Goal: Task Accomplishment & Management: Manage account settings

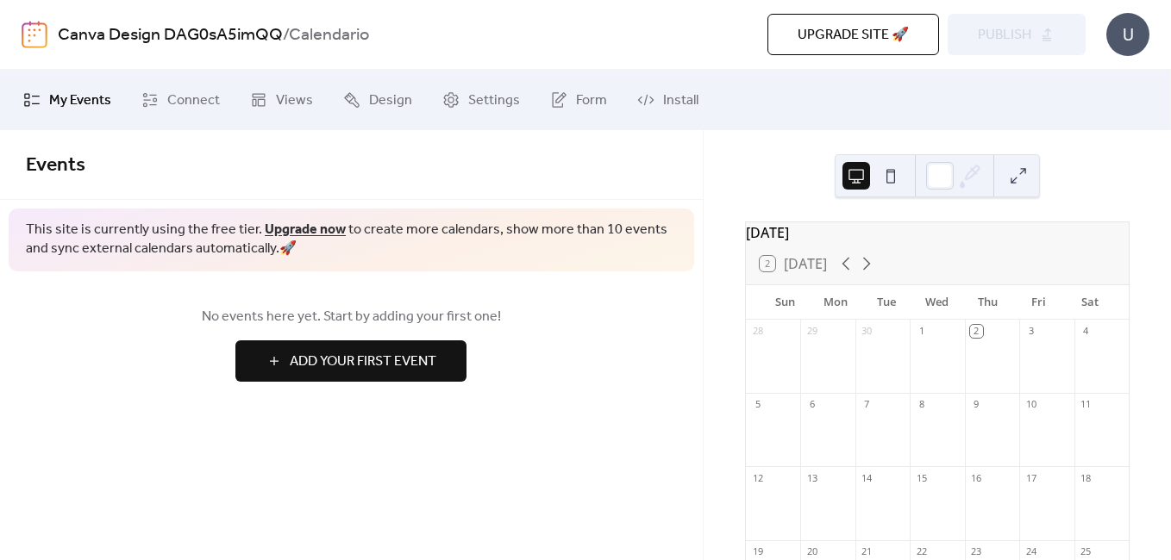
drag, startPoint x: 1032, startPoint y: 3, endPoint x: 717, endPoint y: 172, distance: 357.6
click at [717, 172] on div "[DATE] 2 [DATE] Sun Mon Tue Wed Thu Fri Sat 28 29 30 1 2 3 4 5 6 7 8 9 10 11 12…" at bounding box center [937, 345] width 467 height 430
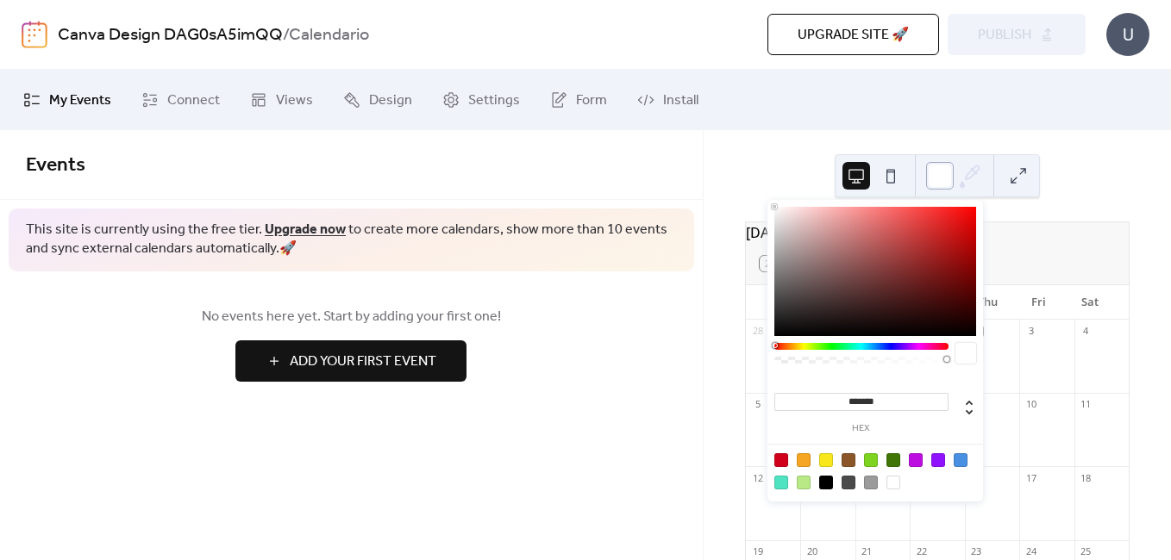
click at [931, 179] on div at bounding box center [940, 176] width 28 height 28
click at [852, 459] on div at bounding box center [848, 461] width 14 height 14
type input "*******"
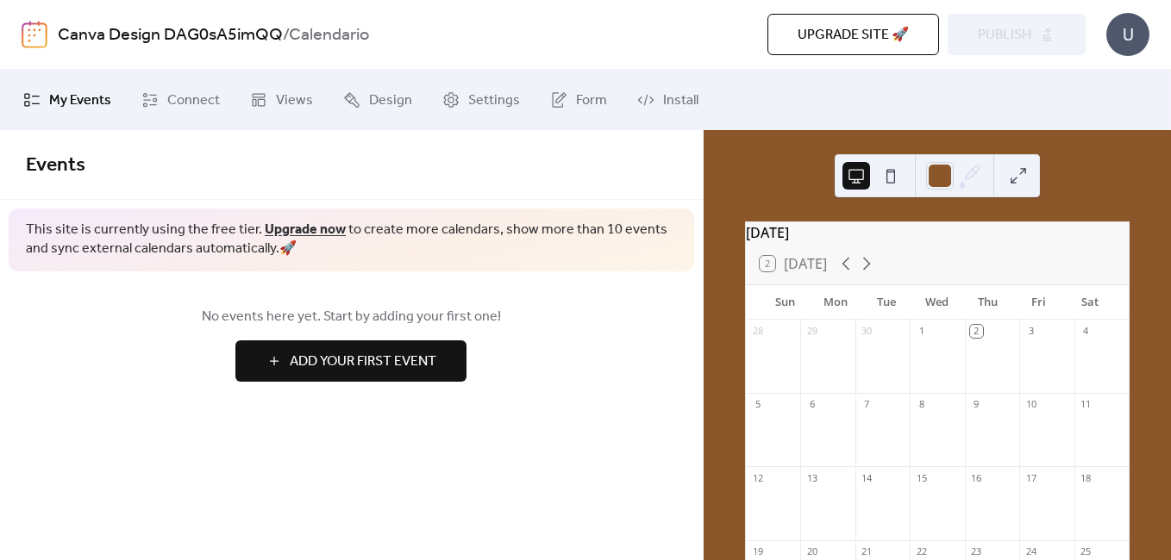
click at [722, 189] on div "[DATE] 2 [DATE] Sun Mon Tue Wed Thu Fri Sat 28 29 30 1 2 3 4 5 6 7 8 9 10 11 12…" at bounding box center [937, 345] width 467 height 430
click at [880, 180] on button at bounding box center [891, 176] width 28 height 28
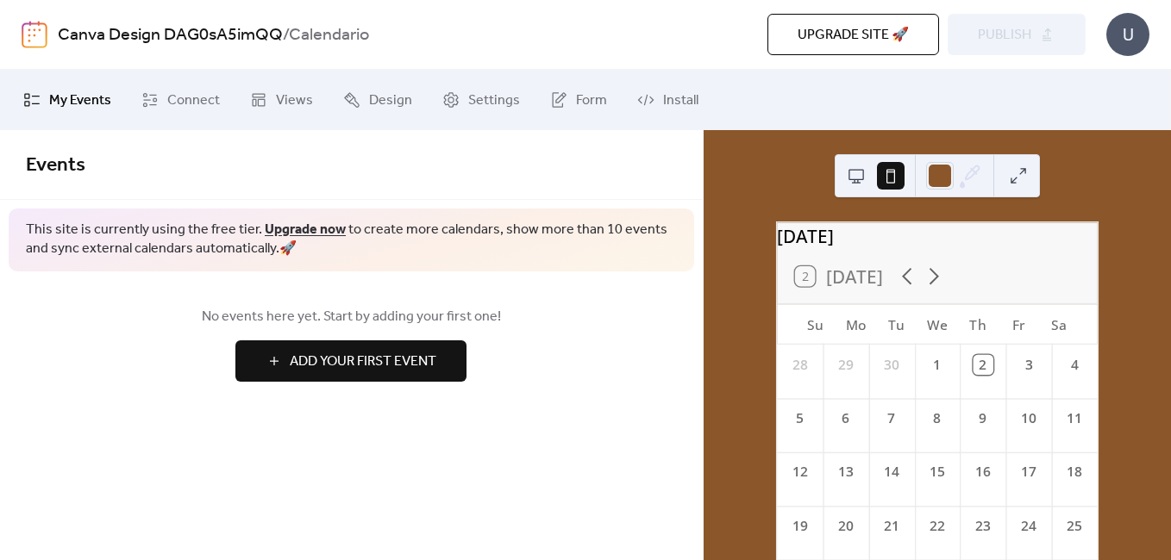
click at [850, 178] on button at bounding box center [856, 176] width 28 height 28
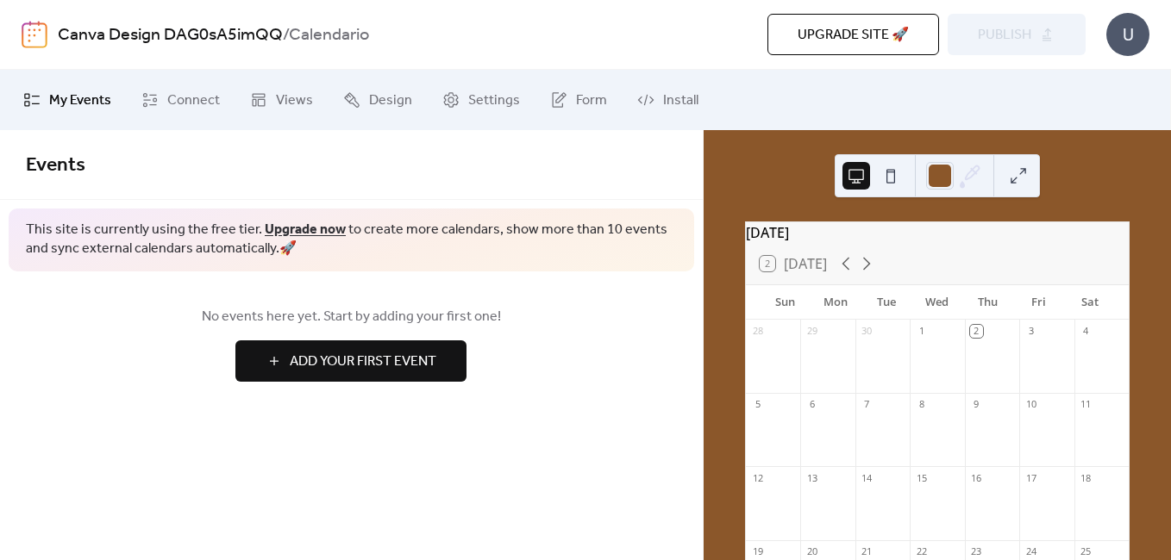
click at [1006, 175] on button at bounding box center [1018, 176] width 28 height 28
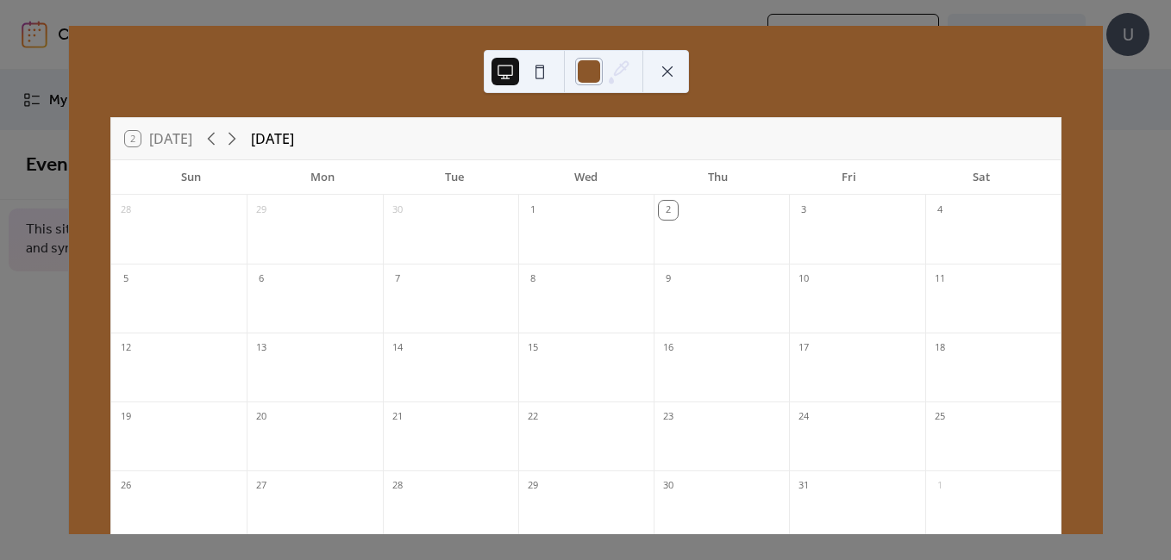
click at [590, 72] on div at bounding box center [589, 72] width 28 height 28
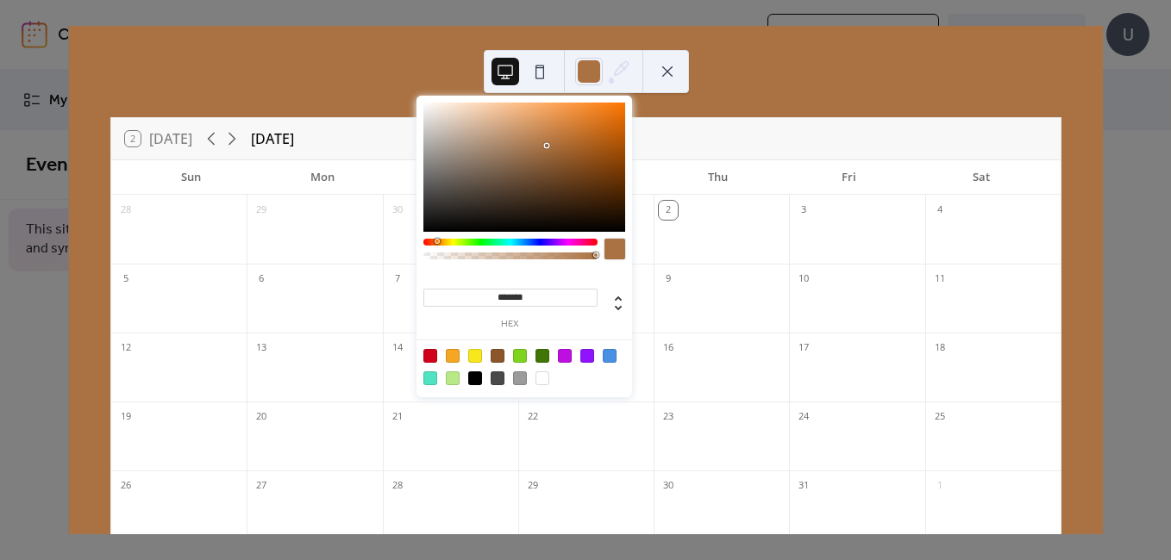
click at [546, 146] on div at bounding box center [524, 167] width 202 height 129
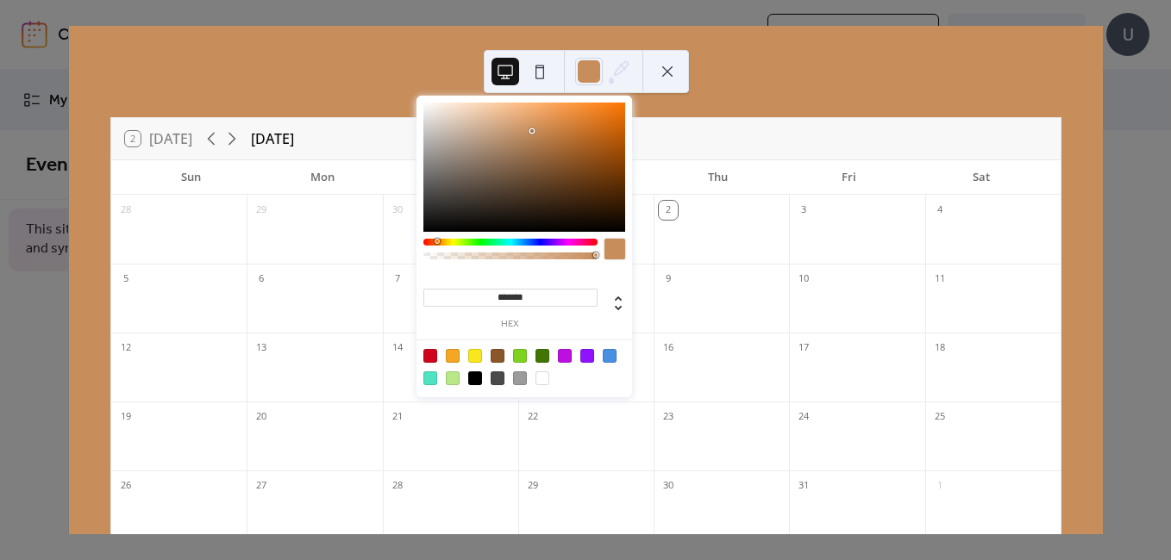
click at [533, 131] on div at bounding box center [524, 167] width 202 height 129
click at [515, 127] on div at bounding box center [524, 167] width 202 height 129
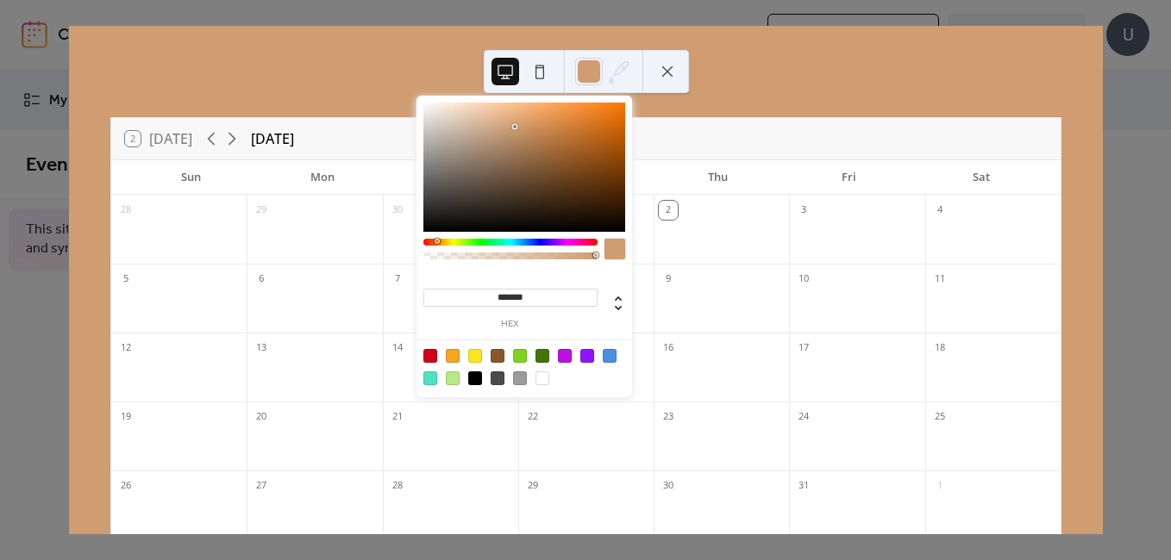
click at [504, 127] on div at bounding box center [524, 167] width 202 height 129
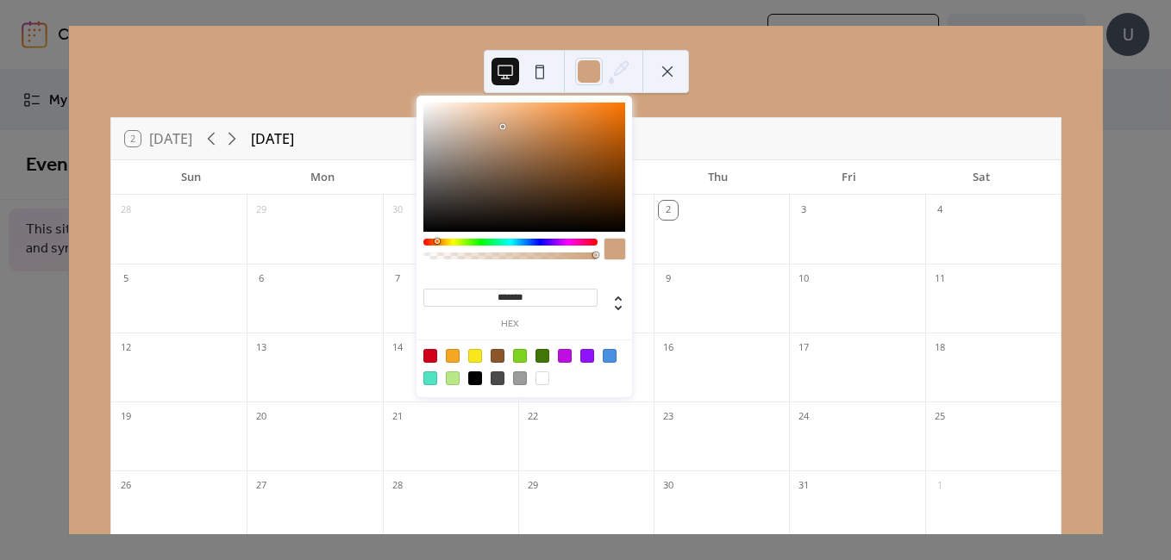
click at [493, 118] on div at bounding box center [524, 167] width 202 height 129
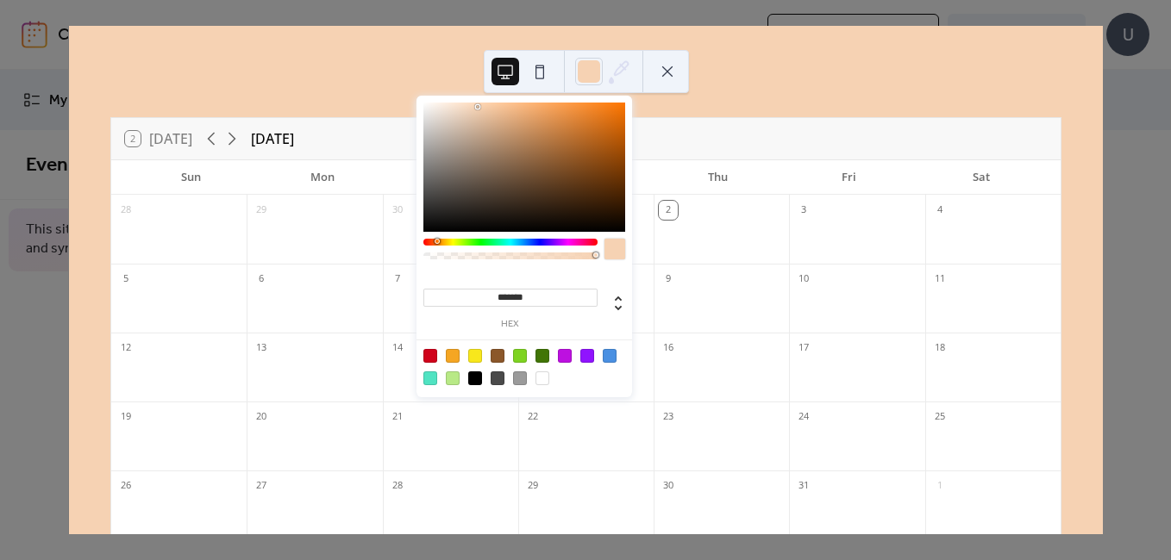
click at [479, 107] on div at bounding box center [524, 167] width 202 height 129
type input "*******"
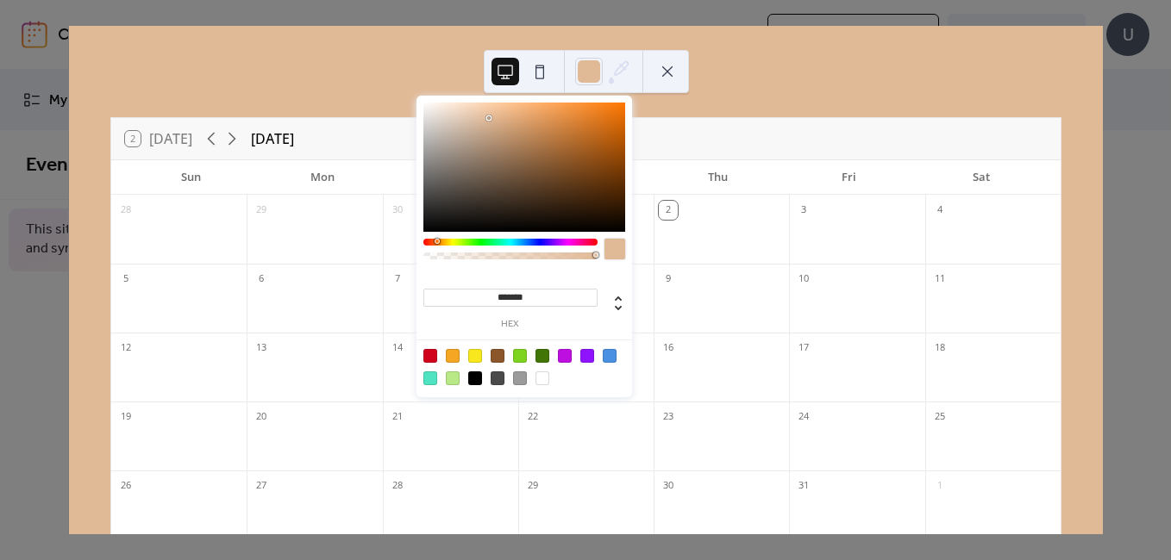
click at [489, 118] on div at bounding box center [524, 167] width 202 height 129
click at [719, 78] on div "2 [DATE] [DATE] Sun Mon Tue Wed Thu Fri Sat 28 29 30 1 2 3 4 5 6 7 8 9 10 11 12…" at bounding box center [586, 280] width 1034 height 509
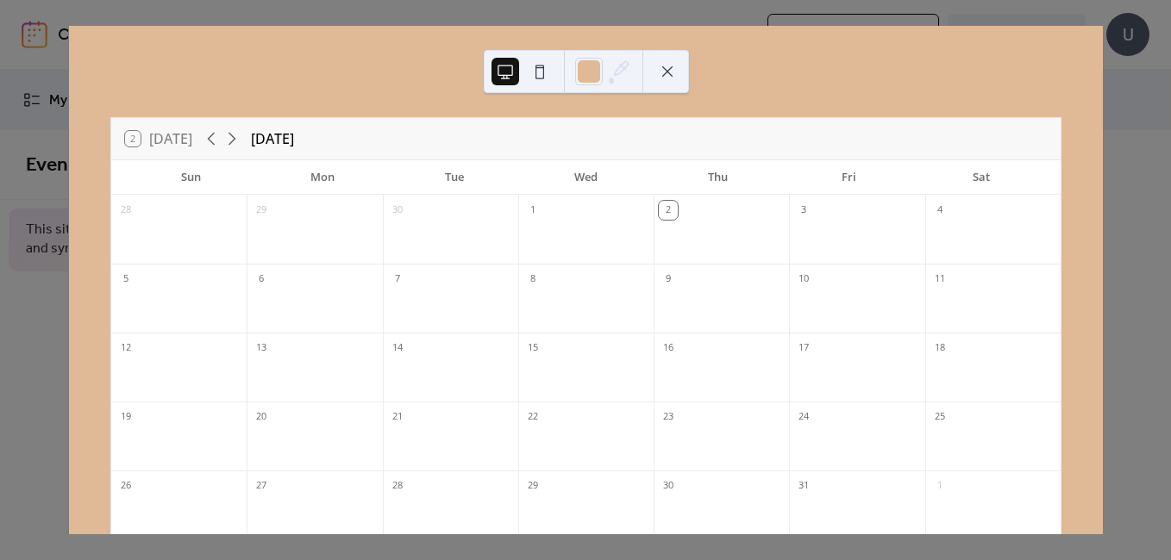
click at [668, 75] on button at bounding box center [668, 72] width 28 height 28
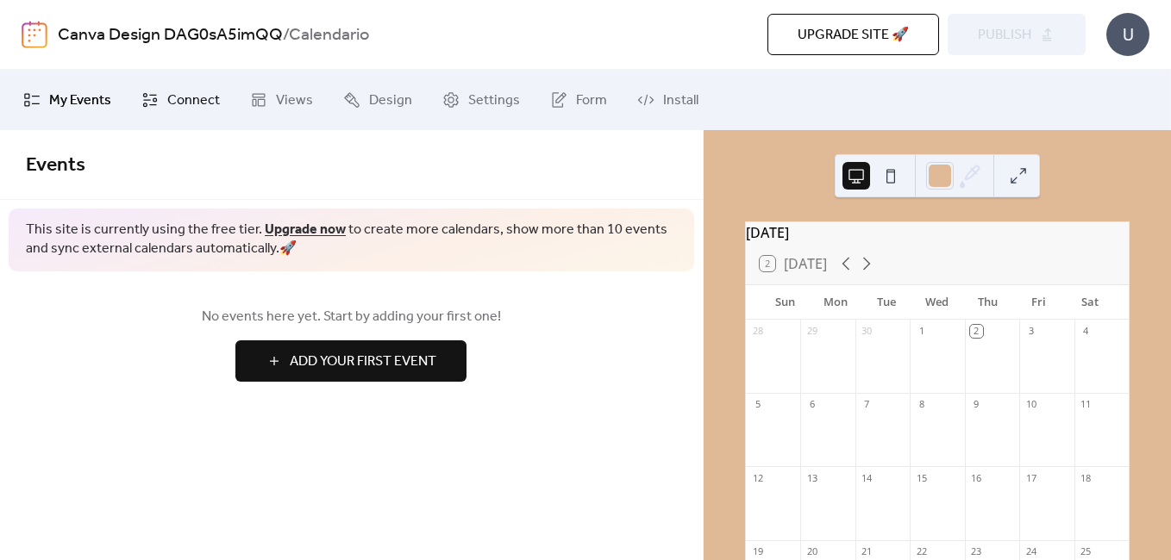
click at [192, 96] on span "Connect" at bounding box center [193, 101] width 53 height 21
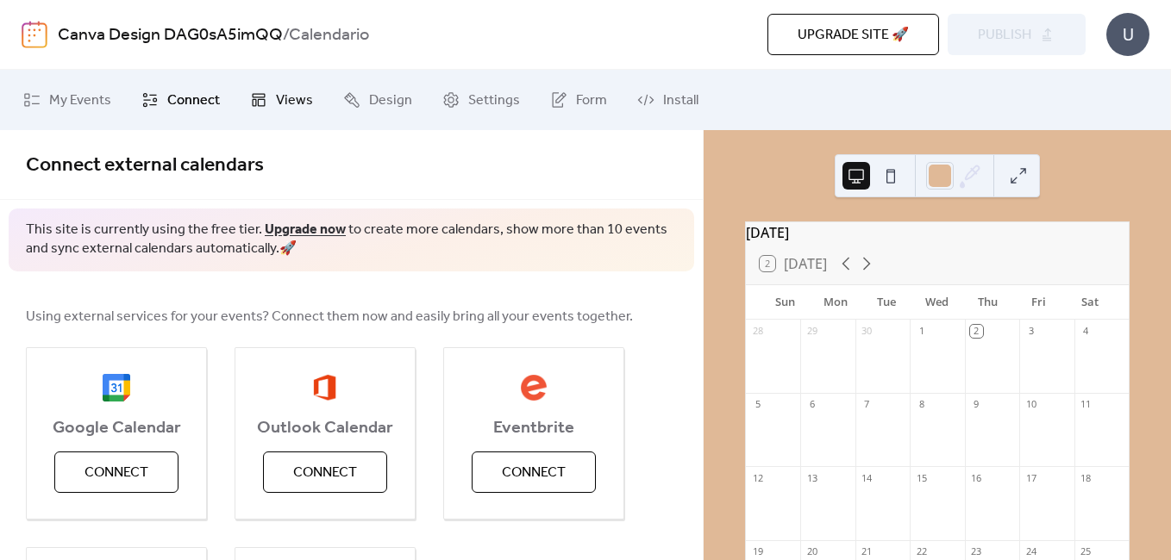
click at [291, 91] on span "Views" at bounding box center [294, 101] width 37 height 21
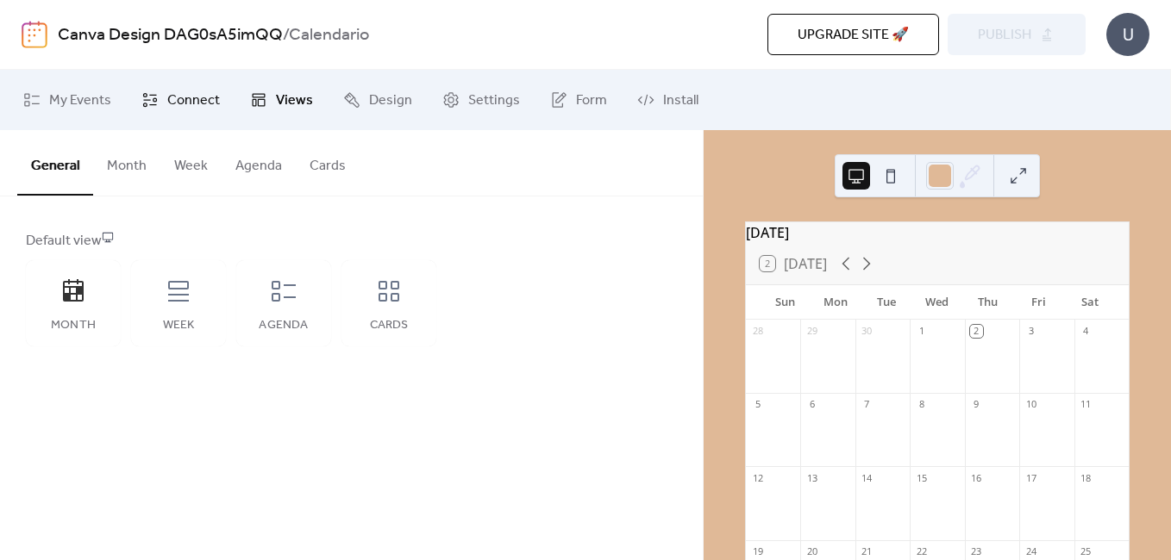
click at [206, 96] on span "Connect" at bounding box center [193, 101] width 53 height 21
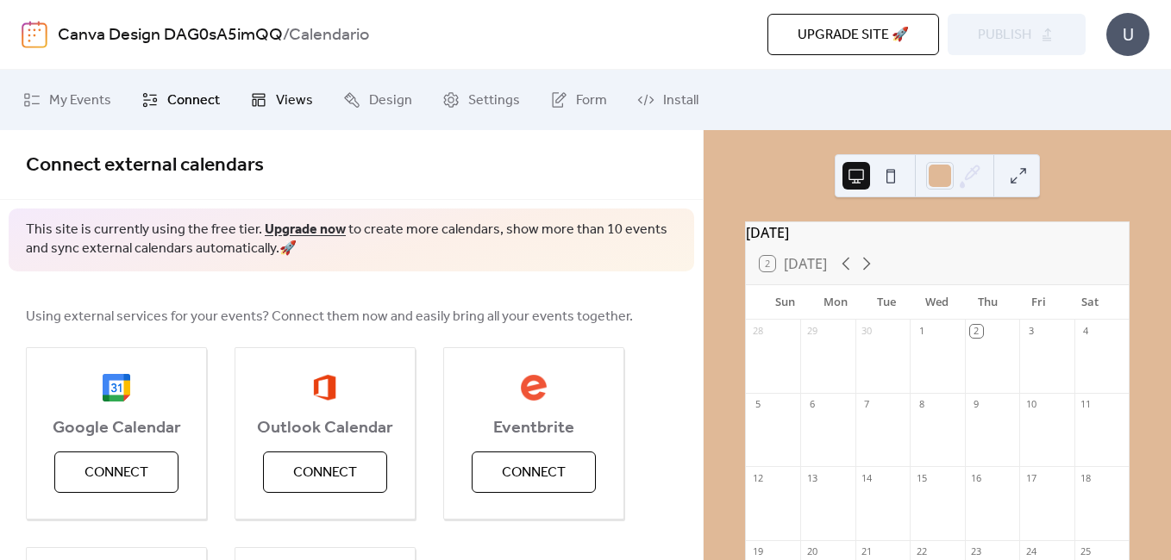
click at [276, 105] on span "Views" at bounding box center [294, 101] width 37 height 21
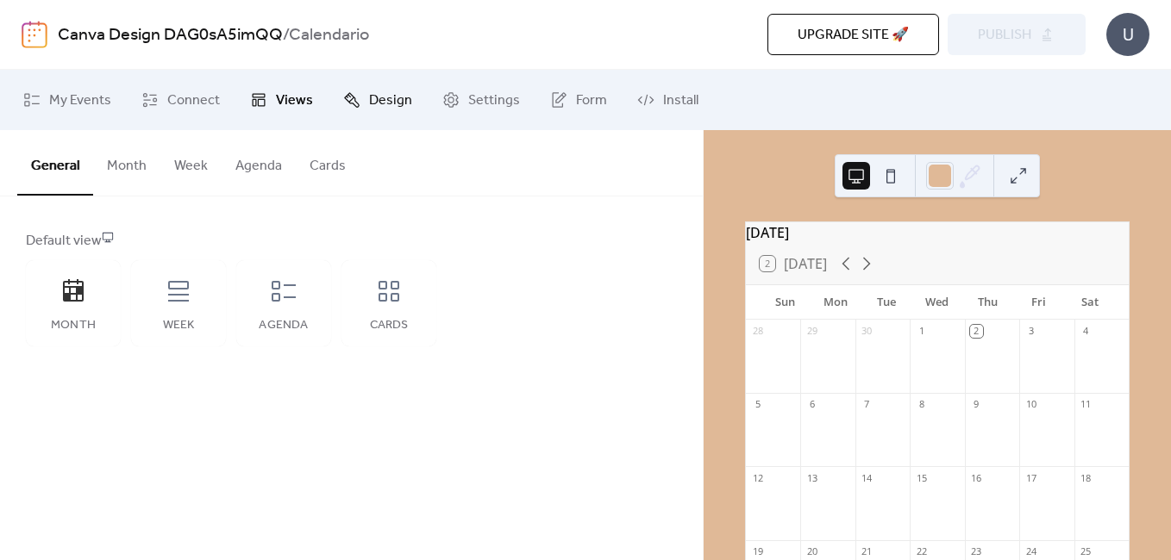
click at [349, 96] on icon at bounding box center [351, 99] width 17 height 17
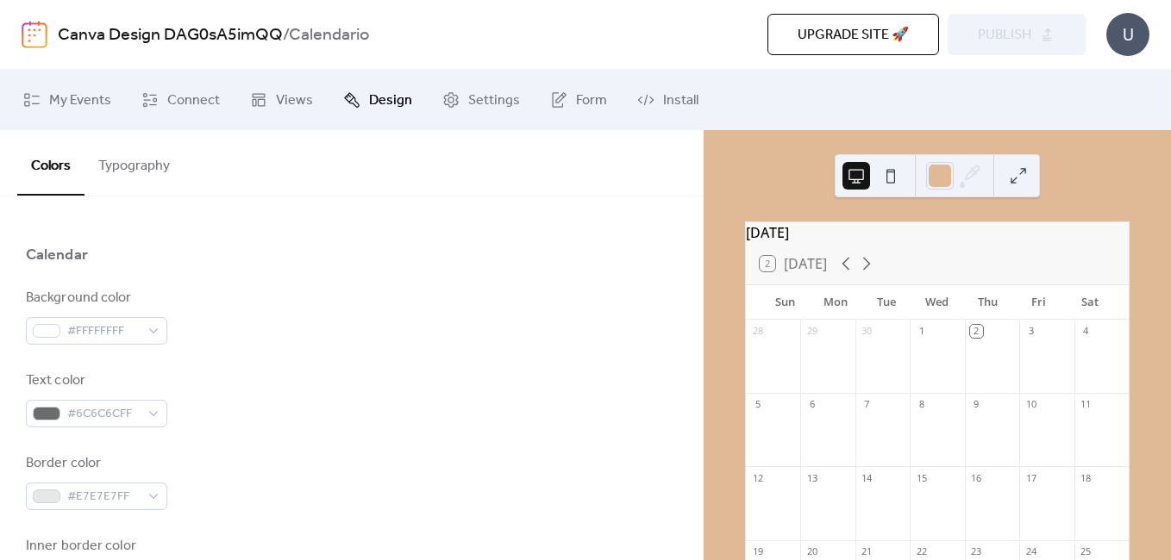
scroll to position [172, 0]
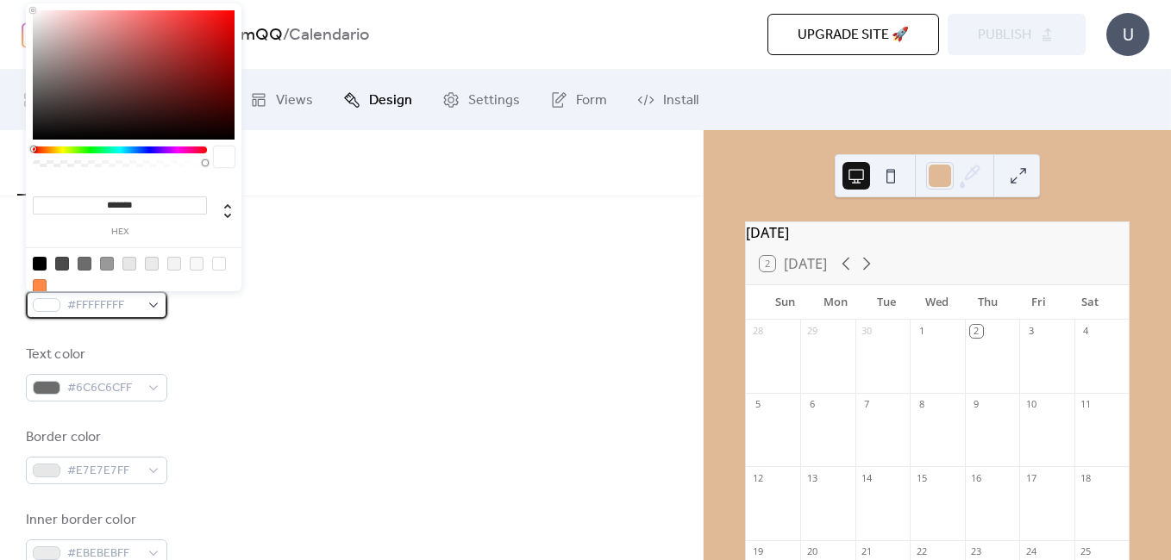
click at [141, 306] on div "#FFFFFFFF" at bounding box center [96, 305] width 141 height 28
click at [37, 286] on div at bounding box center [40, 286] width 14 height 14
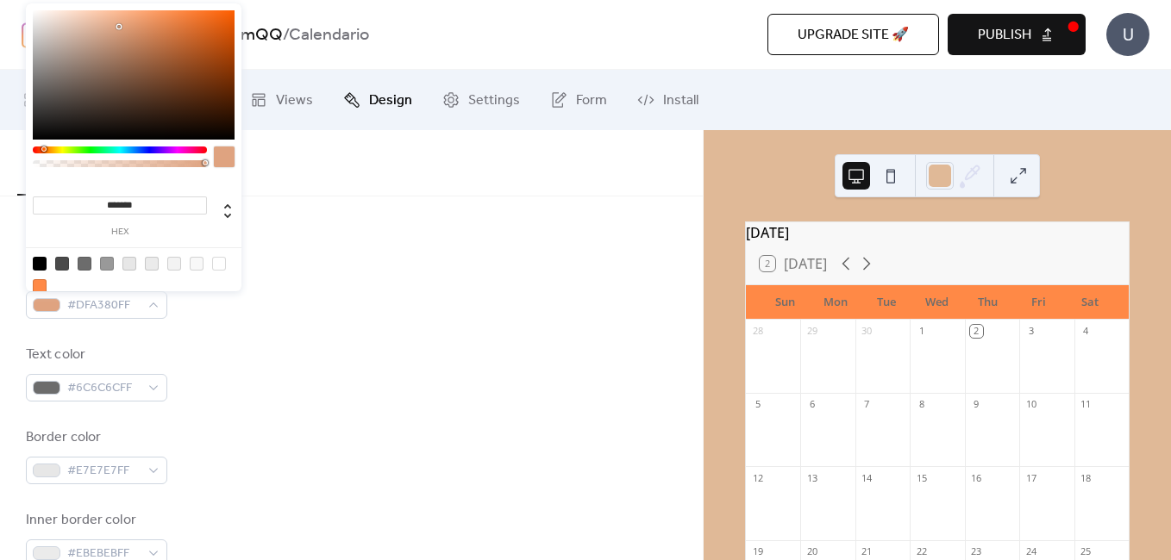
click at [118, 27] on div at bounding box center [134, 74] width 202 height 129
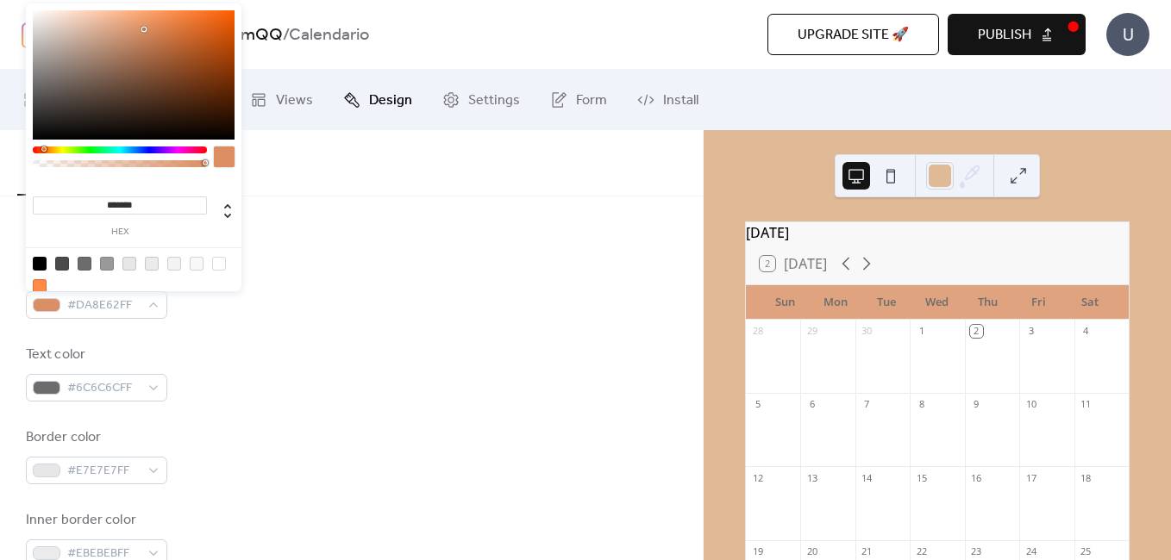
click at [144, 29] on div at bounding box center [134, 74] width 202 height 129
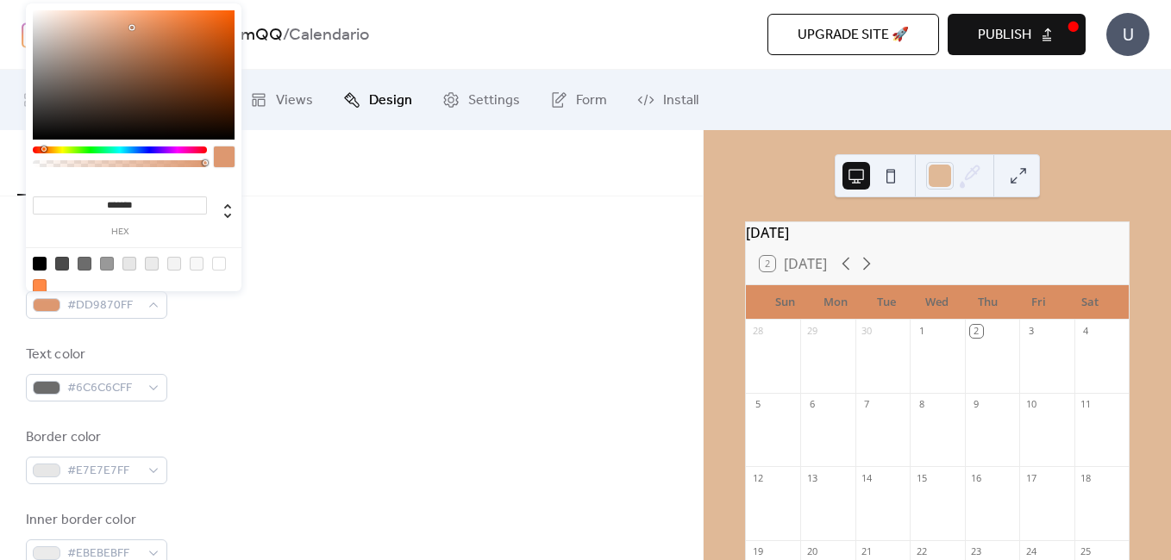
click at [132, 28] on div at bounding box center [134, 74] width 202 height 129
click at [44, 147] on div at bounding box center [44, 149] width 5 height 5
click at [160, 61] on div at bounding box center [134, 74] width 202 height 129
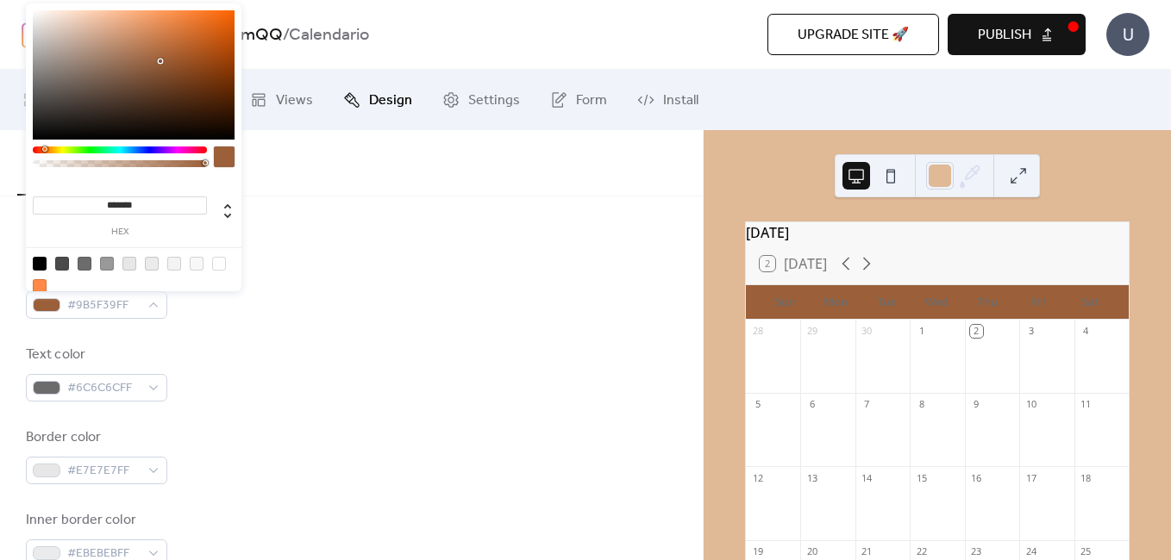
click at [172, 39] on div at bounding box center [134, 74] width 202 height 129
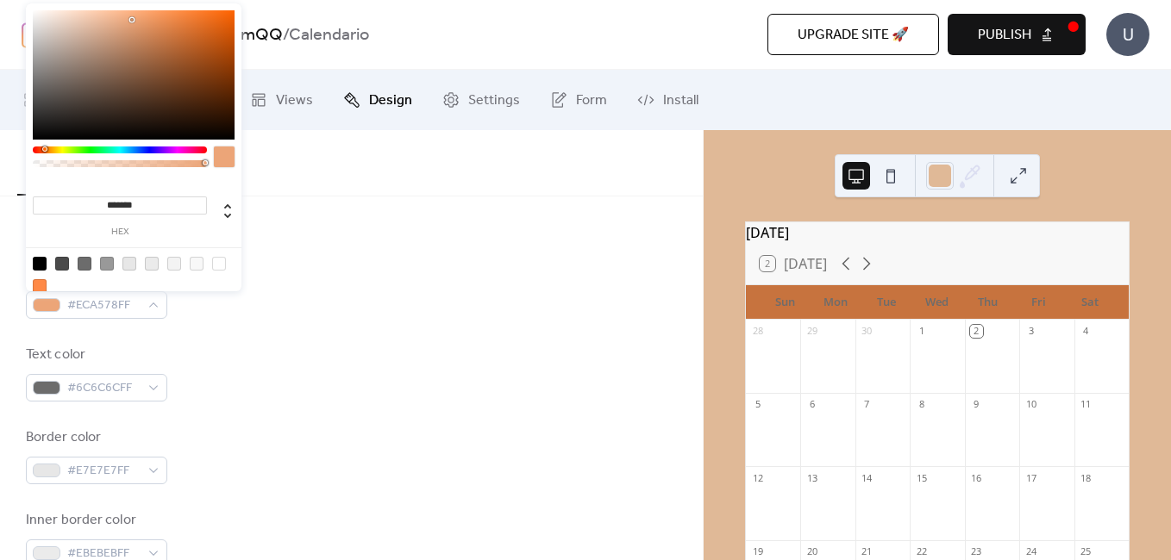
click at [132, 20] on div at bounding box center [134, 74] width 202 height 129
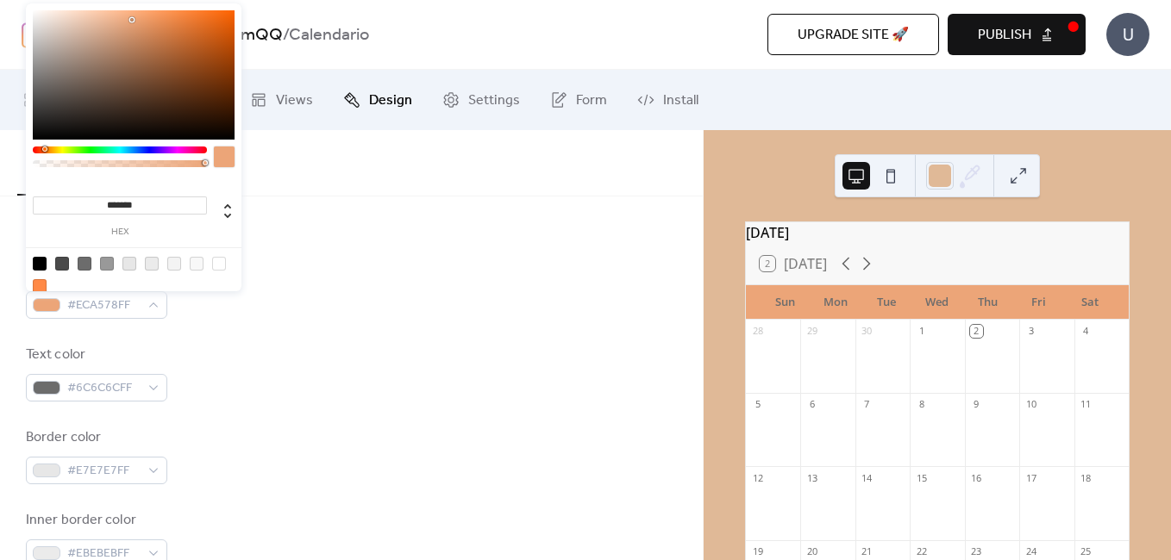
click at [95, 25] on div at bounding box center [134, 74] width 202 height 129
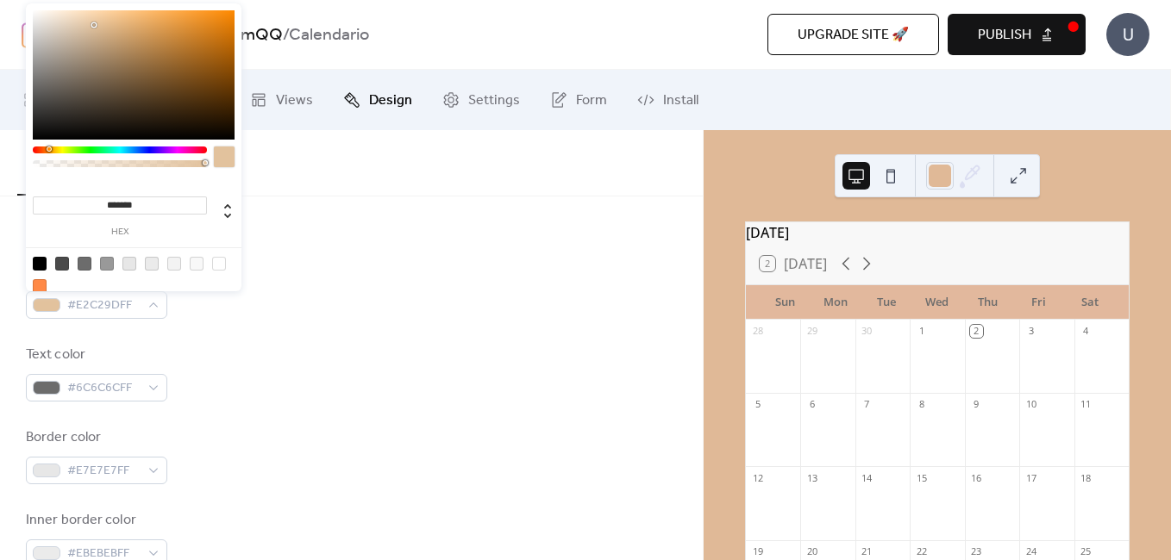
click at [48, 150] on div at bounding box center [50, 149] width 5 height 5
click at [127, 16] on div at bounding box center [134, 74] width 202 height 129
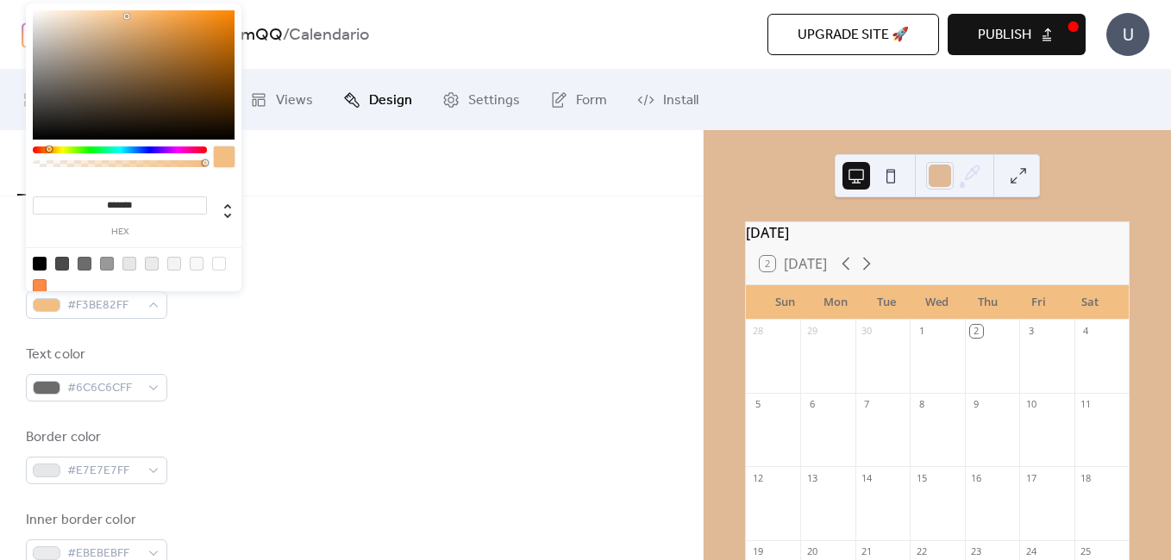
type input "*******"
click at [125, 34] on div at bounding box center [134, 74] width 202 height 129
click at [125, 18] on div at bounding box center [126, 16] width 3 height 3
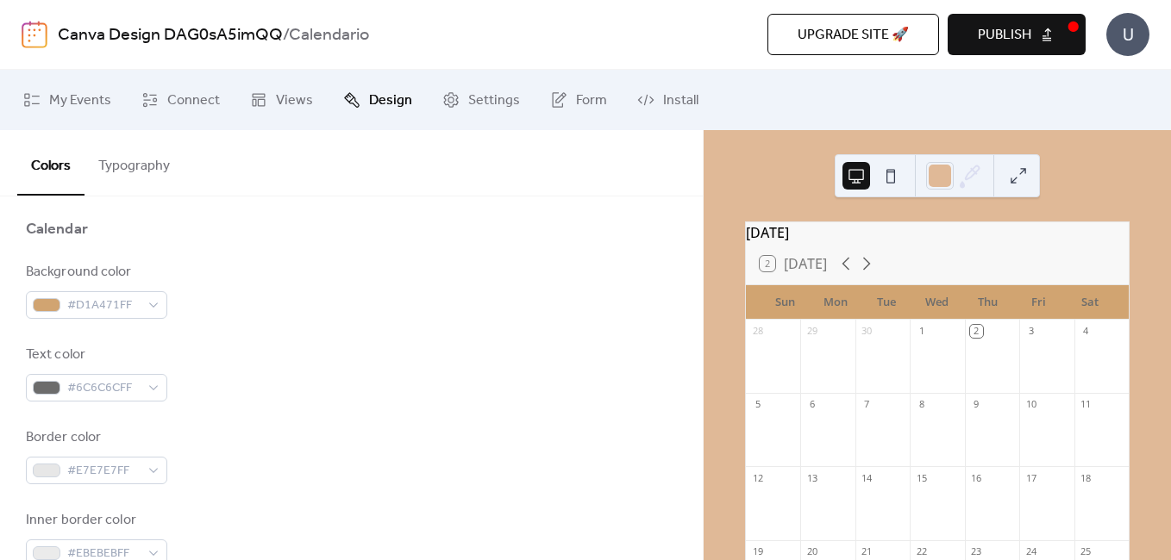
click at [203, 337] on div "Background color #D1A471FF Text color #6C6C6CFF Border color #E7E7E7FF Inner bo…" at bounding box center [351, 497] width 651 height 471
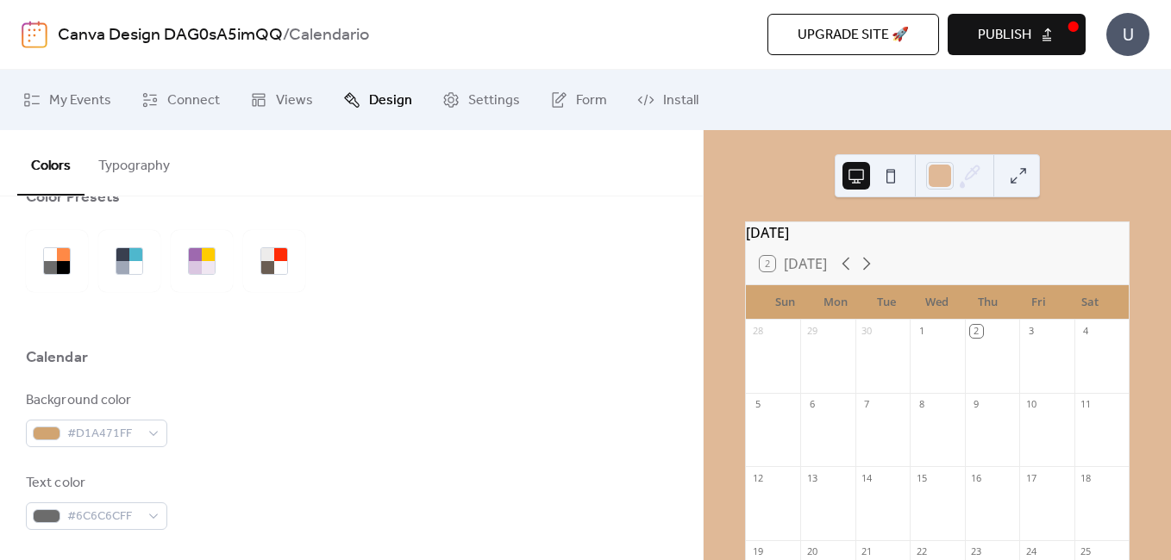
scroll to position [86, 0]
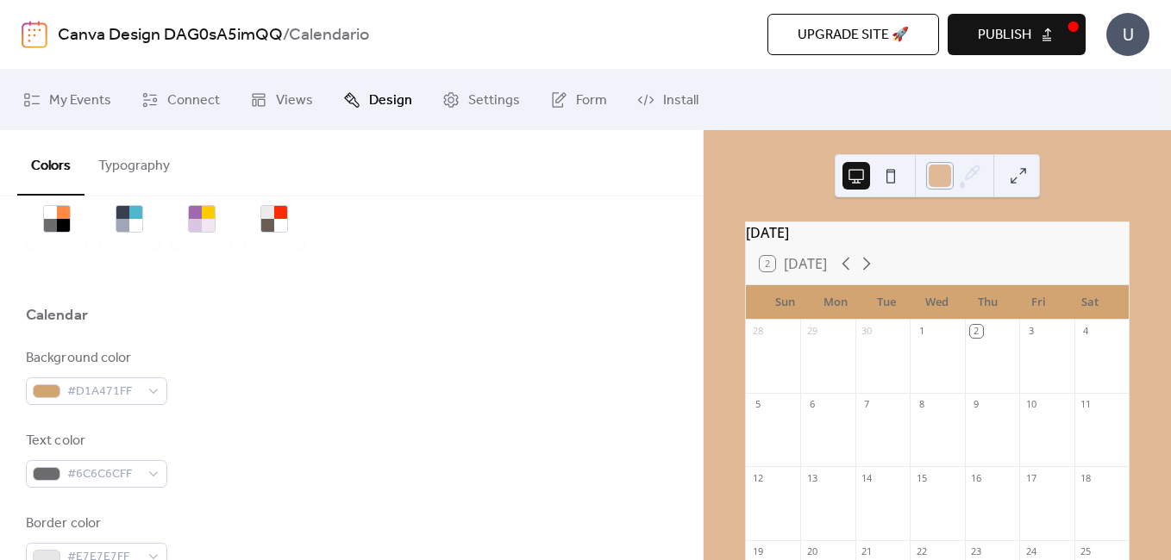
click at [943, 185] on div at bounding box center [940, 176] width 28 height 28
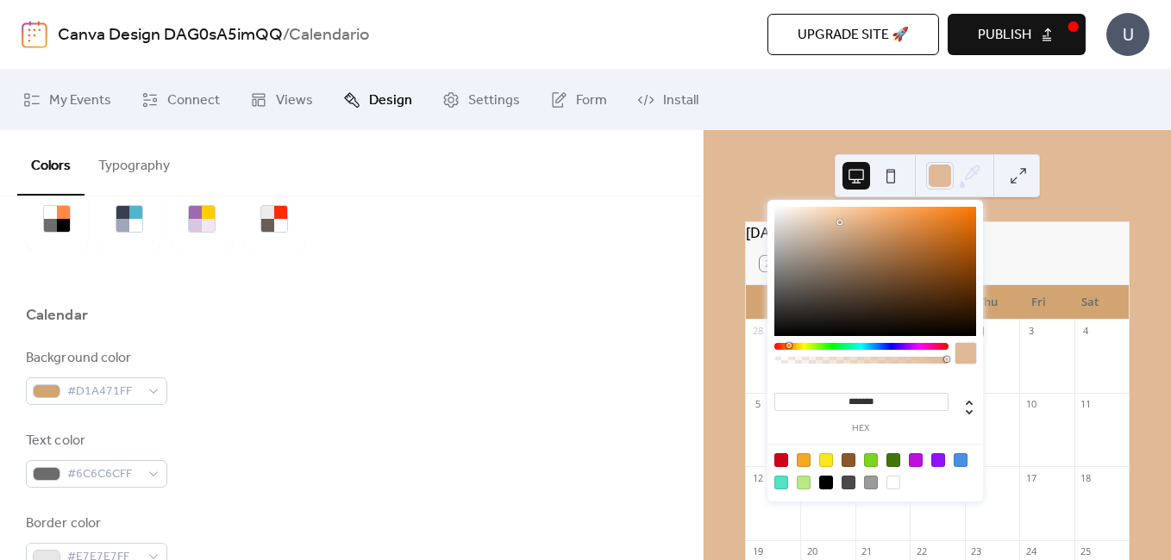
type input "***"
click at [797, 362] on div at bounding box center [861, 360] width 169 height 7
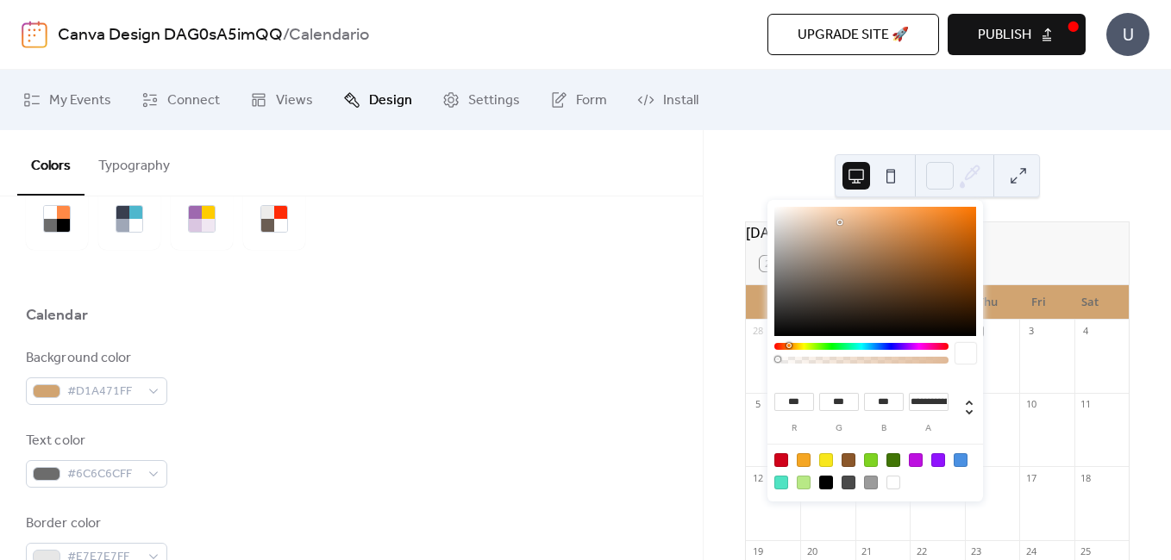
type input "*"
drag, startPoint x: 797, startPoint y: 361, endPoint x: 766, endPoint y: 366, distance: 30.5
click at [767, 366] on div "*** r *** g *** b * a" at bounding box center [875, 352] width 216 height 305
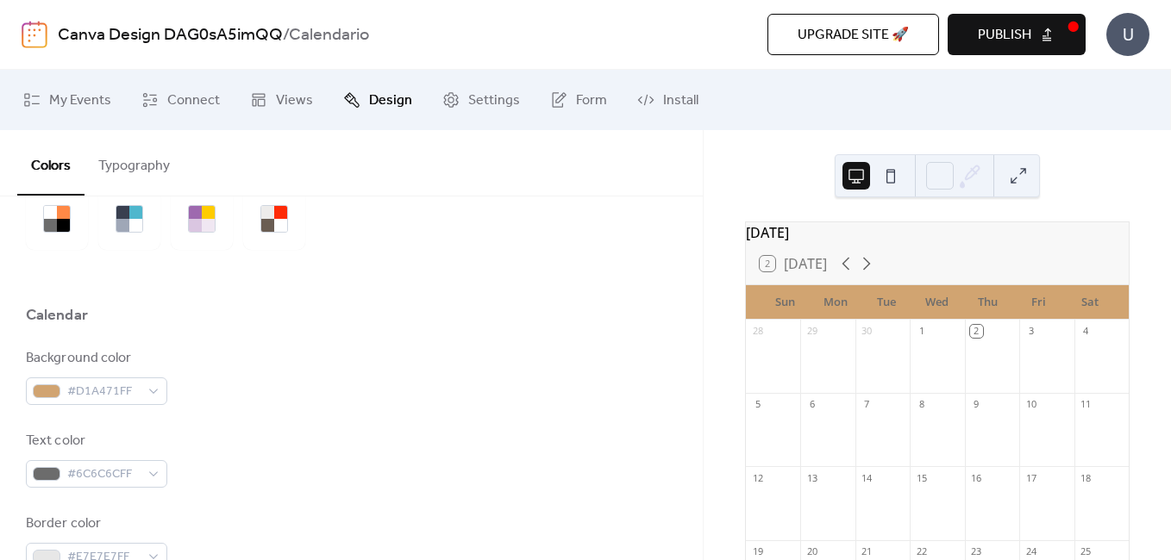
drag, startPoint x: 564, startPoint y: 350, endPoint x: 550, endPoint y: 352, distance: 13.9
click at [557, 350] on div "Background color #D1A471FF" at bounding box center [351, 376] width 651 height 57
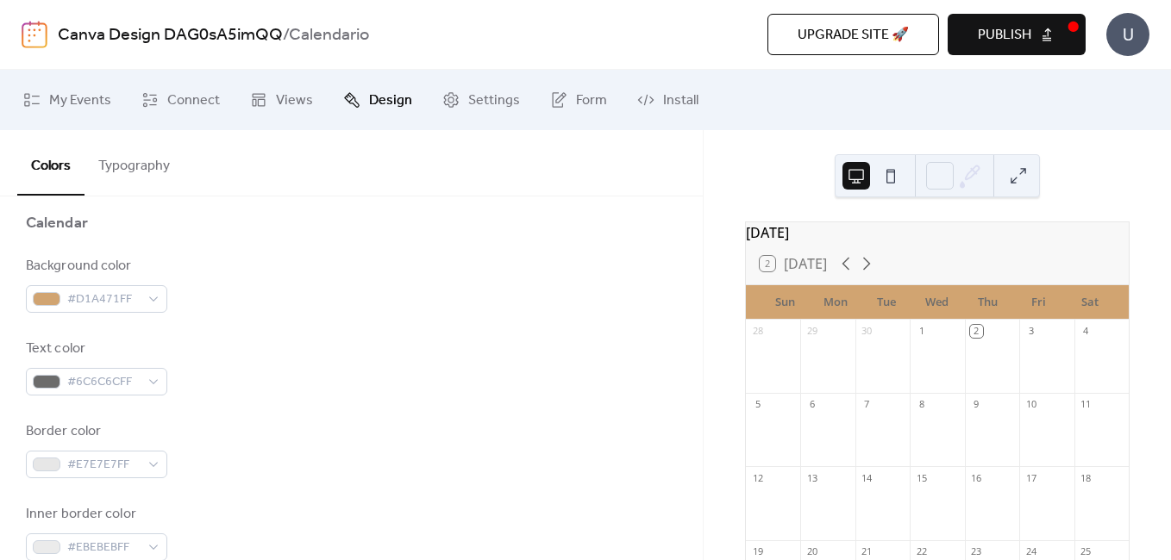
scroll to position [172, 0]
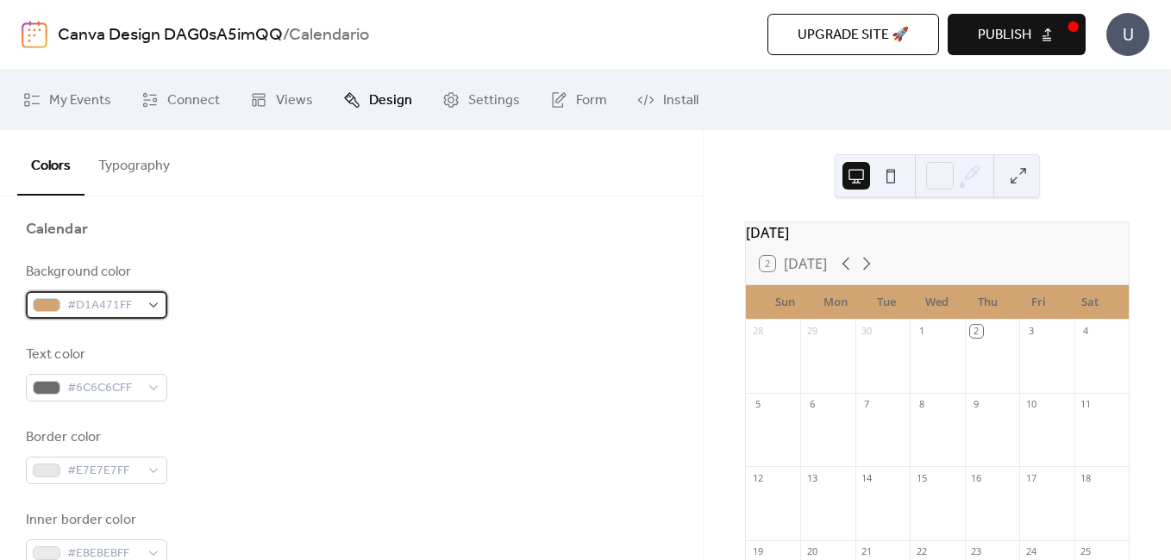
click at [146, 307] on div "#D1A471FF" at bounding box center [96, 305] width 141 height 28
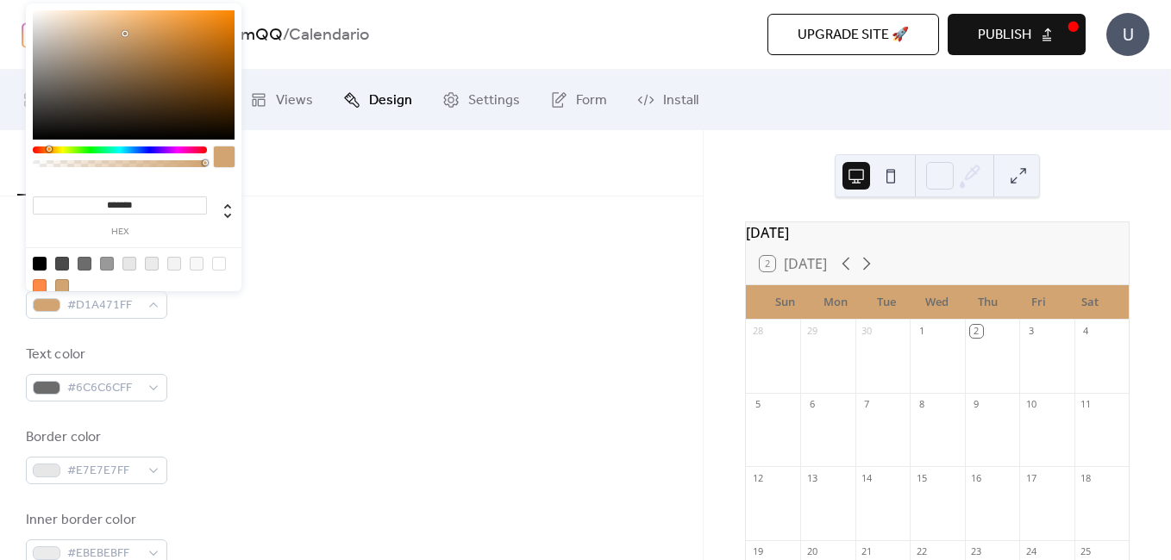
click at [75, 16] on div at bounding box center [134, 74] width 202 height 129
click at [123, 32] on div at bounding box center [124, 33] width 3 height 3
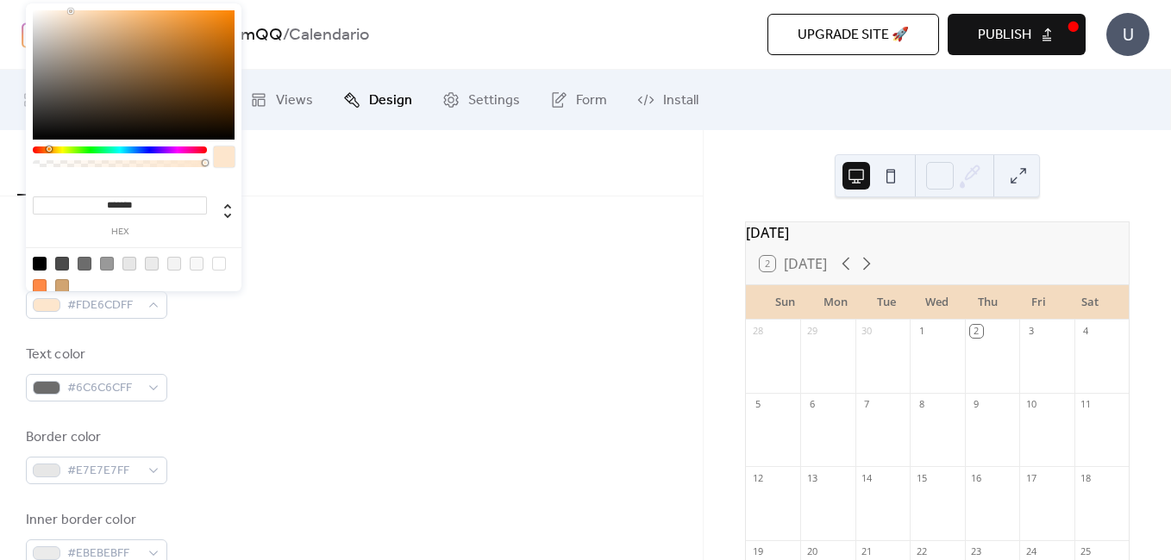
click at [72, 11] on div at bounding box center [134, 74] width 202 height 129
click at [91, 13] on div at bounding box center [134, 74] width 202 height 129
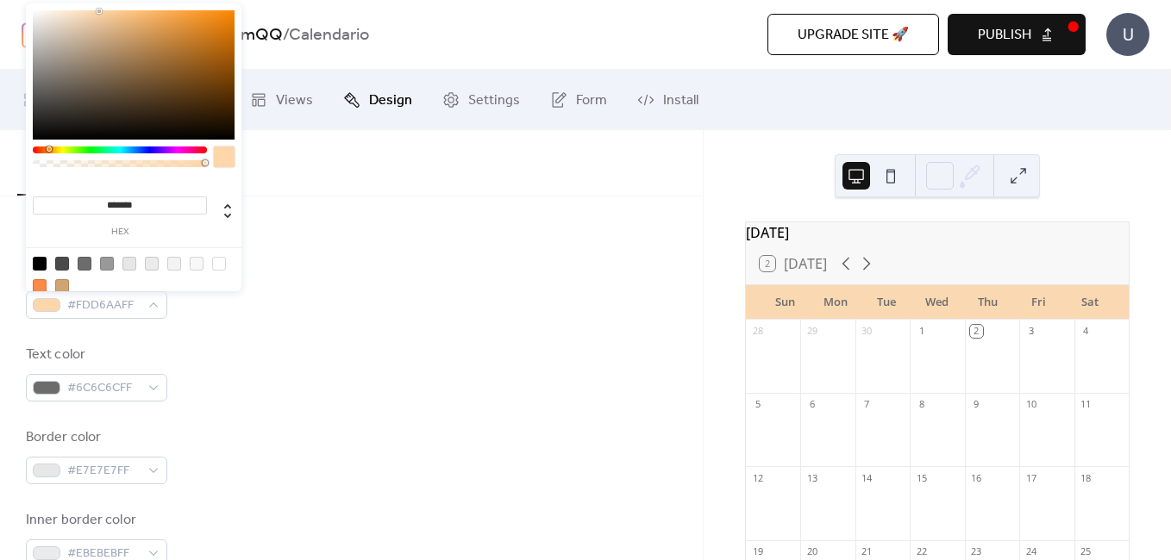
click at [99, 11] on div at bounding box center [134, 74] width 202 height 129
click at [108, 18] on div at bounding box center [134, 74] width 202 height 129
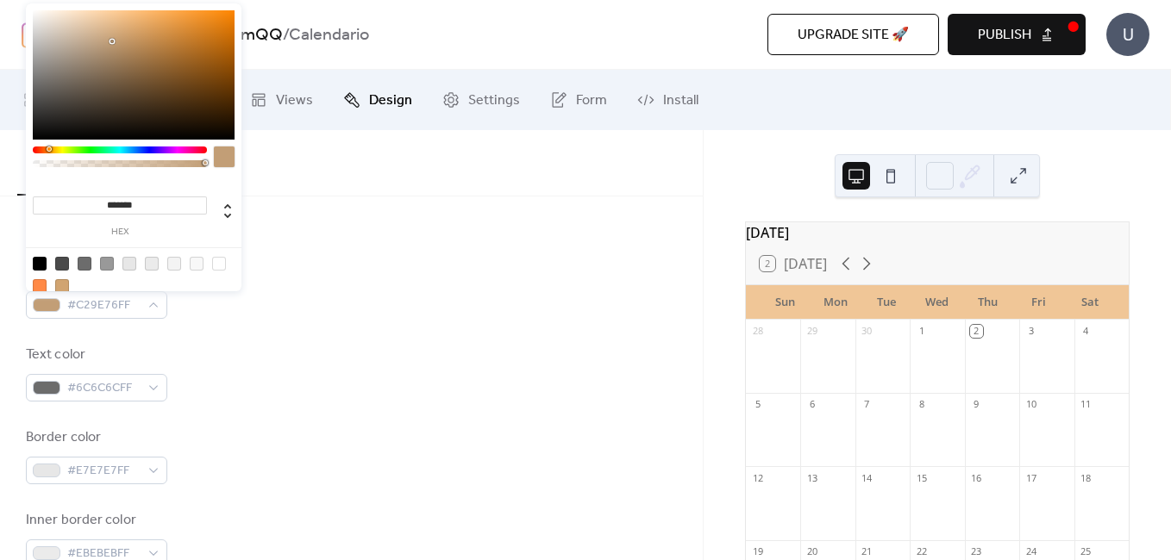
click at [112, 41] on div at bounding box center [134, 74] width 202 height 129
click at [112, 41] on div at bounding box center [111, 41] width 3 height 3
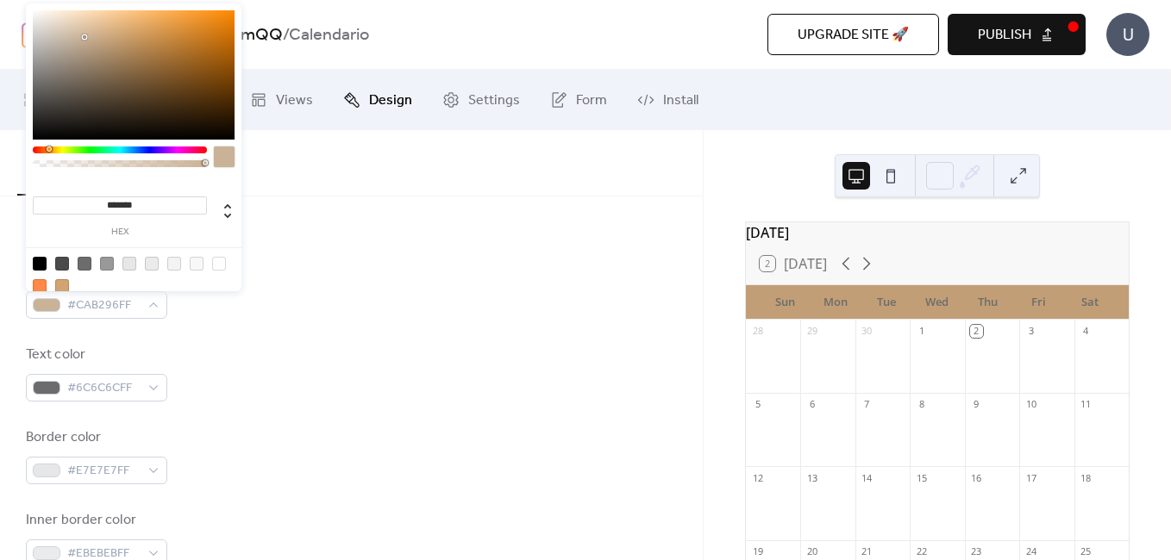
click at [84, 37] on div at bounding box center [134, 74] width 202 height 129
click at [84, 37] on div at bounding box center [84, 36] width 3 height 3
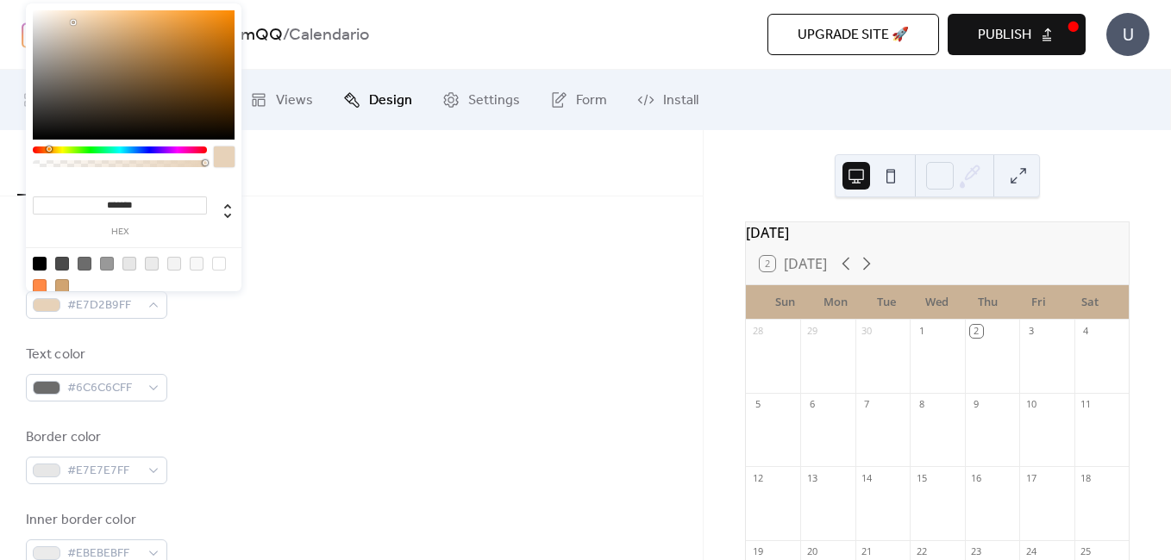
click at [73, 22] on div at bounding box center [134, 74] width 202 height 129
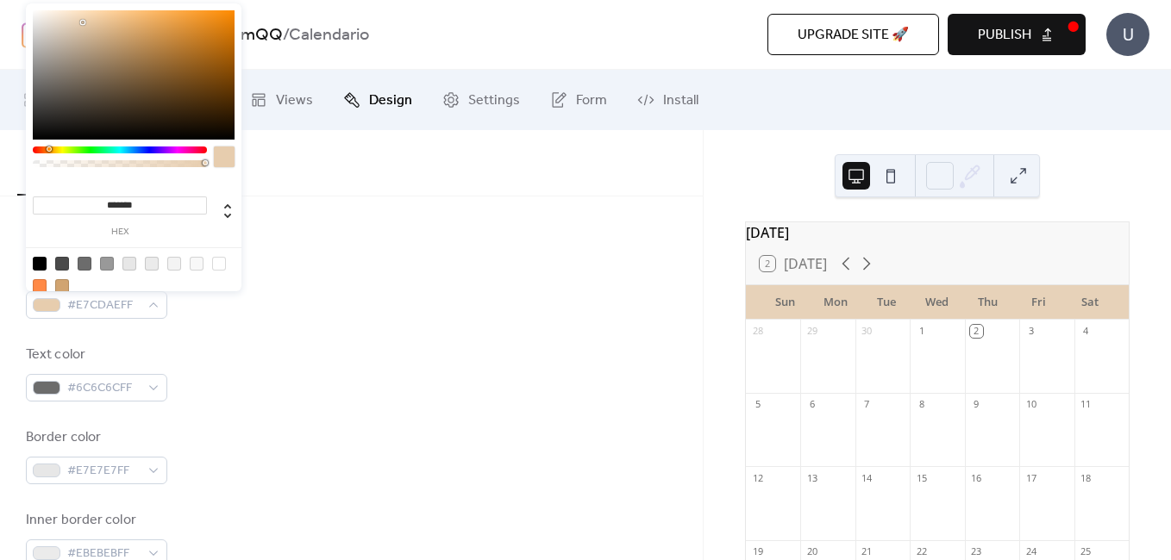
click at [83, 22] on div at bounding box center [134, 74] width 202 height 129
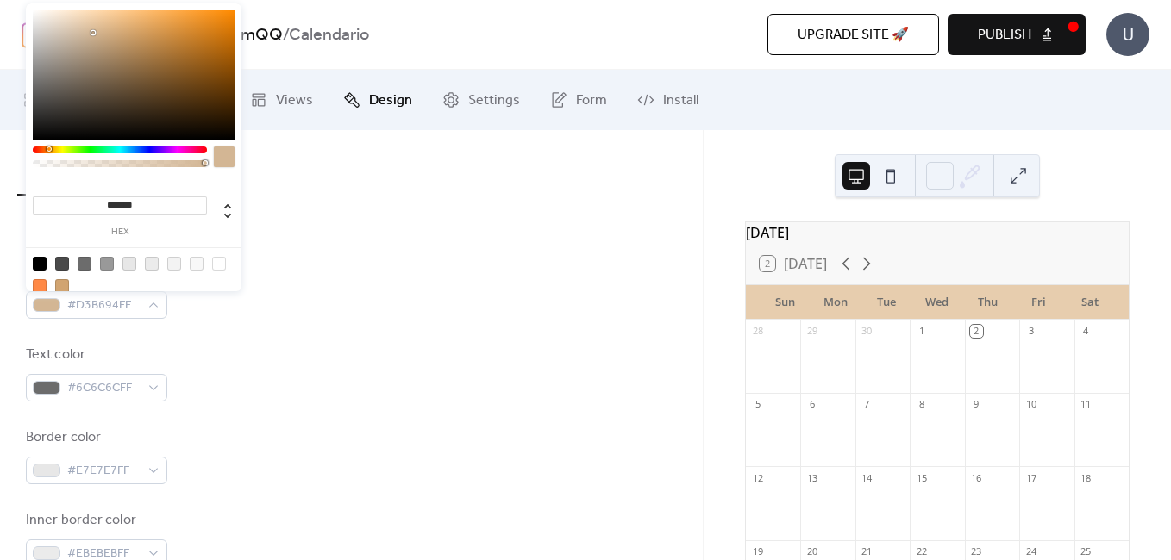
click at [93, 33] on div at bounding box center [134, 74] width 202 height 129
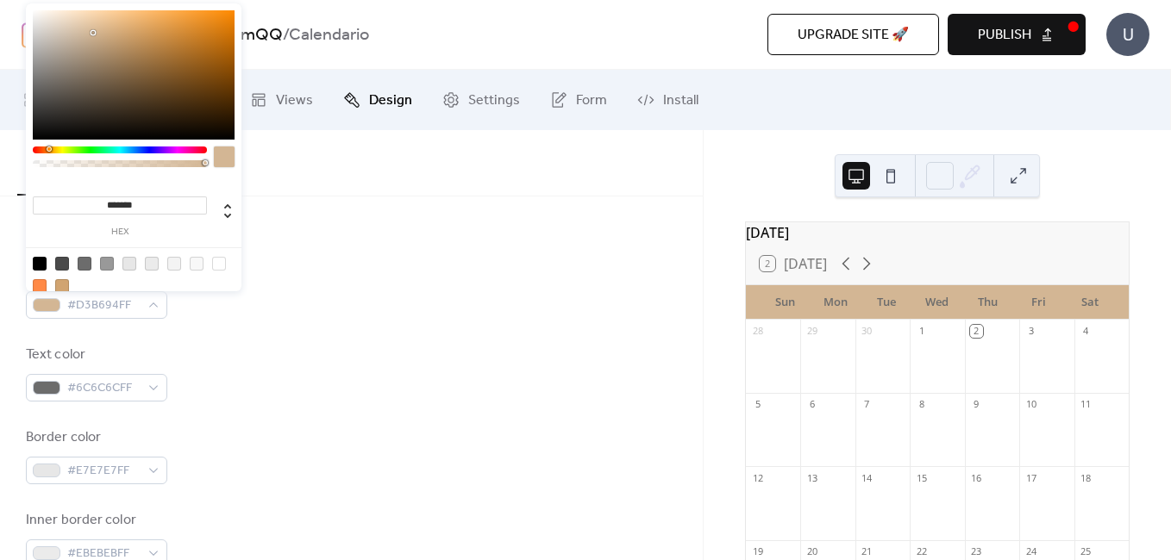
type input "*******"
click at [108, 25] on div at bounding box center [134, 74] width 202 height 129
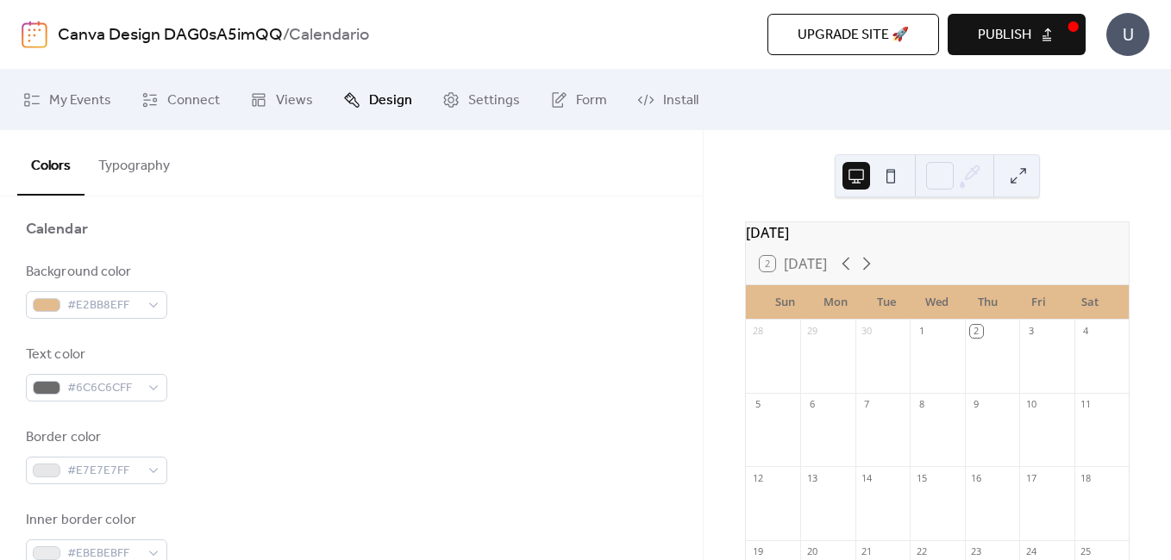
click at [152, 327] on div "Background color #E2BB8EFF Text color #6C6C6CFF Border color #E7E7E7FF Inner bo…" at bounding box center [351, 497] width 651 height 471
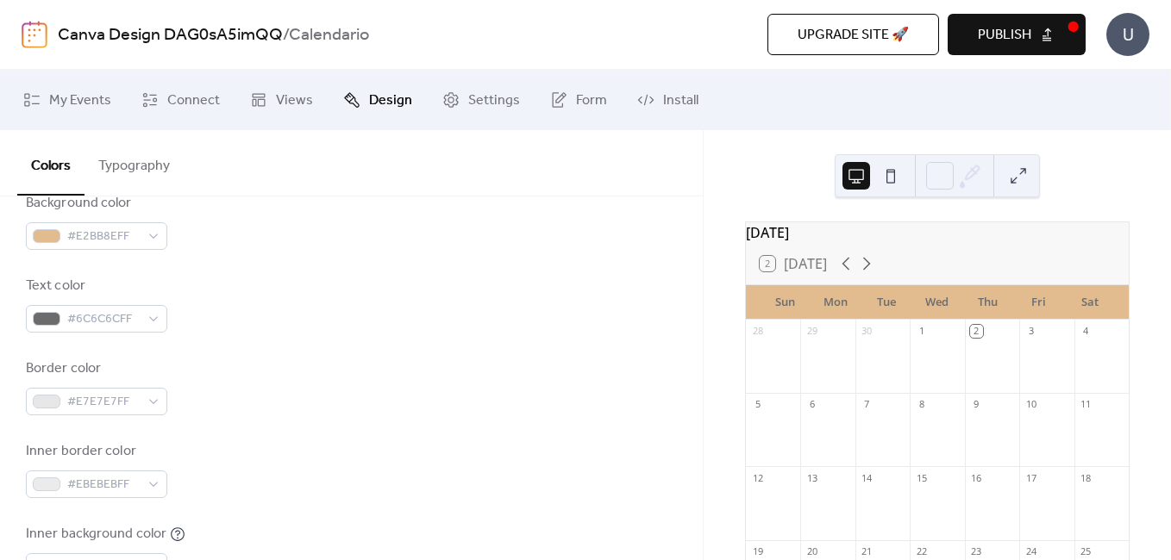
scroll to position [345, 0]
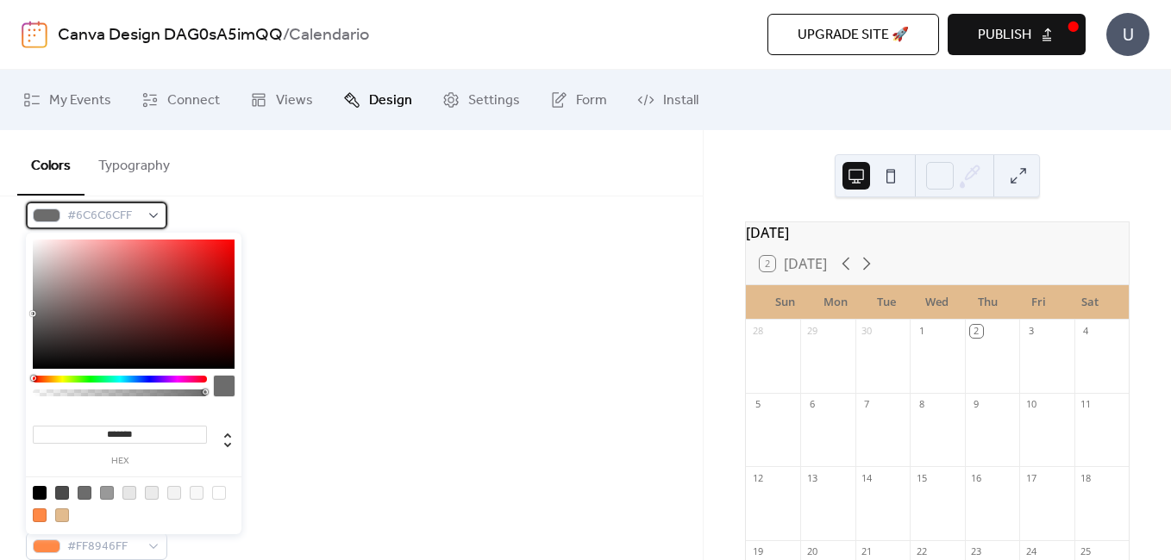
click at [139, 221] on span "#6C6C6CFF" at bounding box center [103, 216] width 72 height 21
click at [48, 381] on div at bounding box center [120, 379] width 174 height 7
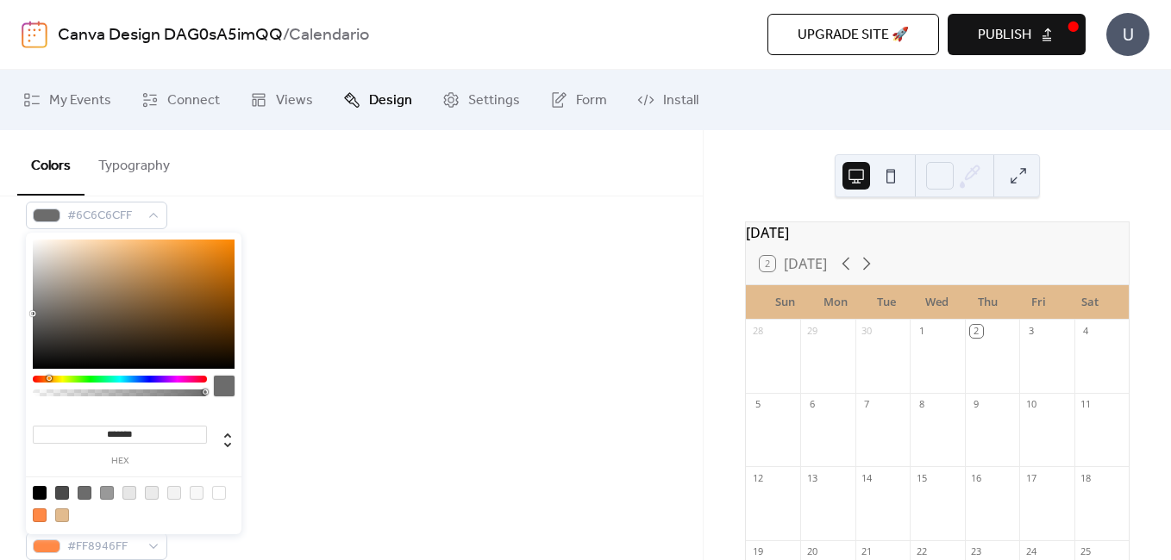
click at [181, 291] on div at bounding box center [134, 304] width 202 height 129
click at [222, 267] on div at bounding box center [134, 304] width 202 height 129
type input "*******"
click at [159, 299] on div at bounding box center [134, 304] width 202 height 129
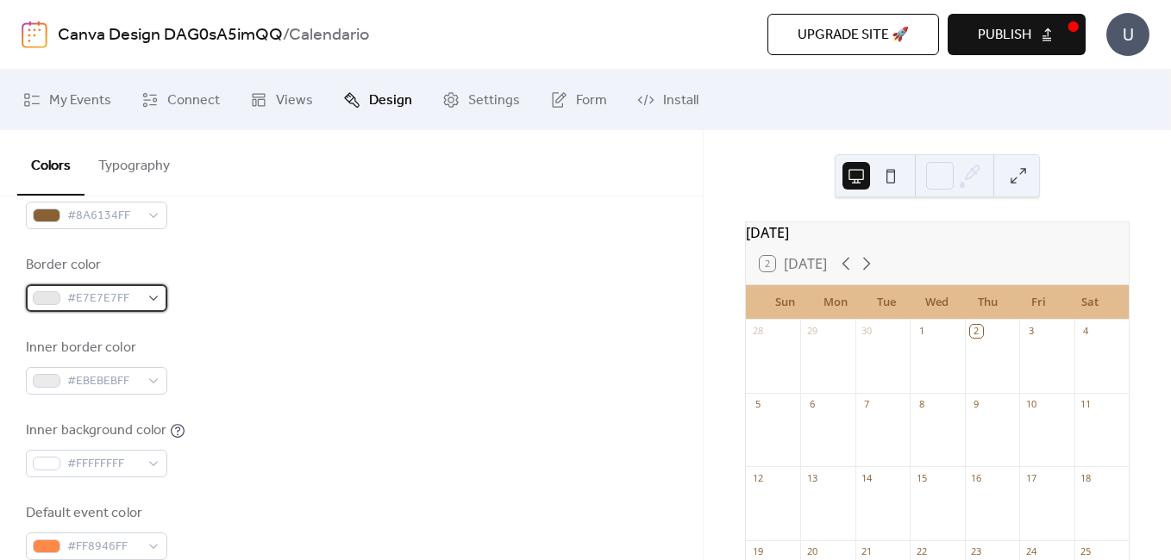
click at [135, 298] on span "#E7E7E7FF" at bounding box center [103, 299] width 72 height 21
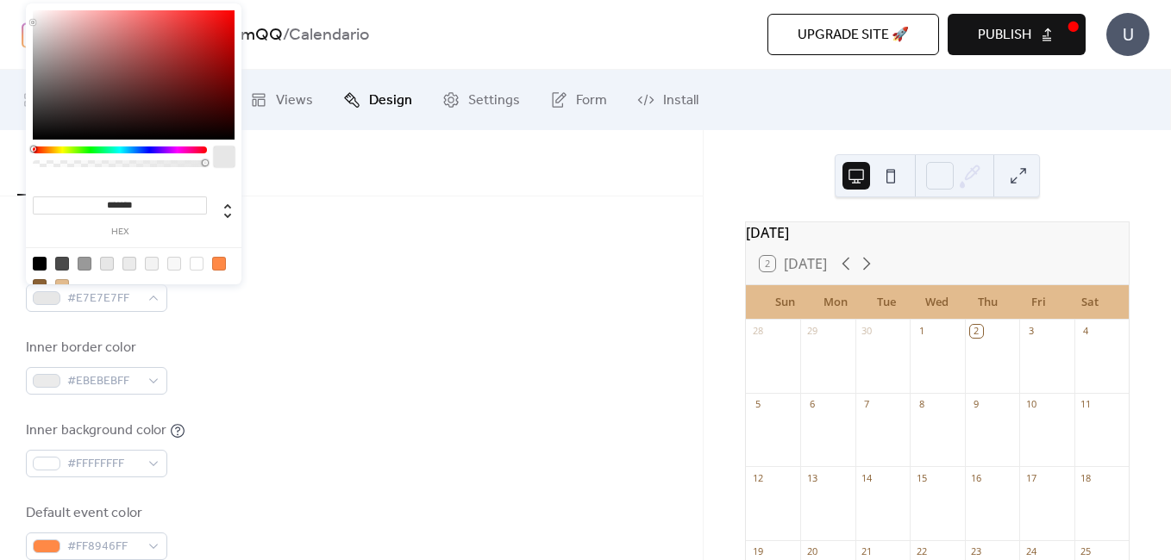
click at [125, 92] on div at bounding box center [134, 74] width 202 height 129
type input "**"
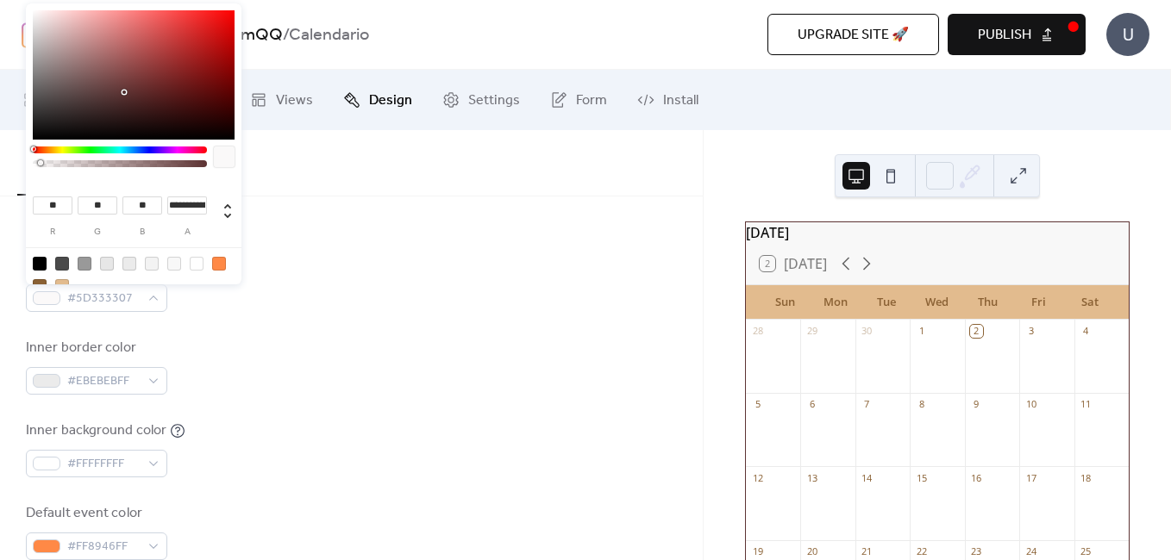
type input "*"
drag, startPoint x: 41, startPoint y: 166, endPoint x: 23, endPoint y: 166, distance: 17.2
click at [23, 166] on body "Canva Design DAG0sA5imQQ / Calendario Upgrade site 🚀 Preview Publish U My Event…" at bounding box center [585, 280] width 1171 height 560
click at [213, 376] on div "Inner border color #EBEBEBFF" at bounding box center [351, 366] width 651 height 57
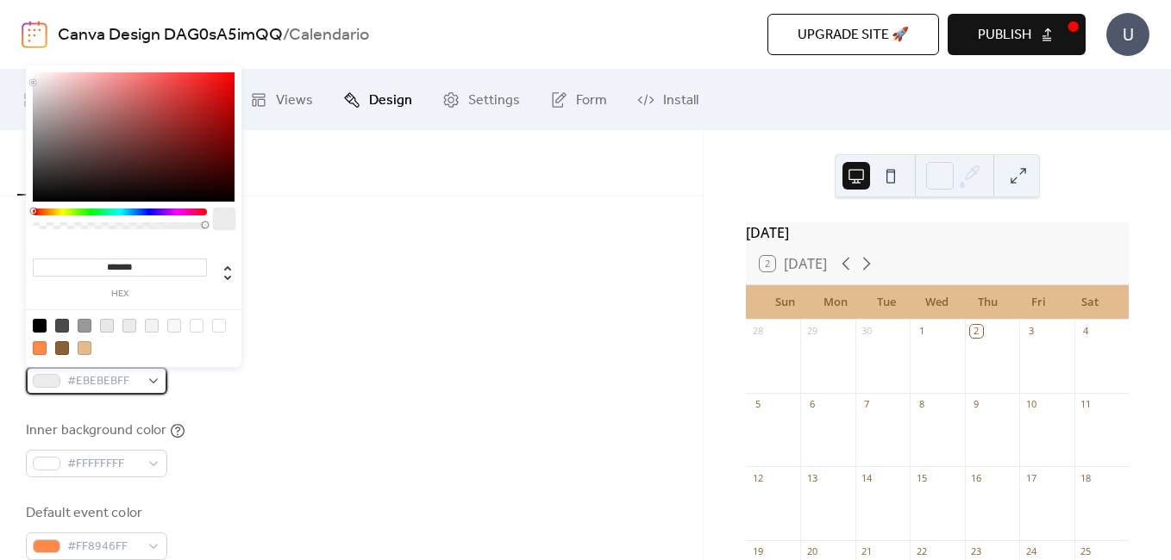
click at [146, 382] on div "#EBEBEBFF" at bounding box center [96, 381] width 141 height 28
type input "*******"
click at [192, 115] on div at bounding box center [134, 136] width 202 height 129
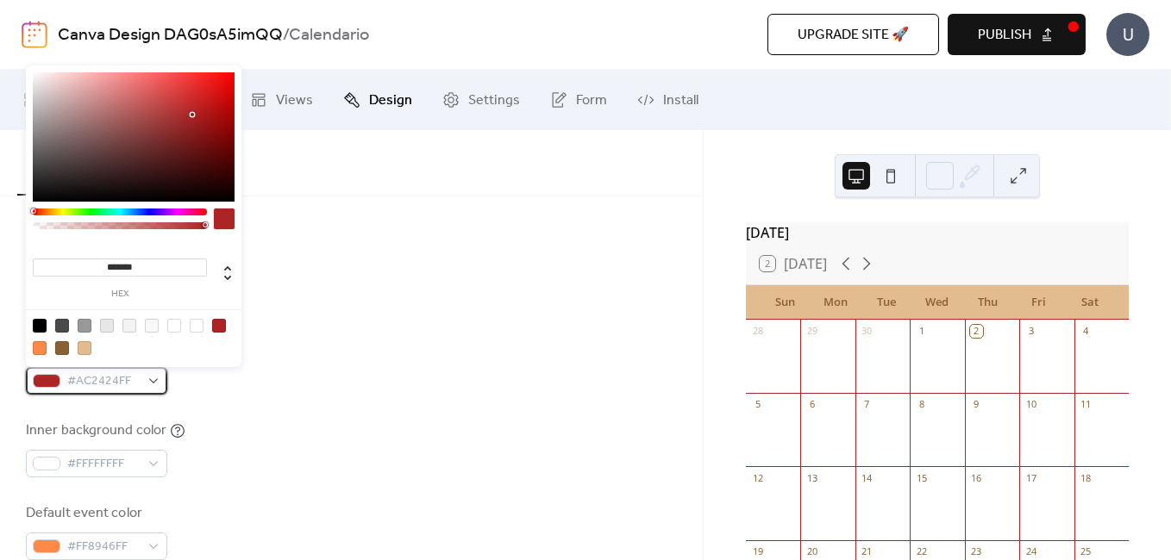
click at [91, 381] on span "#AC2424FF" at bounding box center [103, 382] width 72 height 21
type input "***"
type input "*"
drag, startPoint x: 37, startPoint y: 228, endPoint x: 23, endPoint y: 231, distance: 14.2
click at [23, 231] on body "Canva Design DAG0sA5imQQ / Calendario Upgrade site 🚀 Preview Publish U My Event…" at bounding box center [585, 280] width 1171 height 560
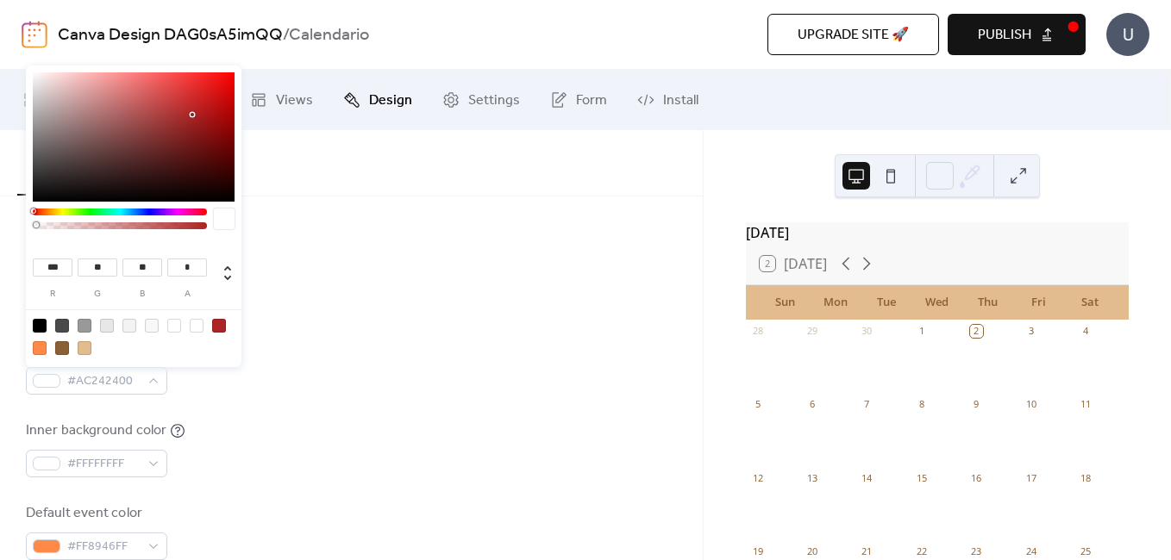
click at [211, 366] on div "*** r ** g ** b * a" at bounding box center [134, 218] width 216 height 305
click at [239, 424] on div "Inner background color #FFFFFFFF" at bounding box center [351, 449] width 651 height 57
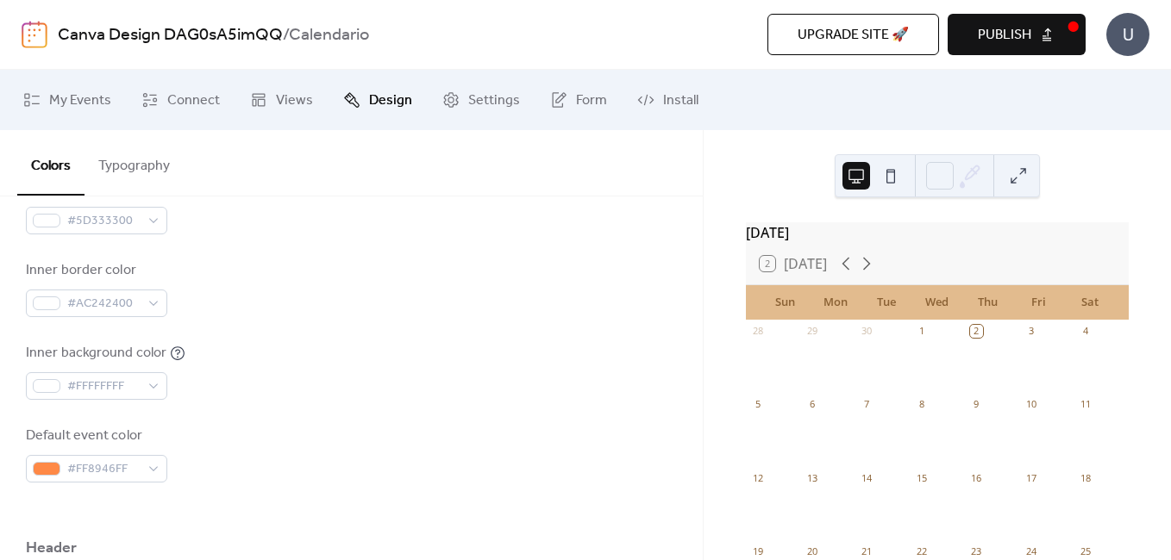
scroll to position [431, 0]
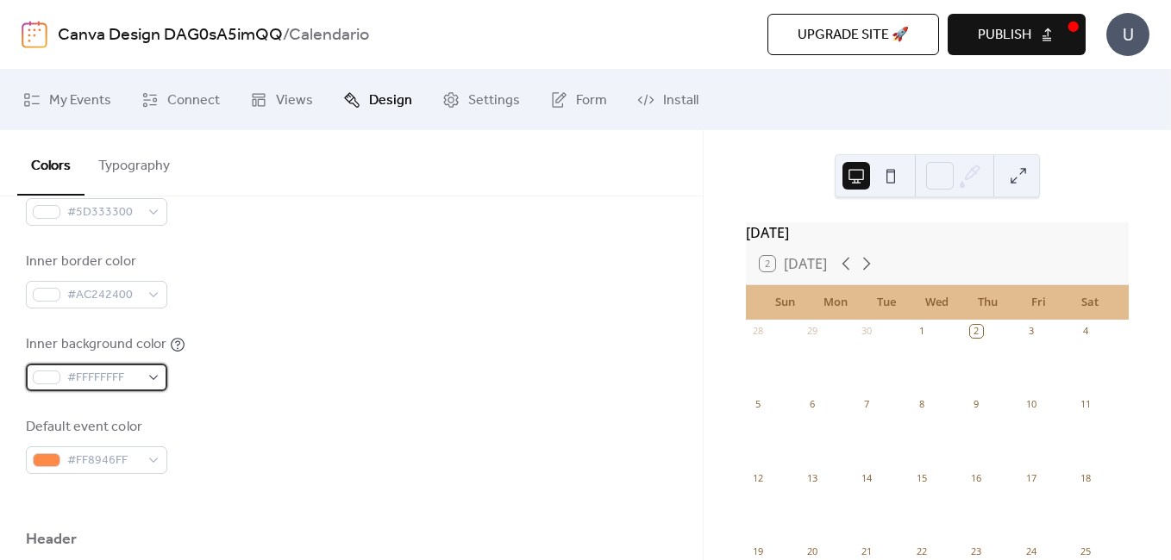
click at [136, 378] on span "#FFFFFFFF" at bounding box center [103, 378] width 72 height 21
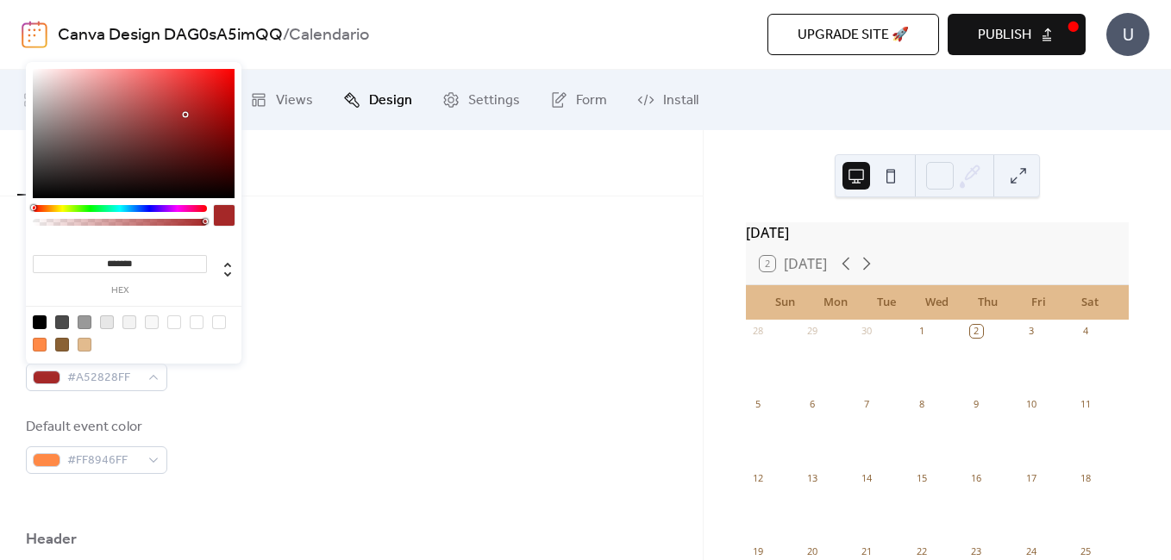
click at [185, 115] on div at bounding box center [134, 133] width 202 height 129
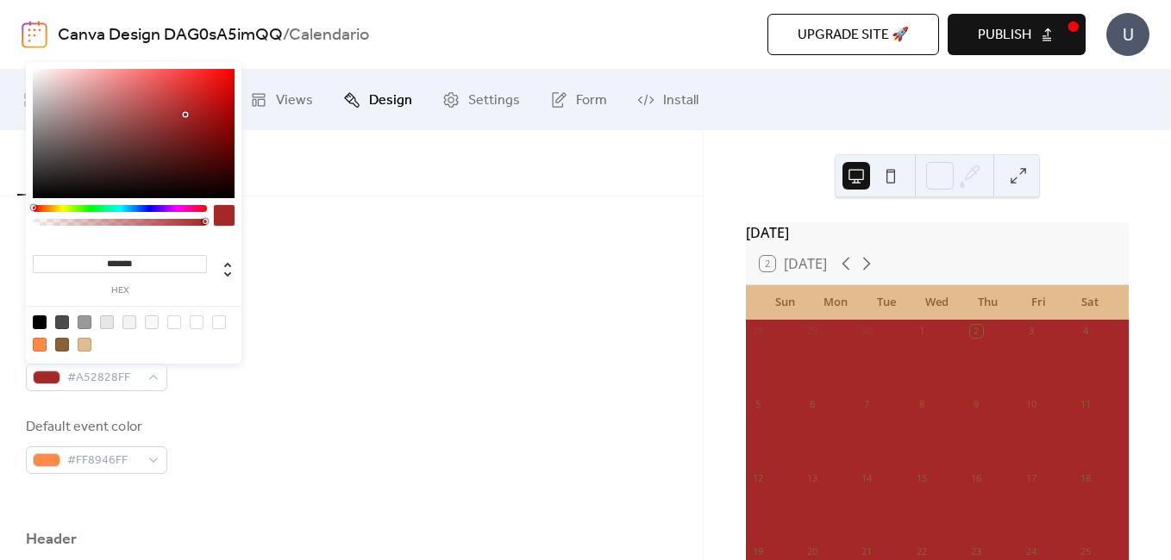
click at [34, 222] on div at bounding box center [120, 222] width 174 height 7
type input "***"
click at [35, 222] on div at bounding box center [119, 222] width 169 height 7
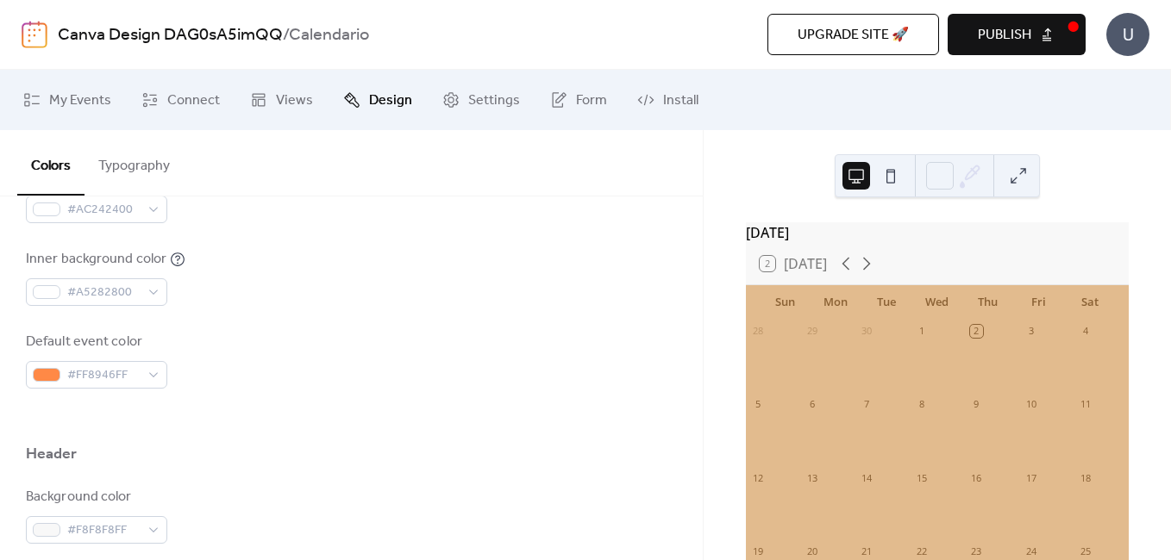
scroll to position [517, 0]
click at [123, 371] on span "#FF8946FF" at bounding box center [103, 375] width 72 height 21
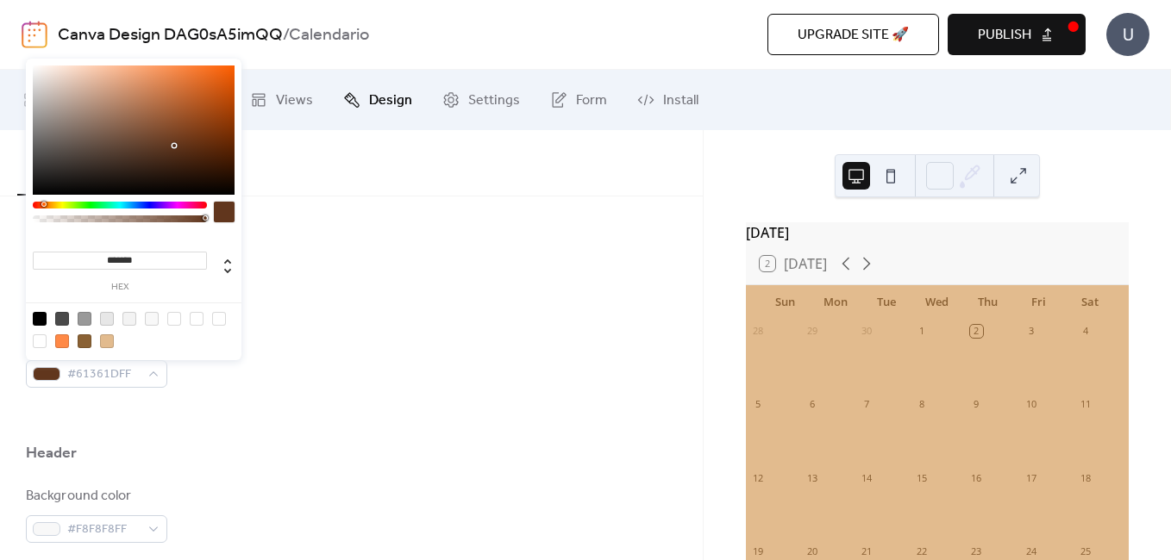
click at [173, 146] on div at bounding box center [134, 130] width 202 height 129
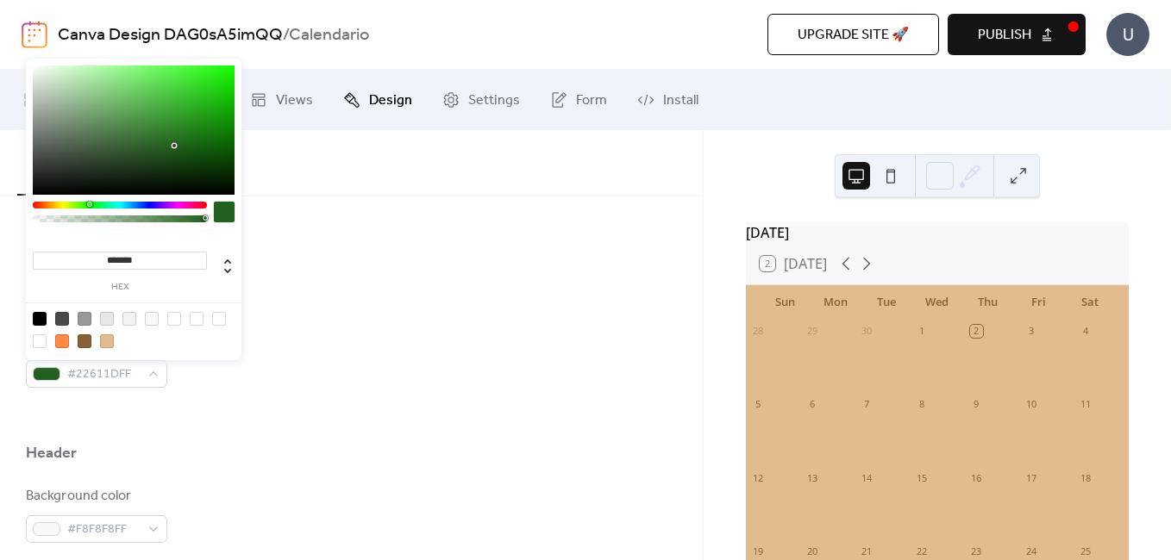
click at [89, 204] on div at bounding box center [120, 205] width 174 height 7
click at [189, 117] on div at bounding box center [134, 130] width 202 height 129
type input "**"
type input "*"
drag, startPoint x: 40, startPoint y: 222, endPoint x: 31, endPoint y: 224, distance: 9.0
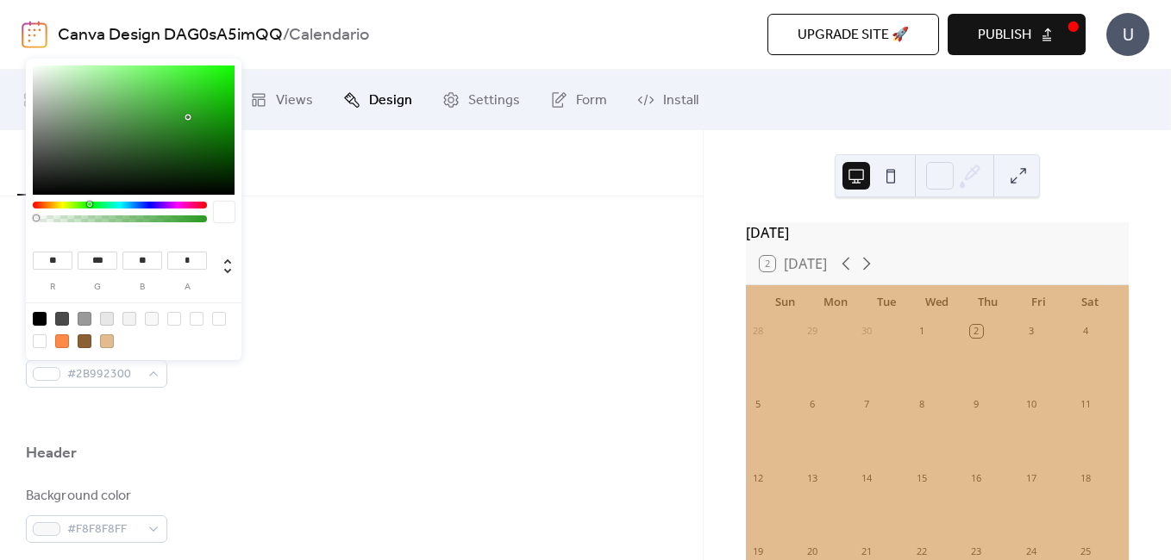
click at [31, 224] on div "** r *** g ** b * a" at bounding box center [134, 211] width 216 height 305
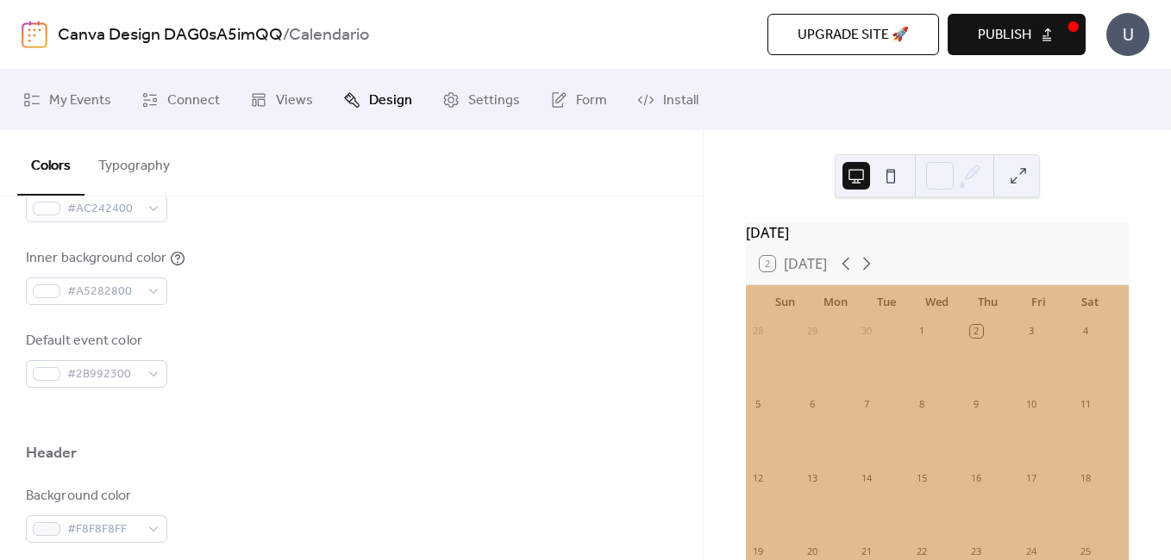
click at [274, 260] on div "Inner background color #A5282800" at bounding box center [351, 276] width 651 height 57
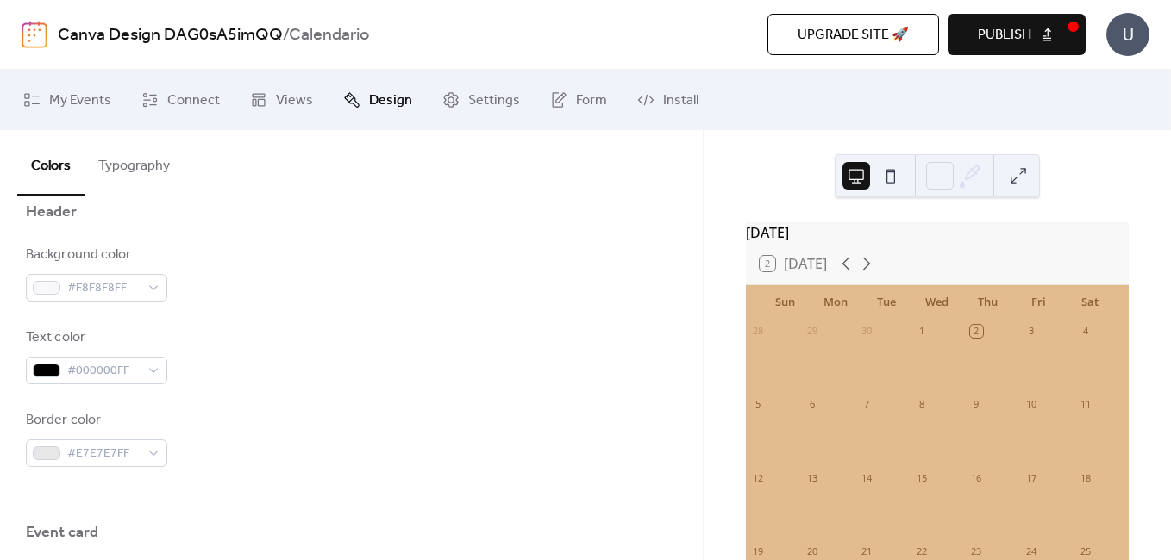
scroll to position [776, 0]
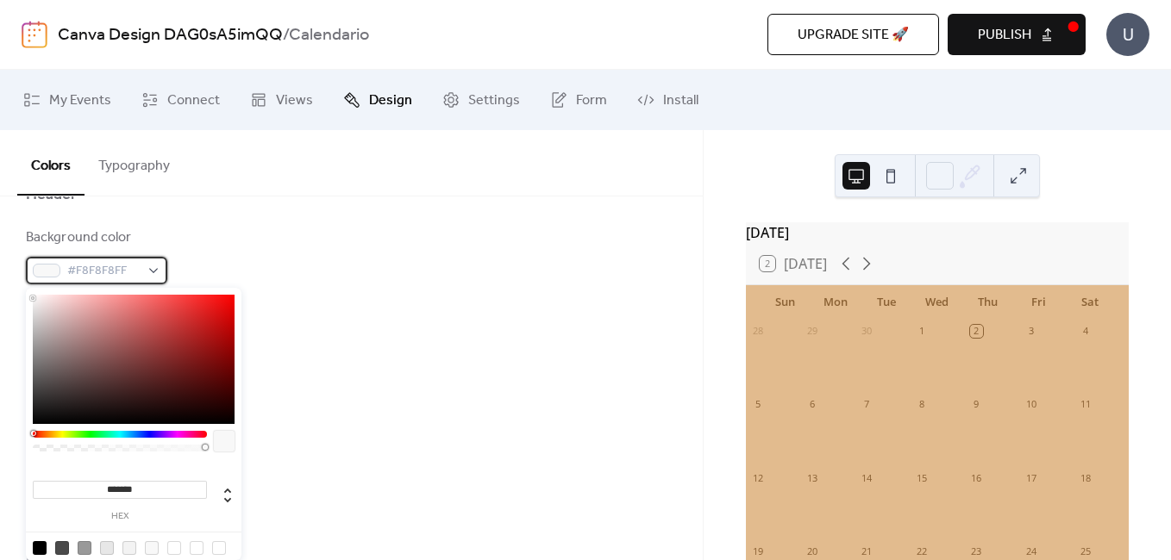
click at [150, 266] on div "#F8F8F8FF" at bounding box center [96, 271] width 141 height 28
type input "*******"
click at [178, 306] on div at bounding box center [134, 359] width 202 height 129
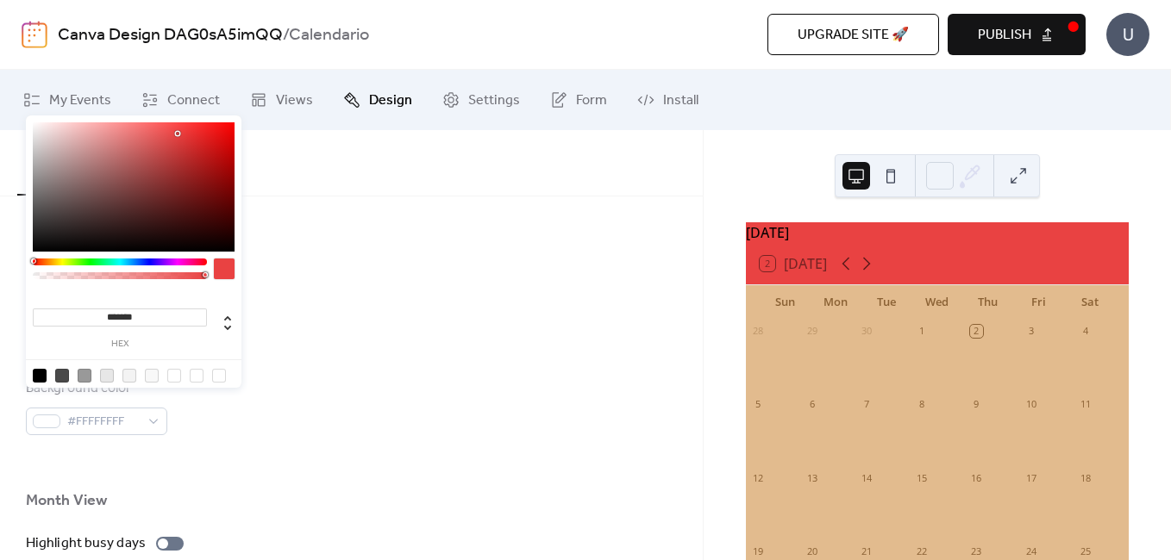
scroll to position [948, 0]
click at [285, 350] on div "Event card" at bounding box center [351, 347] width 651 height 29
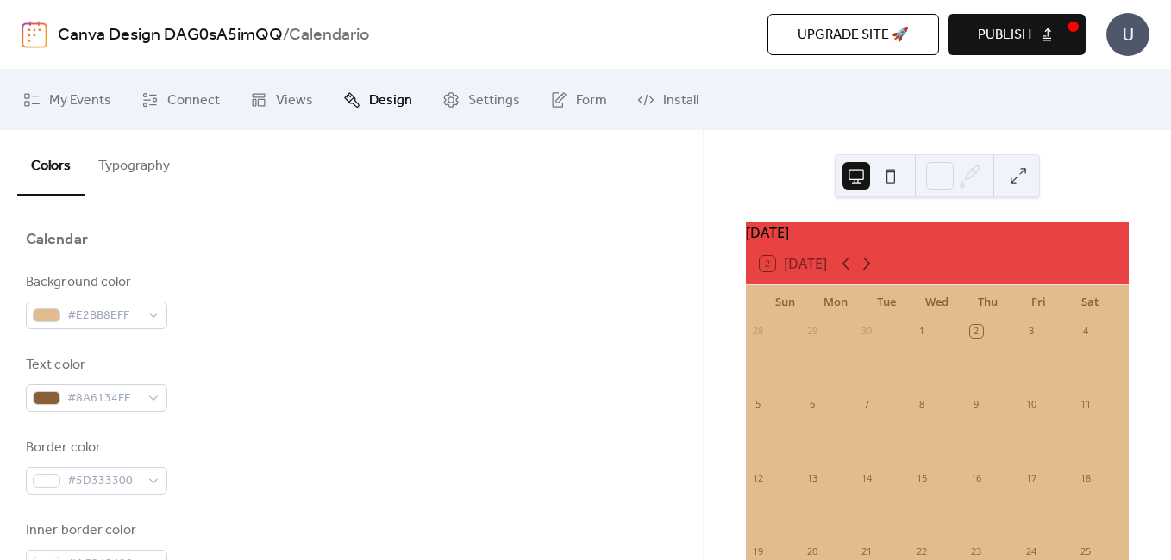
scroll to position [172, 0]
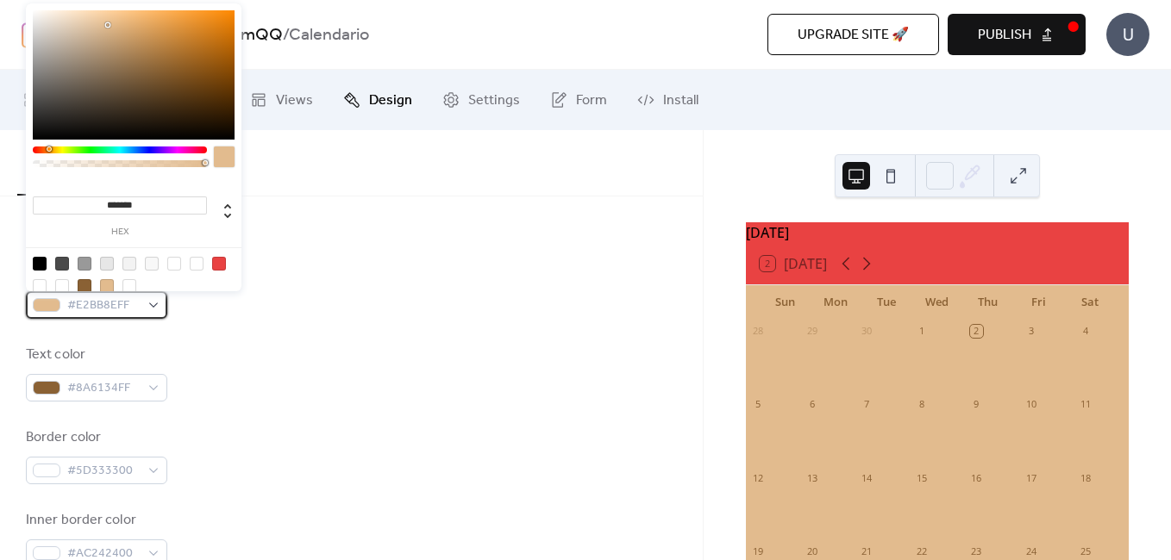
click at [143, 303] on div "#E2BB8EFF" at bounding box center [96, 305] width 141 height 28
click at [59, 281] on div at bounding box center [62, 286] width 14 height 14
type input "***"
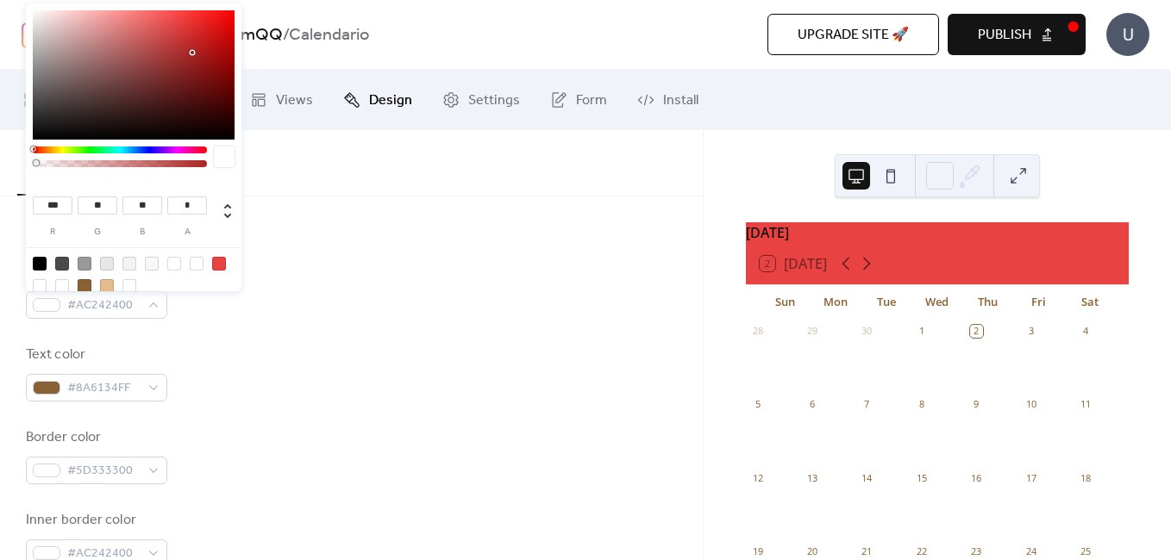
drag, startPoint x: 35, startPoint y: 164, endPoint x: 25, endPoint y: 164, distance: 10.3
click at [25, 164] on body "Canva Design DAG0sA5imQQ / Calendario Upgrade site 🚀 Preview Publish U My Event…" at bounding box center [585, 280] width 1171 height 560
type input "**********"
click at [38, 162] on div at bounding box center [39, 162] width 5 height 5
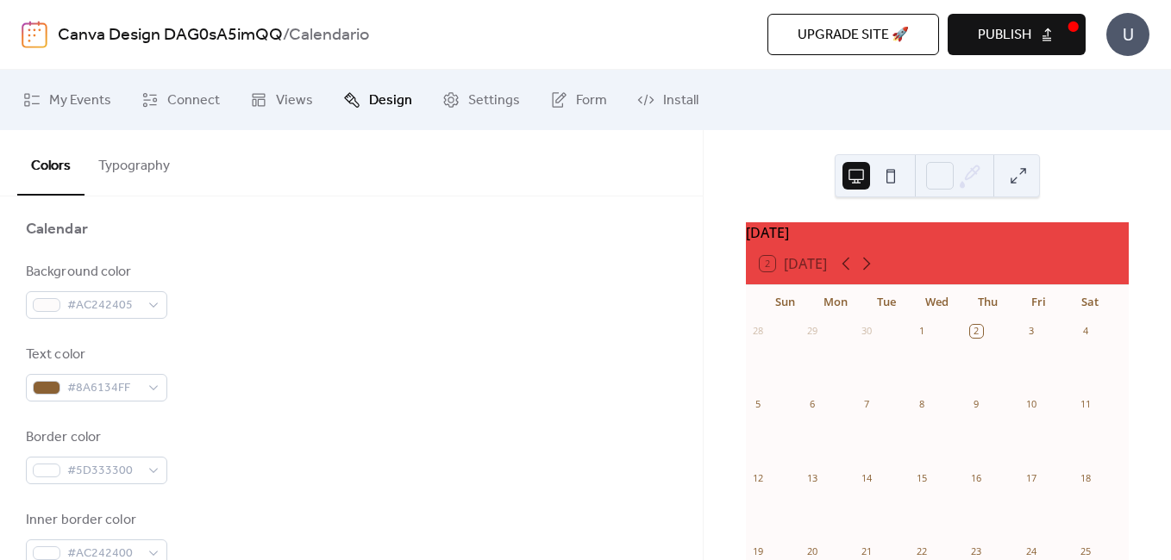
click at [259, 316] on div "Background color #AC242405" at bounding box center [351, 290] width 651 height 57
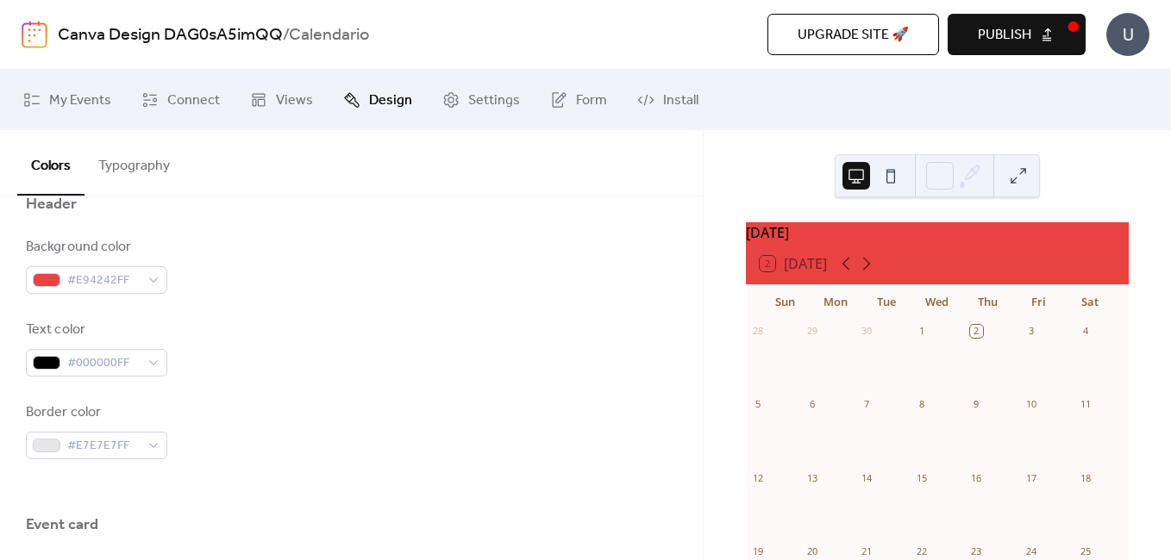
scroll to position [776, 0]
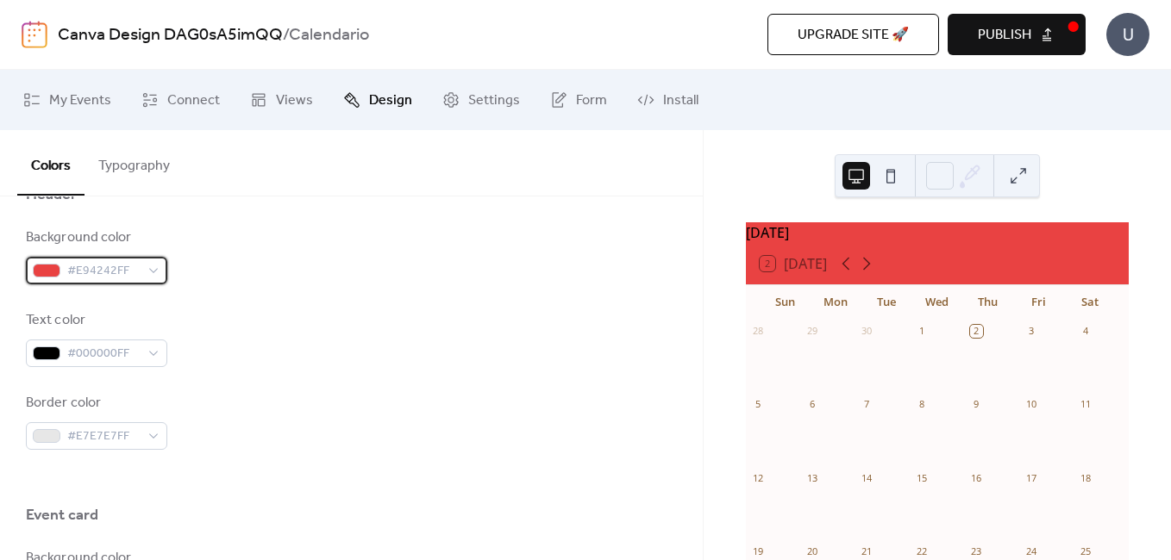
click at [147, 269] on div "#E94242FF" at bounding box center [96, 271] width 141 height 28
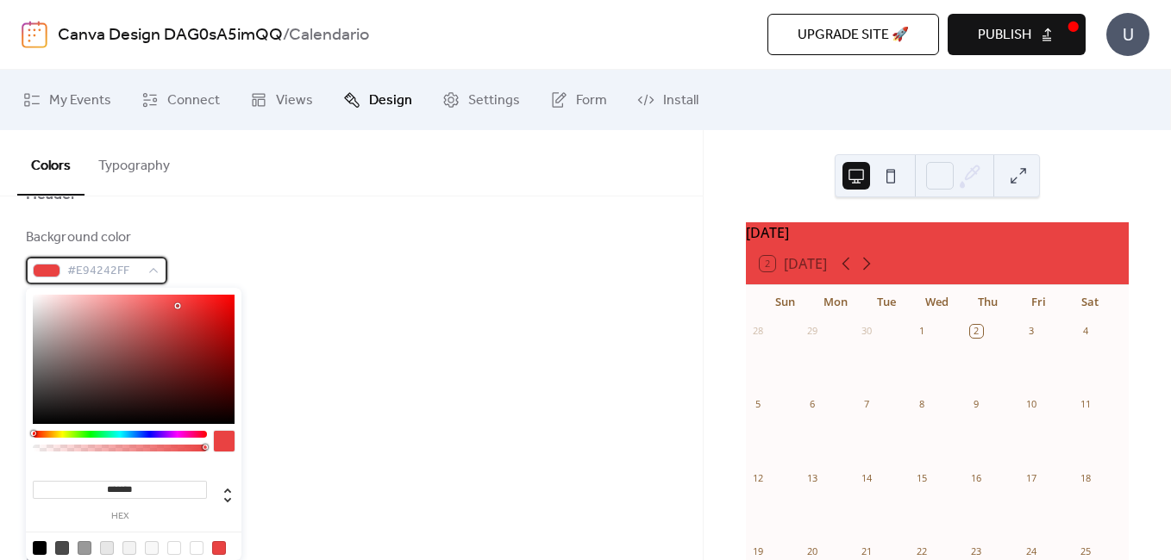
click at [147, 269] on div "#E94242FF" at bounding box center [96, 271] width 141 height 28
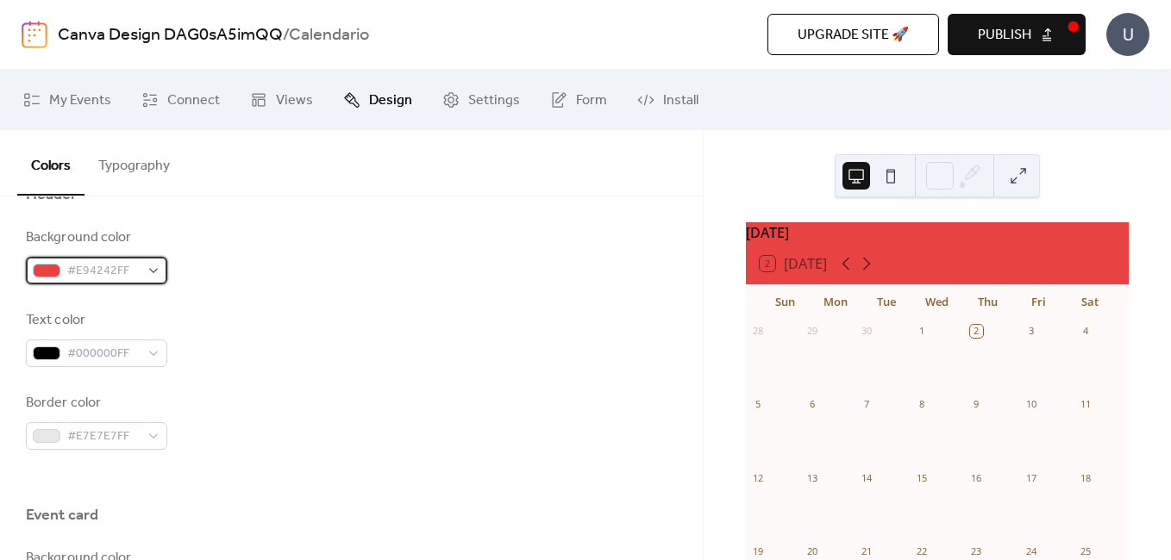
click at [149, 276] on div "#E94242FF" at bounding box center [96, 271] width 141 height 28
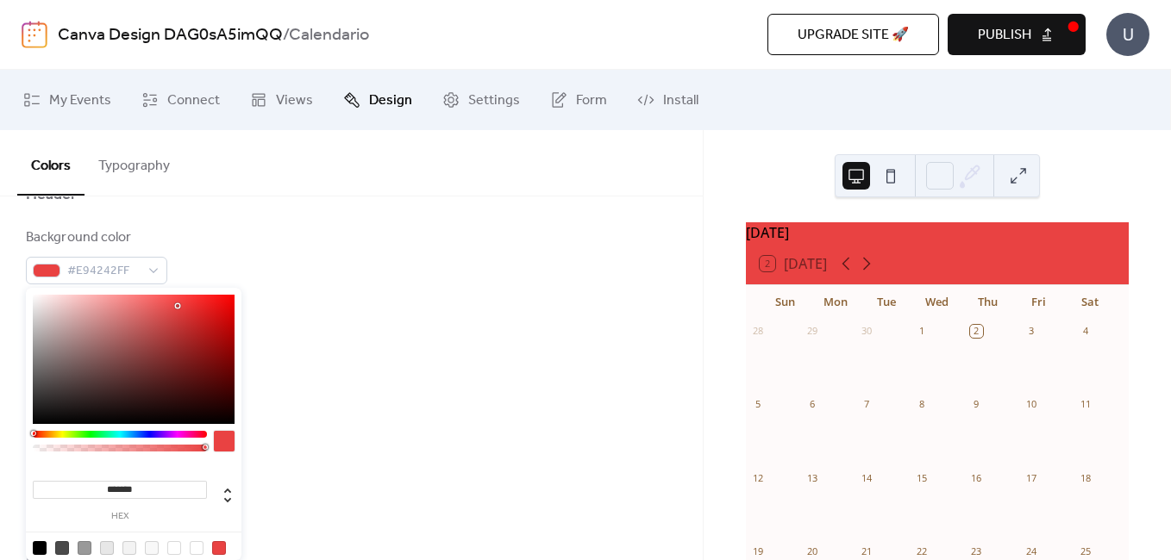
click at [53, 434] on div at bounding box center [120, 434] width 174 height 7
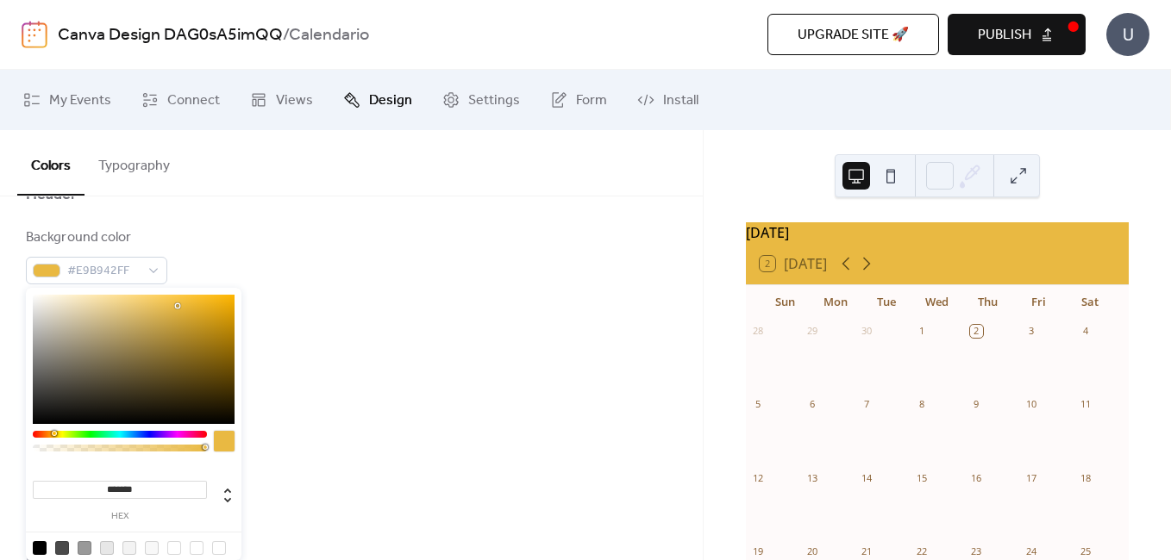
click at [50, 432] on div at bounding box center [120, 434] width 174 height 7
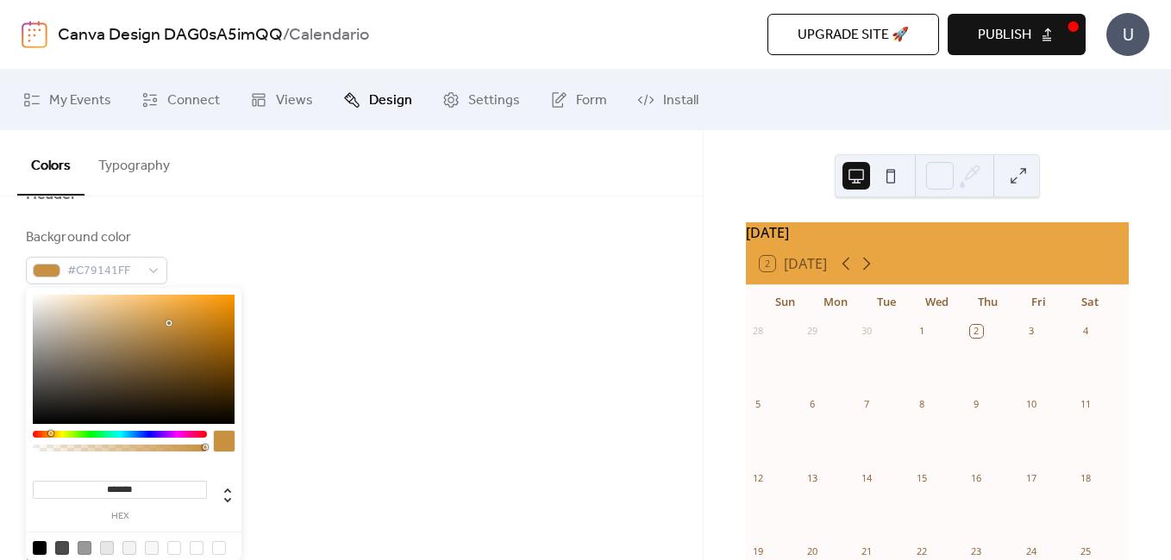
click at [167, 323] on div at bounding box center [134, 359] width 202 height 129
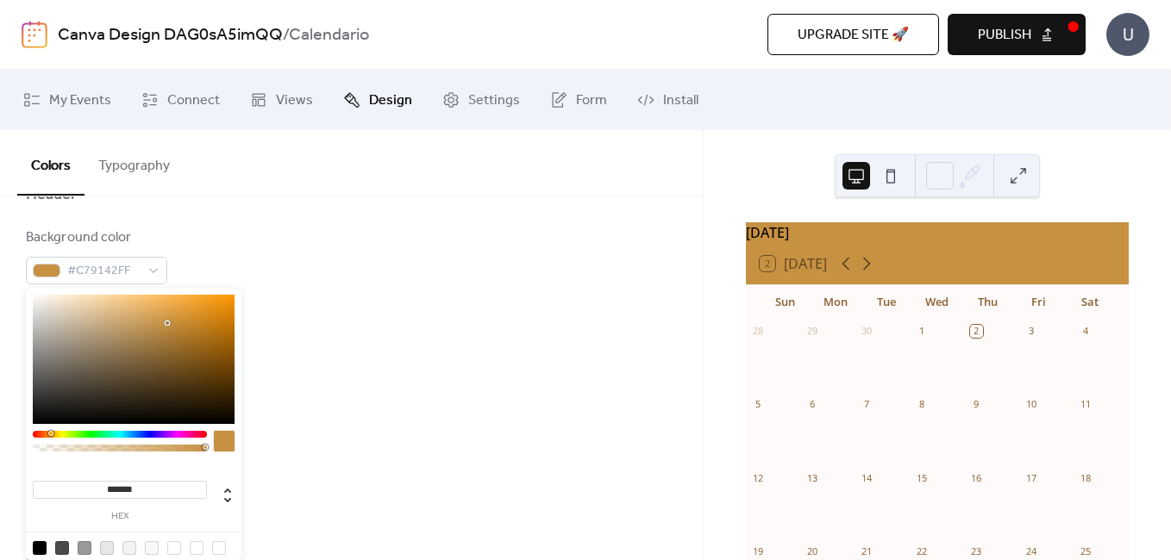
click at [125, 318] on div at bounding box center [134, 359] width 202 height 129
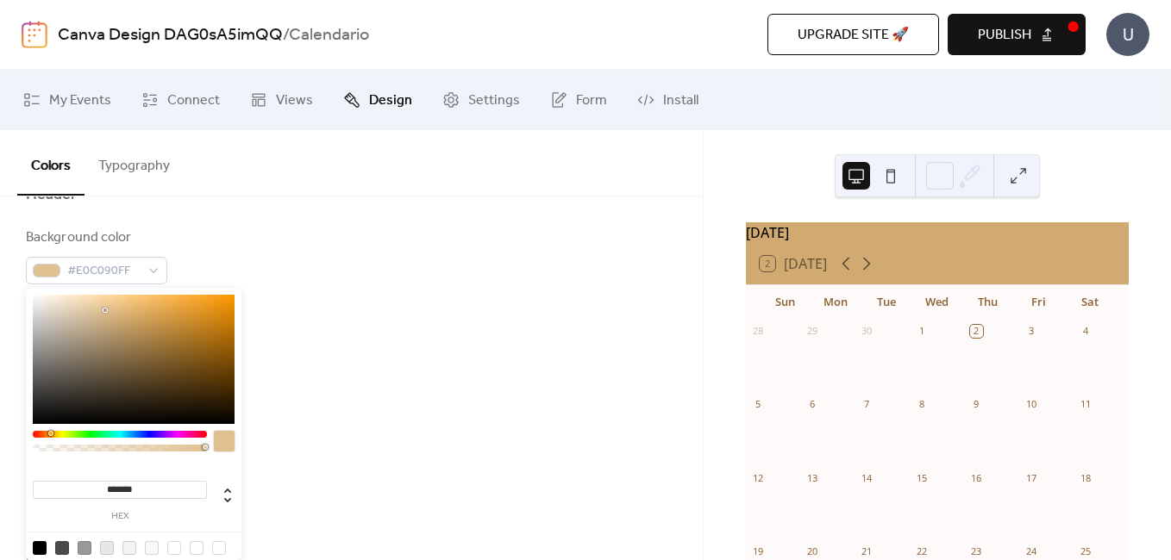
click at [105, 310] on div at bounding box center [134, 359] width 202 height 129
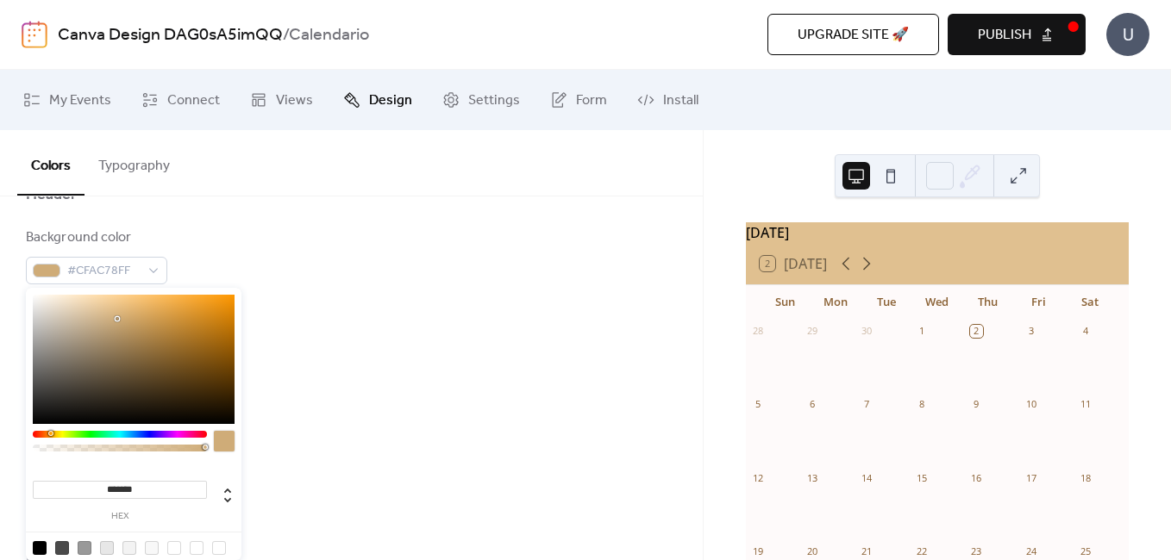
type input "*******"
click at [118, 319] on div at bounding box center [134, 359] width 202 height 129
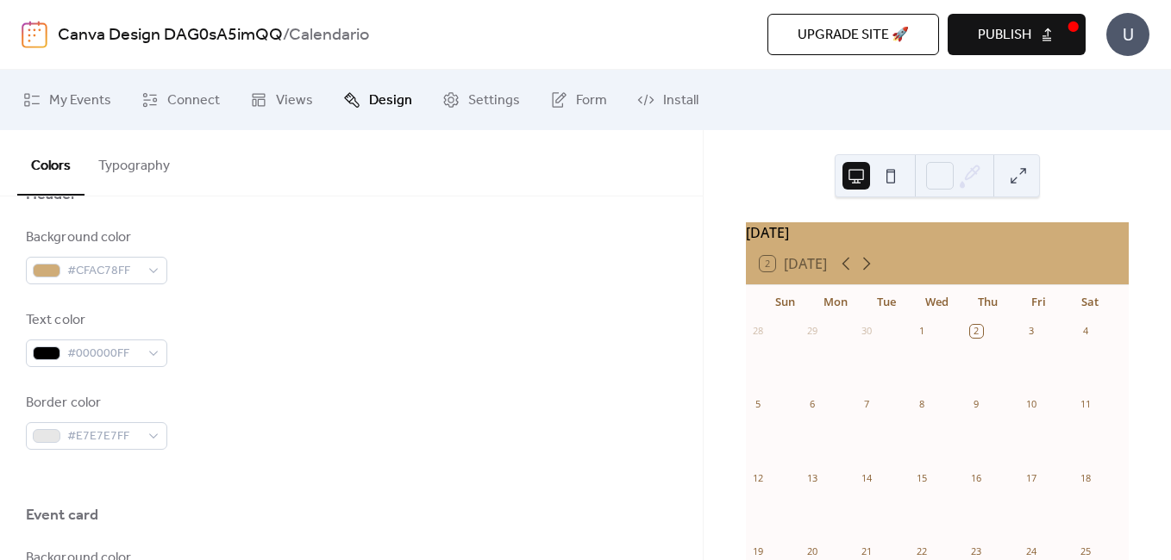
click at [288, 426] on div "Border color #E7E7E7FF" at bounding box center [351, 421] width 651 height 57
click at [149, 360] on div "#000000FF" at bounding box center [96, 354] width 141 height 28
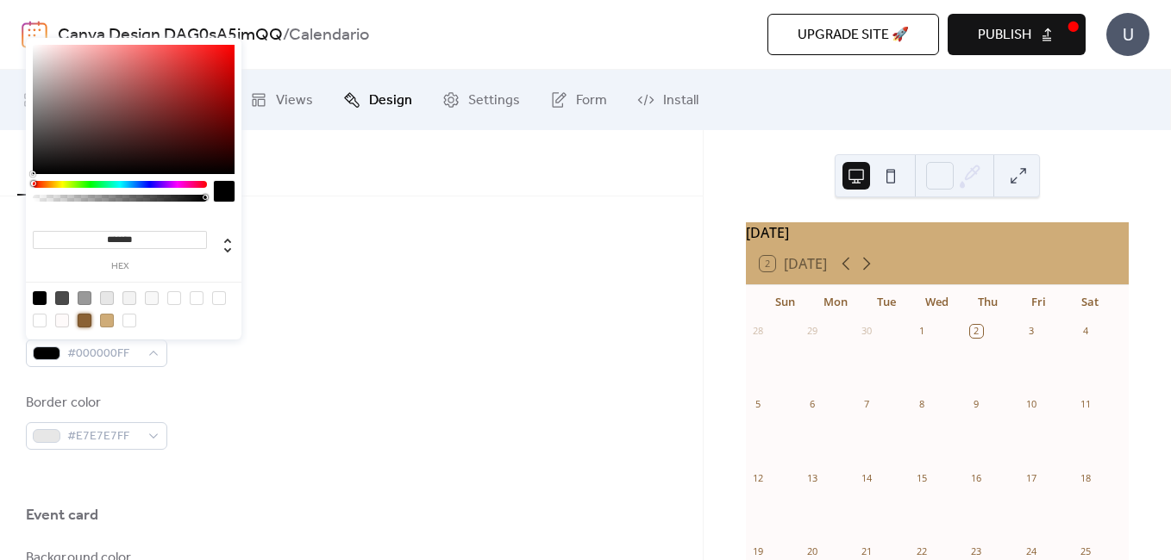
click at [84, 316] on div at bounding box center [85, 321] width 14 height 14
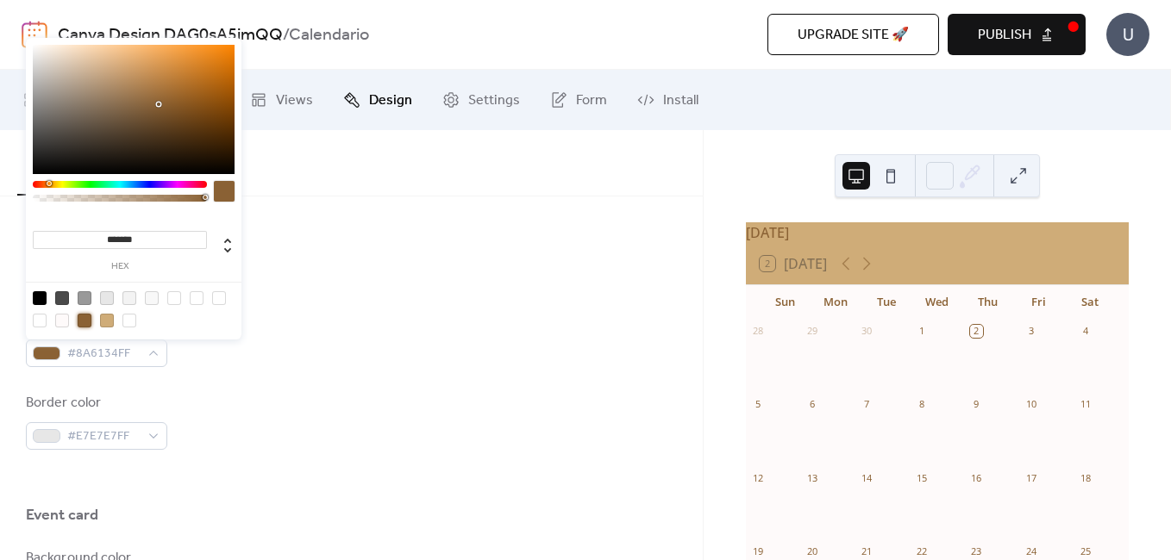
type input "*******"
click at [216, 134] on div at bounding box center [134, 109] width 202 height 129
click at [309, 335] on div "Text color #4E2C07FF" at bounding box center [351, 338] width 651 height 57
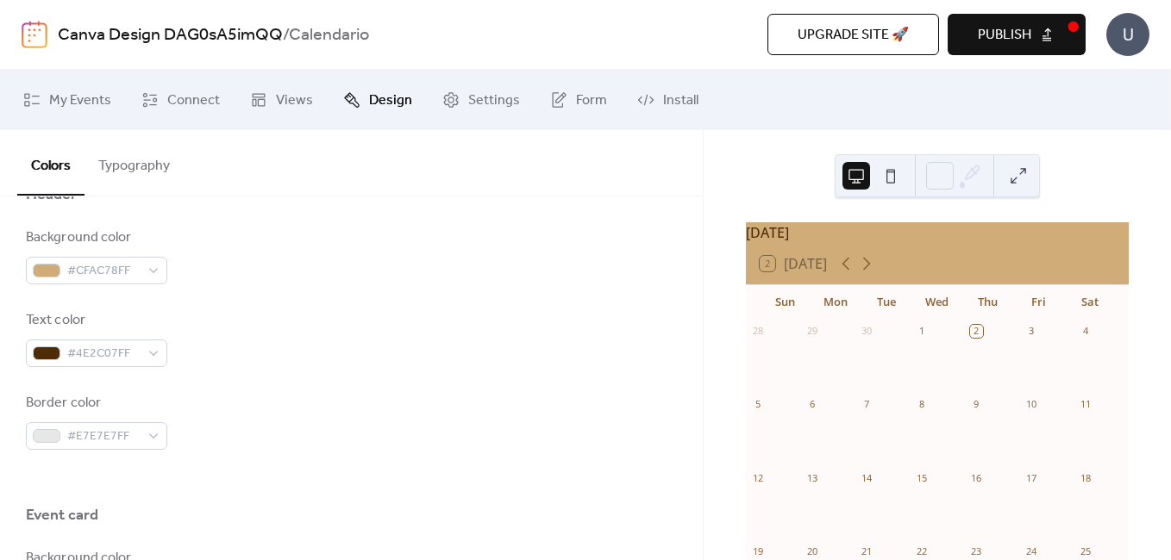
scroll to position [862, 0]
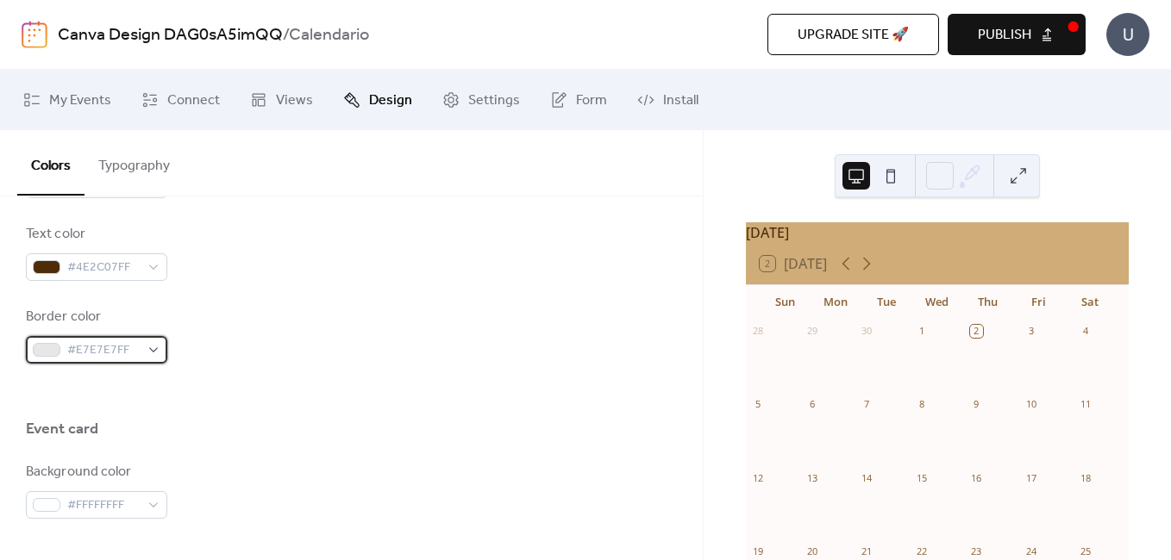
click at [147, 347] on div "#E7E7E7FF" at bounding box center [96, 350] width 141 height 28
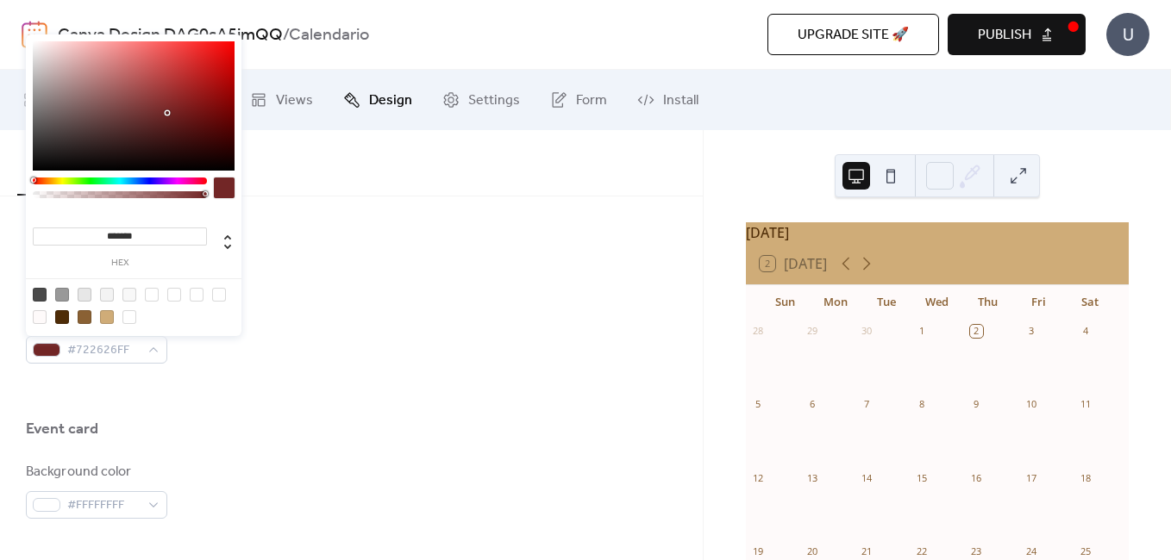
click at [166, 113] on div at bounding box center [134, 105] width 202 height 129
click at [32, 191] on div "******* hex" at bounding box center [134, 186] width 216 height 305
click at [34, 197] on div at bounding box center [120, 194] width 174 height 7
type input "***"
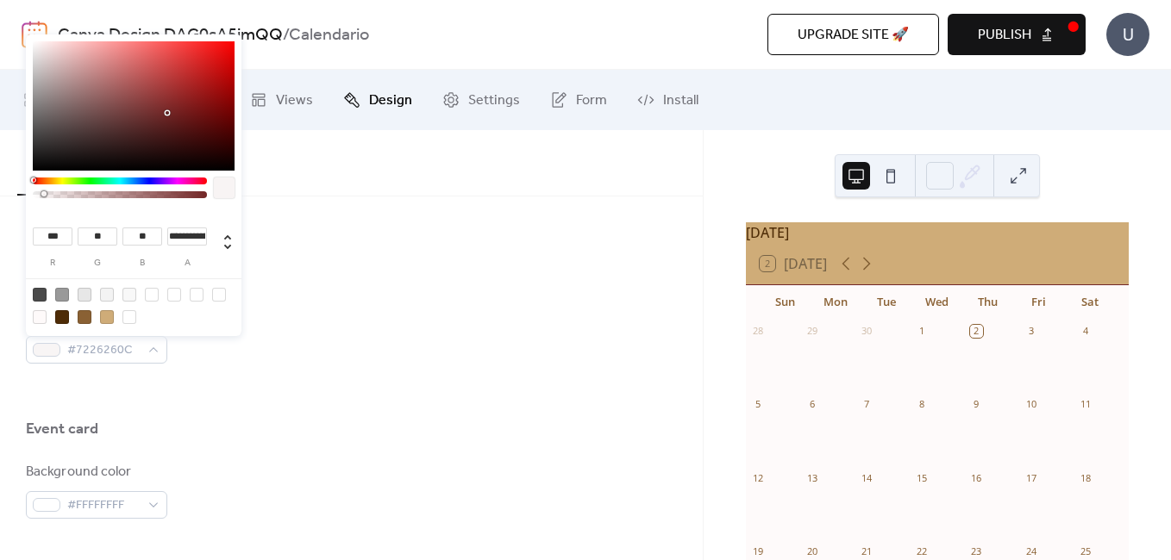
type input "*"
drag, startPoint x: 43, startPoint y: 197, endPoint x: 30, endPoint y: 197, distance: 12.9
click at [30, 197] on div "*** r ** g ** b * a" at bounding box center [134, 186] width 216 height 305
type input "**"
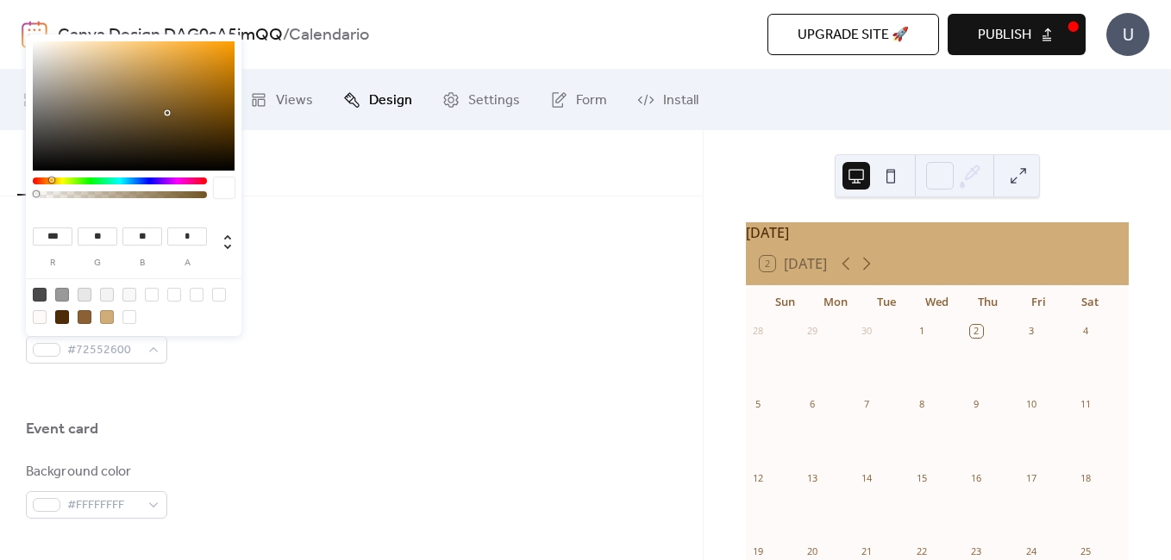
click at [51, 179] on div at bounding box center [120, 181] width 174 height 7
click at [79, 315] on div at bounding box center [85, 317] width 14 height 14
type input "***"
type input "**"
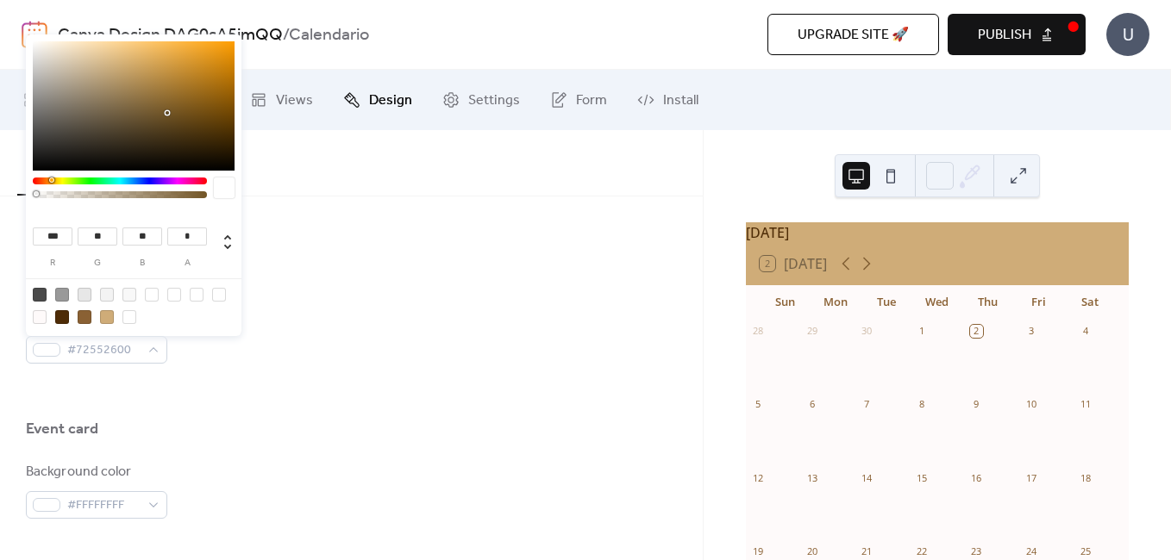
type input "*"
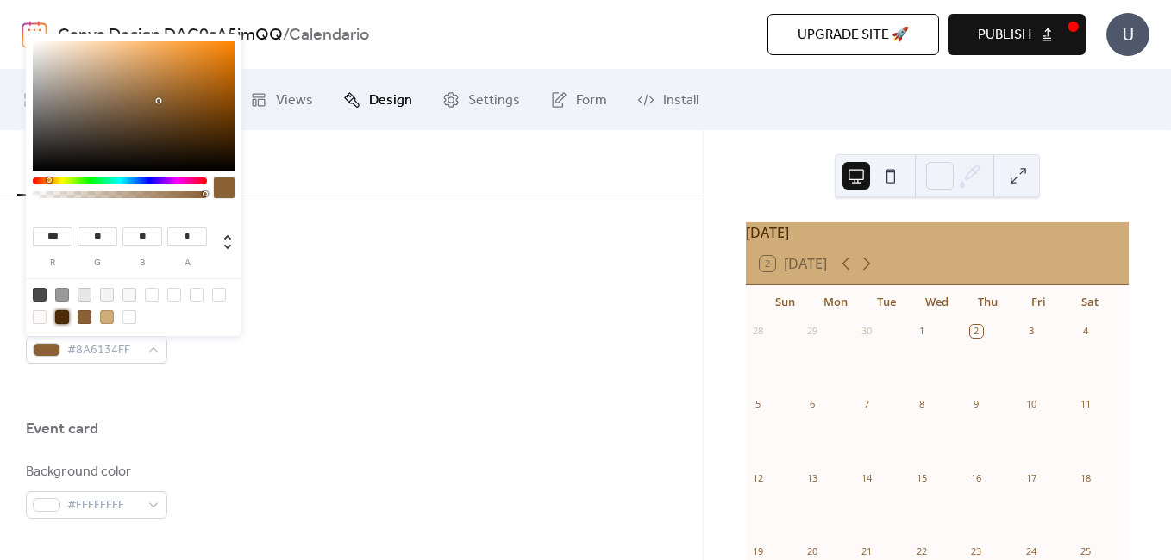
click at [58, 318] on div at bounding box center [62, 317] width 14 height 14
type input "**"
type input "*"
click at [58, 318] on div at bounding box center [62, 317] width 14 height 14
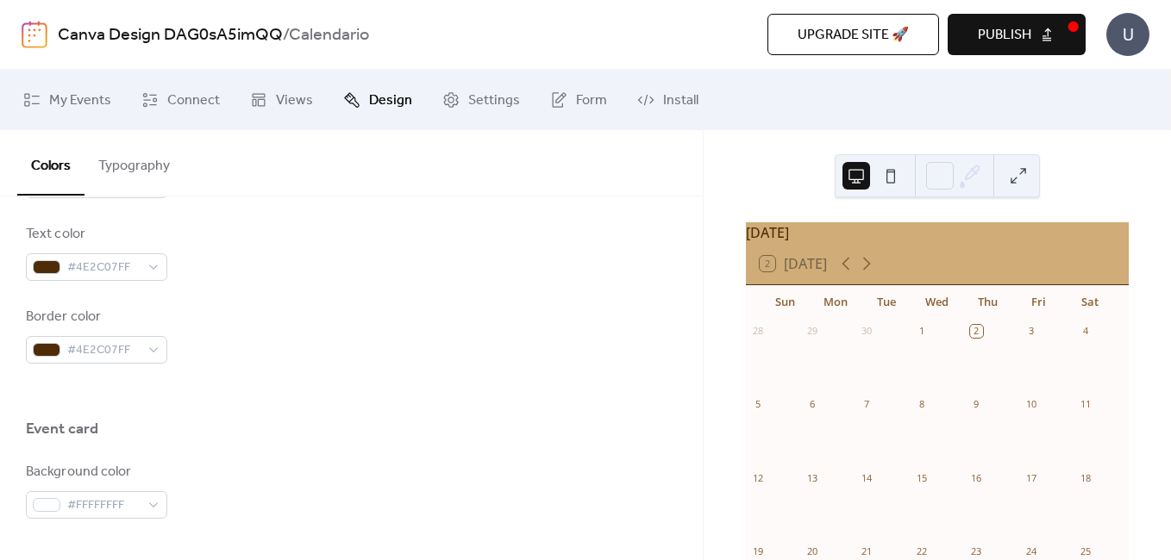
click at [231, 366] on div at bounding box center [351, 391] width 651 height 55
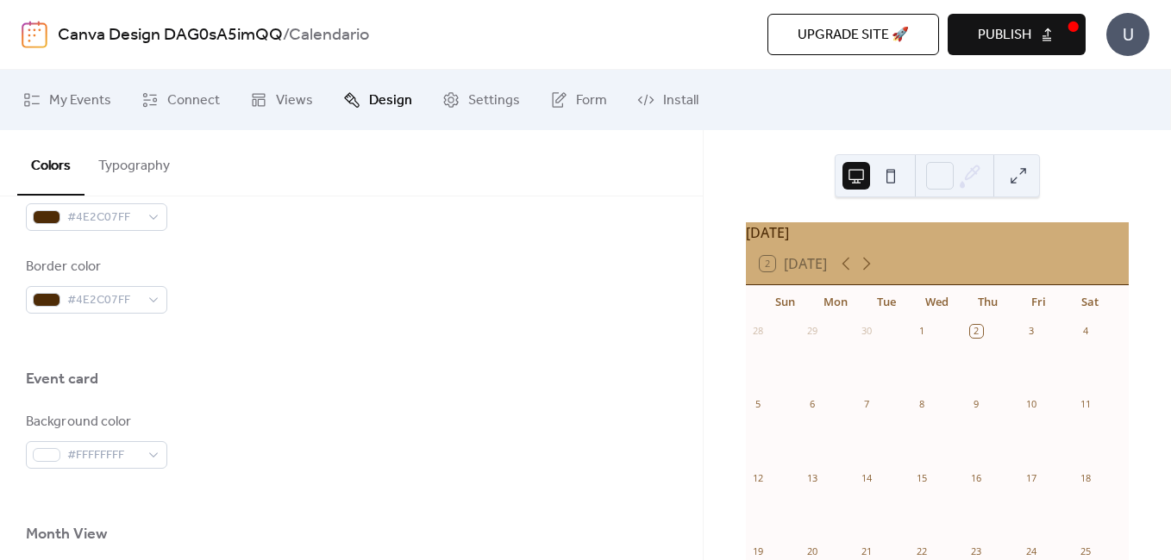
scroll to position [1035, 0]
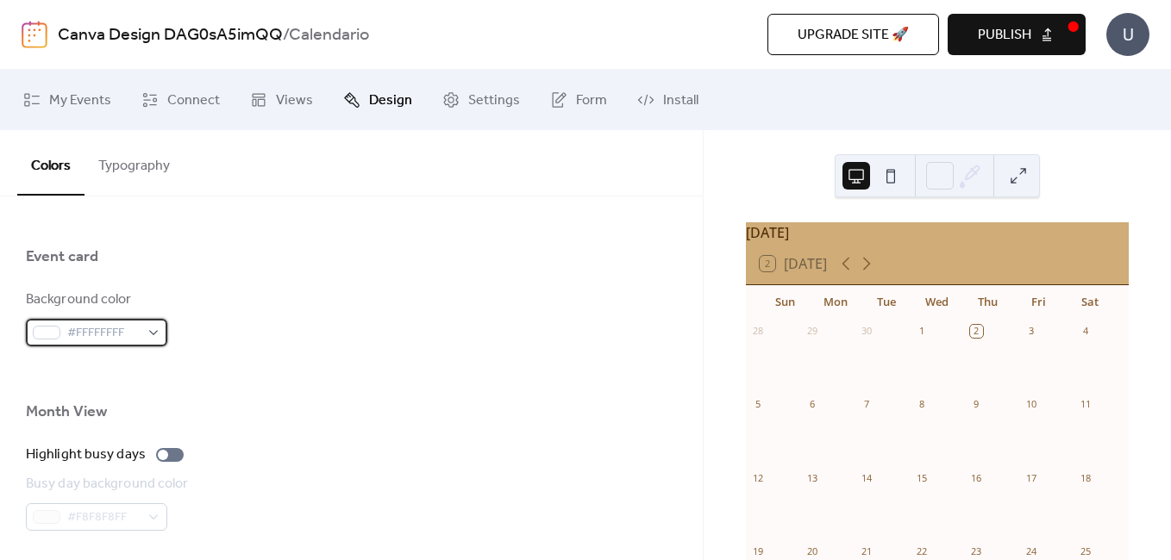
click at [133, 324] on span "#FFFFFFFF" at bounding box center [103, 333] width 72 height 21
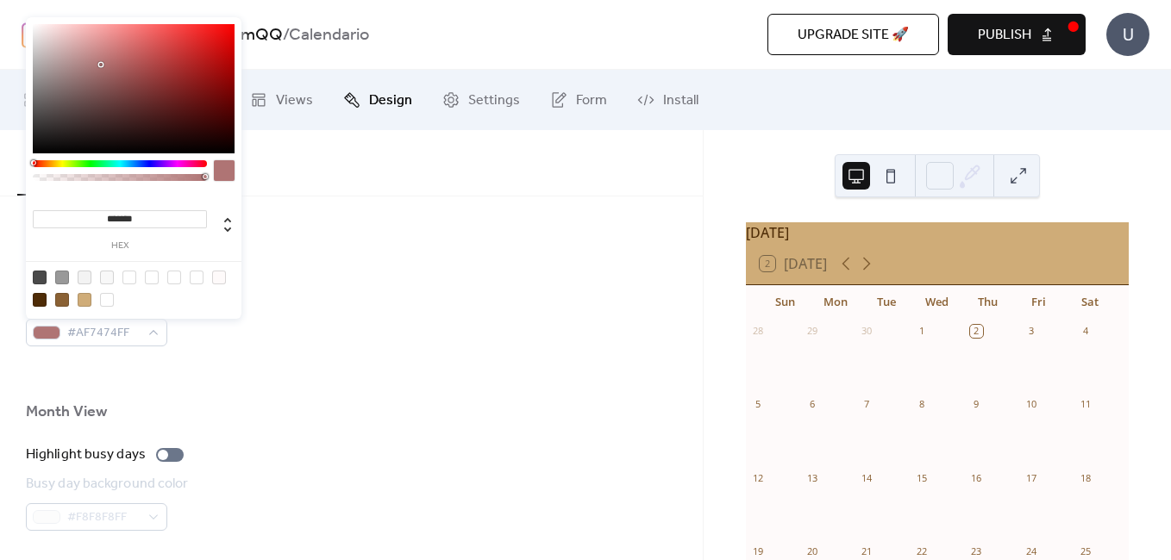
click at [101, 65] on div at bounding box center [134, 88] width 202 height 129
drag, startPoint x: 51, startPoint y: 182, endPoint x: 40, endPoint y: 177, distance: 12.3
click at [40, 177] on div at bounding box center [120, 175] width 174 height 30
type input "***"
drag, startPoint x: 39, startPoint y: 177, endPoint x: 28, endPoint y: 178, distance: 10.5
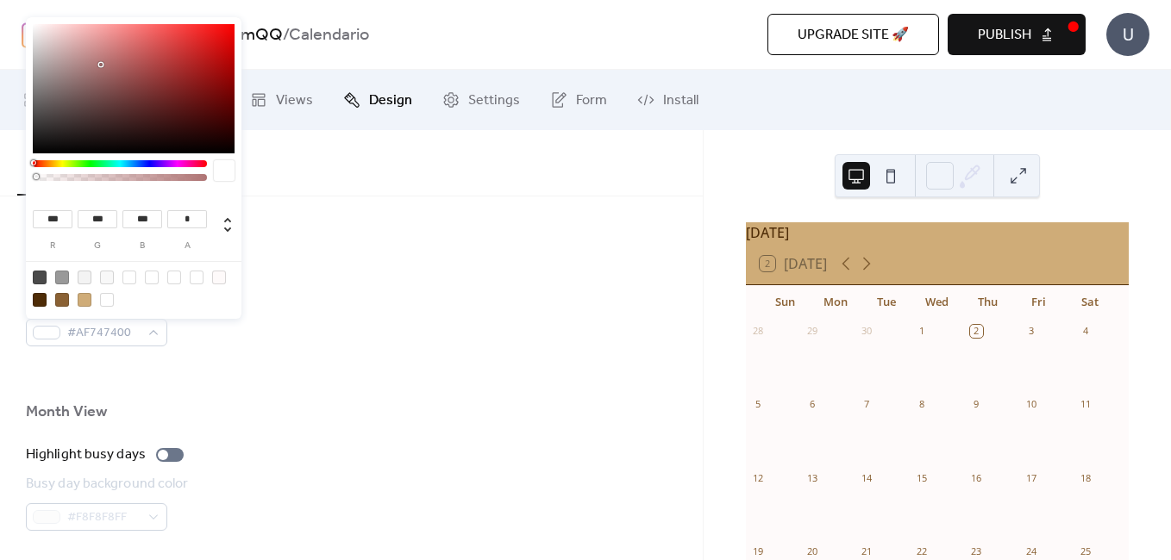
click at [28, 178] on div "*** r *** g *** b * a" at bounding box center [134, 169] width 216 height 305
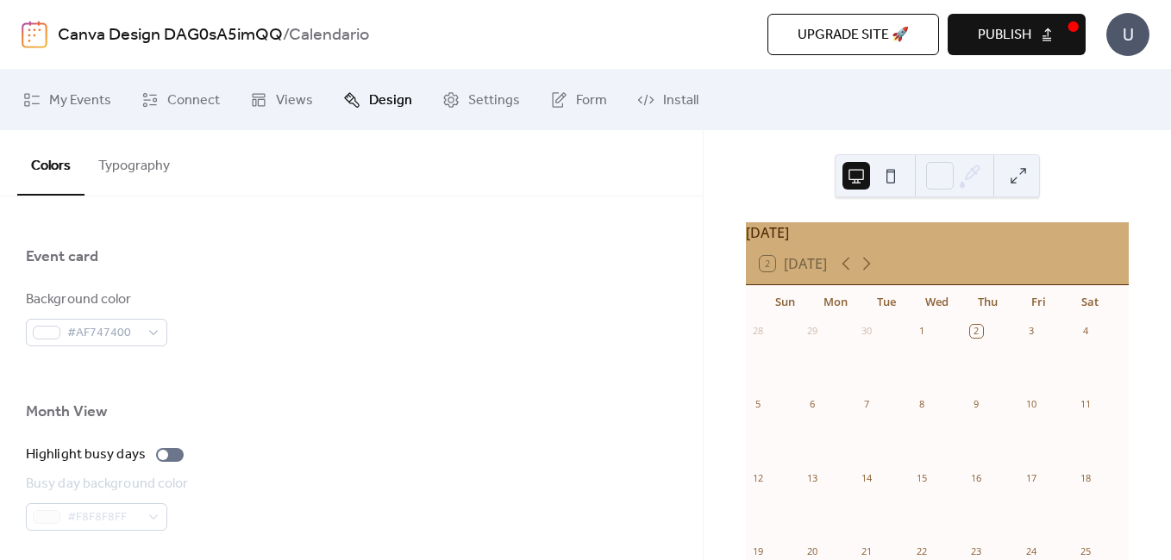
click at [303, 268] on div "Event card" at bounding box center [351, 261] width 651 height 29
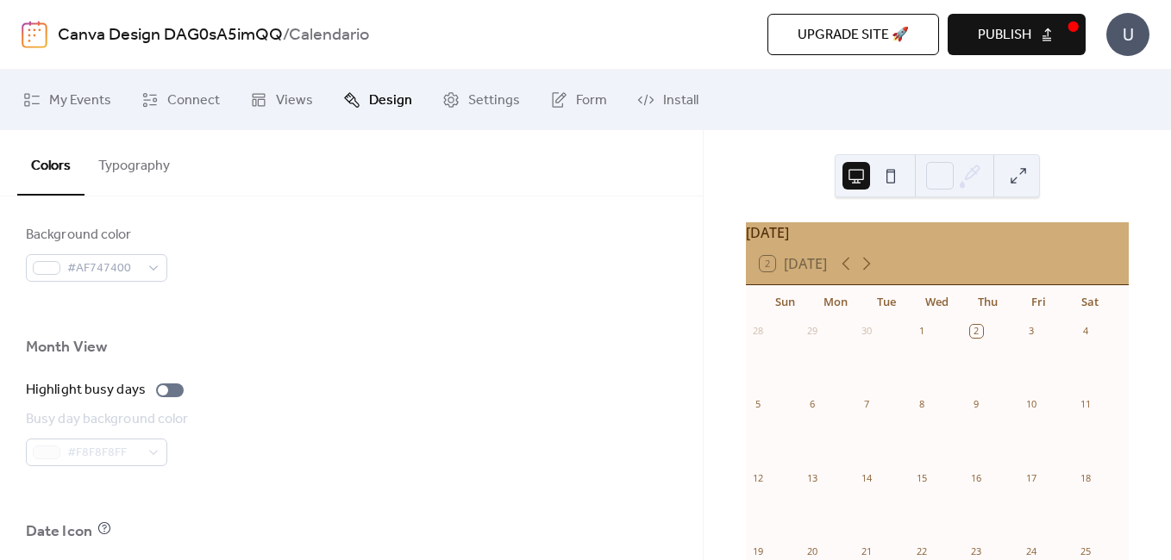
scroll to position [1121, 0]
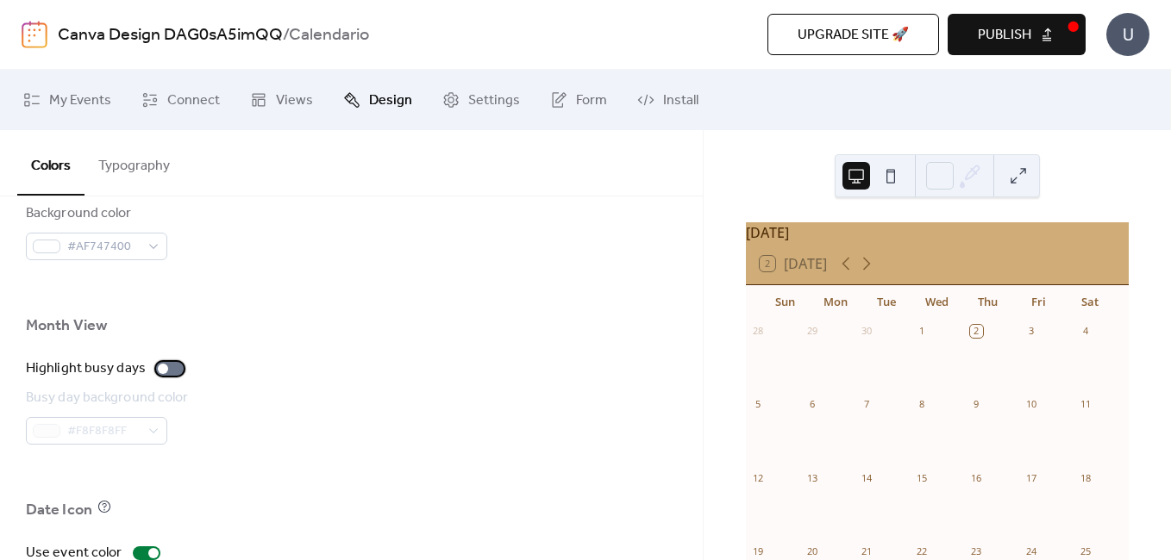
click at [172, 370] on div at bounding box center [170, 369] width 28 height 14
click at [172, 370] on div at bounding box center [177, 369] width 10 height 10
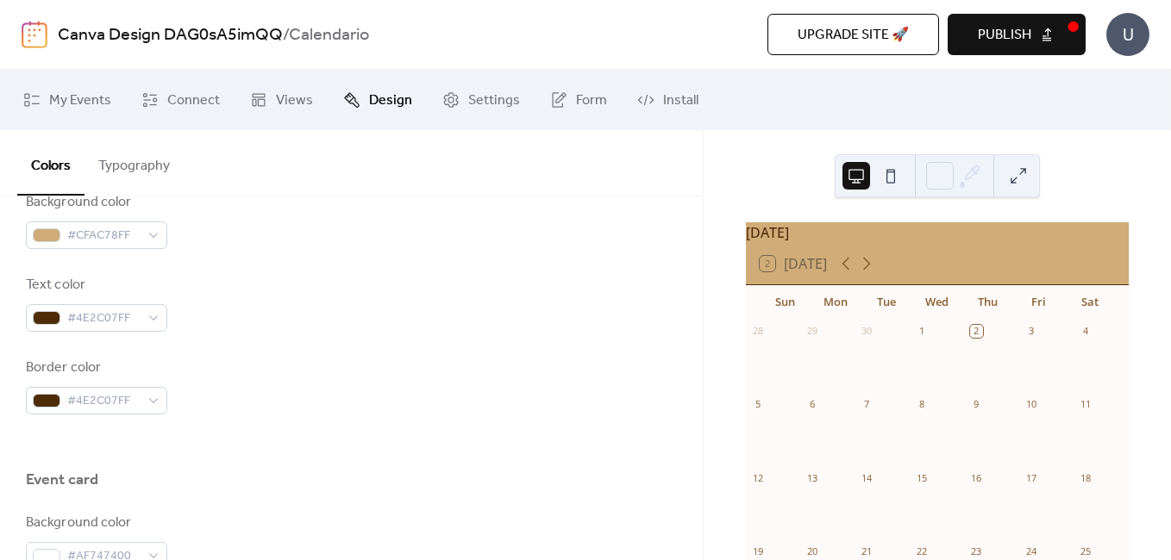
scroll to position [790, 0]
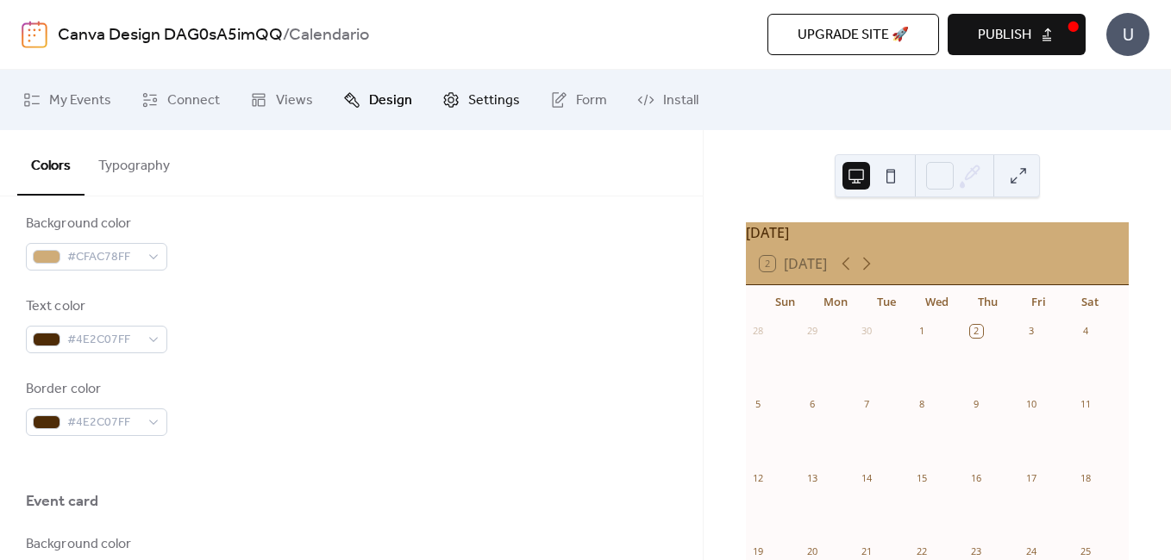
click at [487, 91] on span "Settings" at bounding box center [494, 101] width 52 height 21
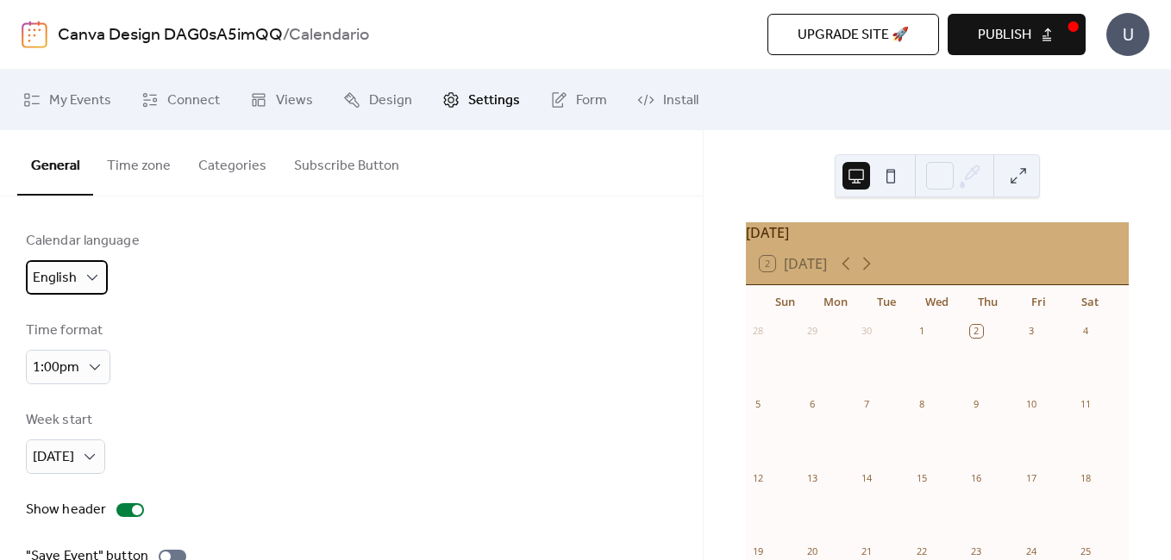
click at [98, 291] on div "English" at bounding box center [67, 277] width 82 height 34
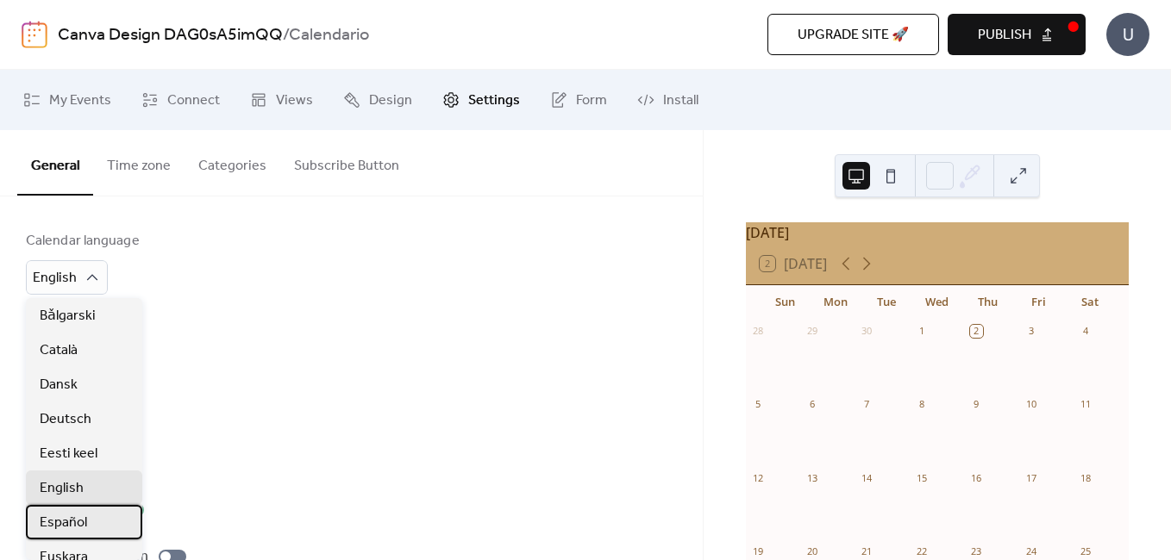
click at [78, 519] on span "Español" at bounding box center [63, 523] width 47 height 21
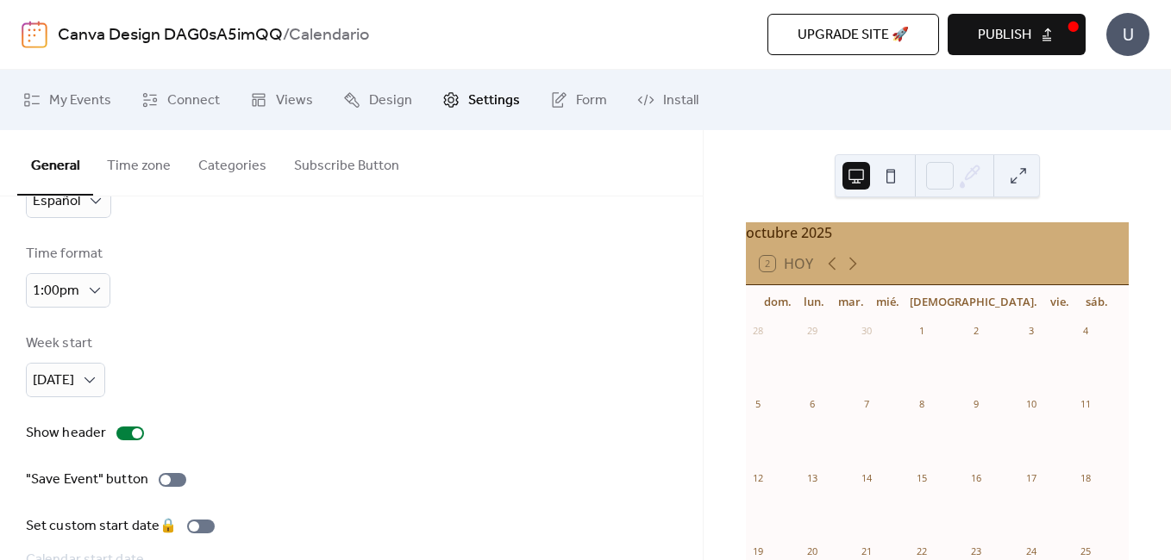
scroll to position [86, 0]
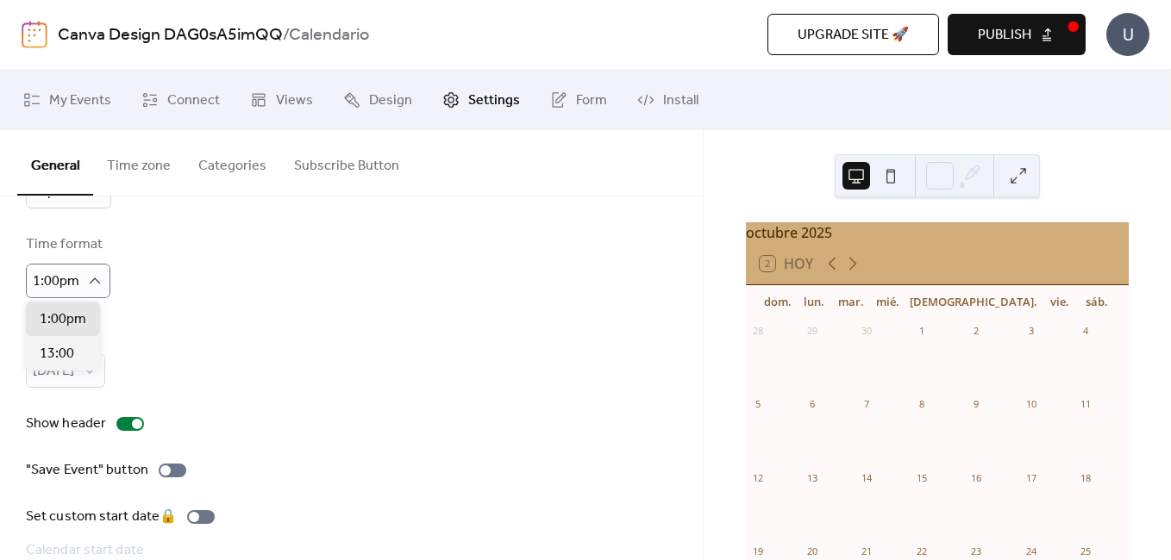
click at [137, 311] on div "Calendar language Español Time format 1:00pm Week start [DATE] Show header "Sav…" at bounding box center [351, 398] width 651 height 506
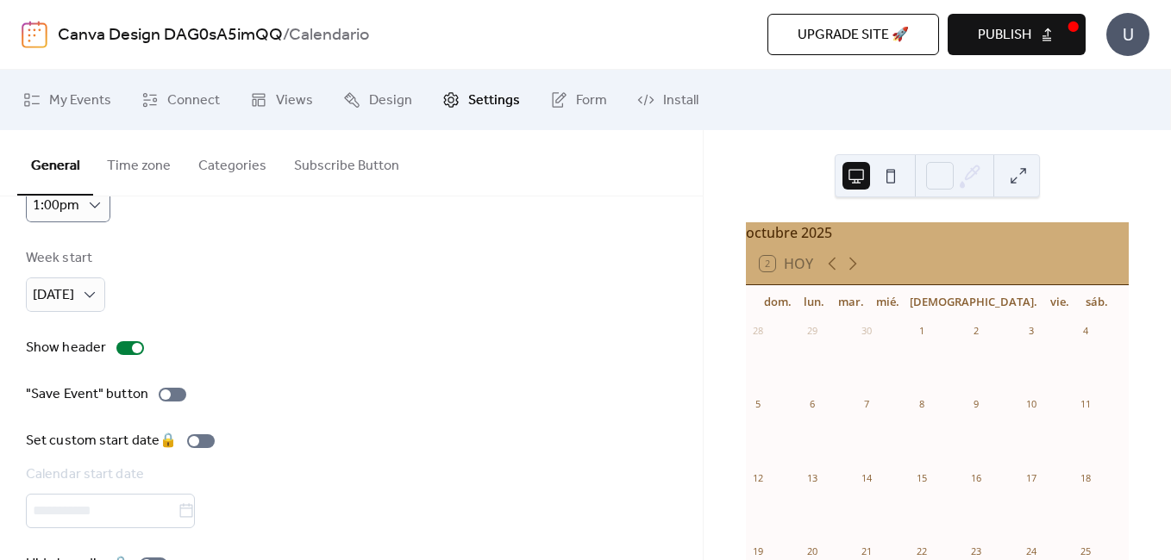
scroll to position [172, 0]
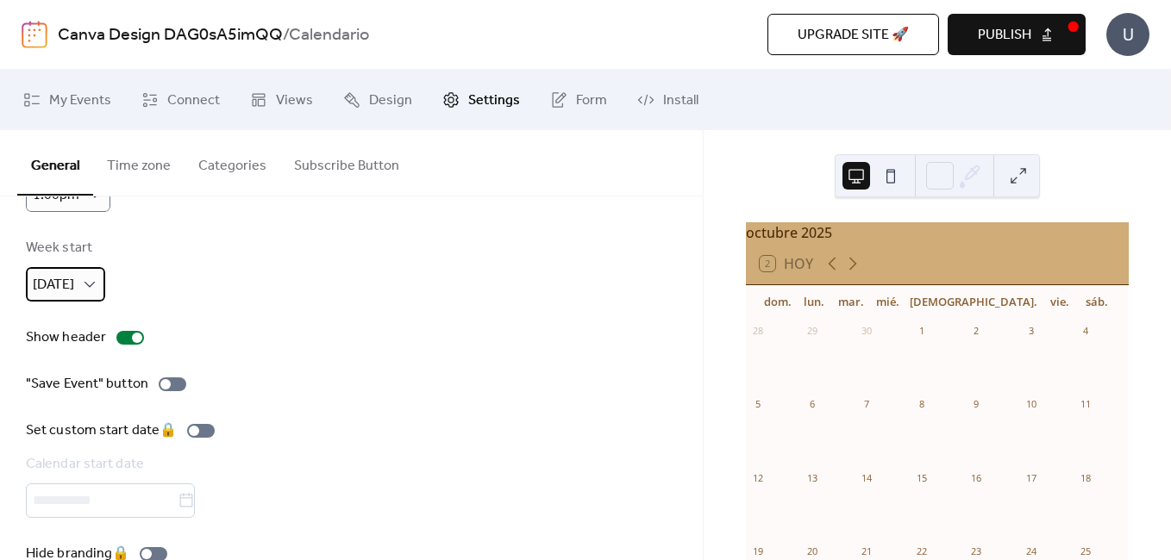
click at [103, 291] on div "[DATE]" at bounding box center [65, 284] width 79 height 34
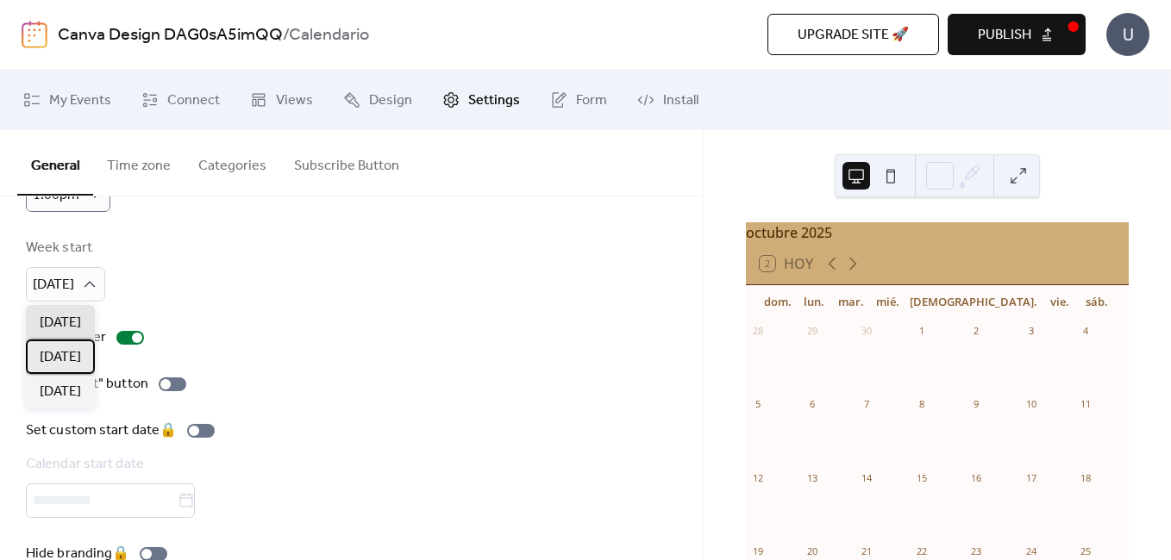
click at [76, 352] on span "[DATE]" at bounding box center [60, 357] width 41 height 21
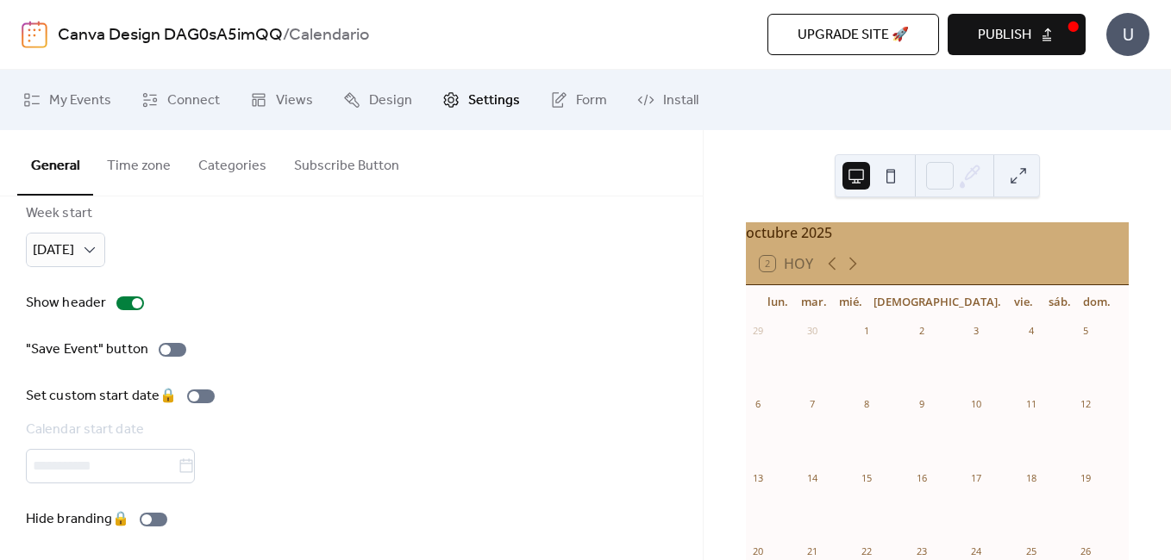
scroll to position [211, 0]
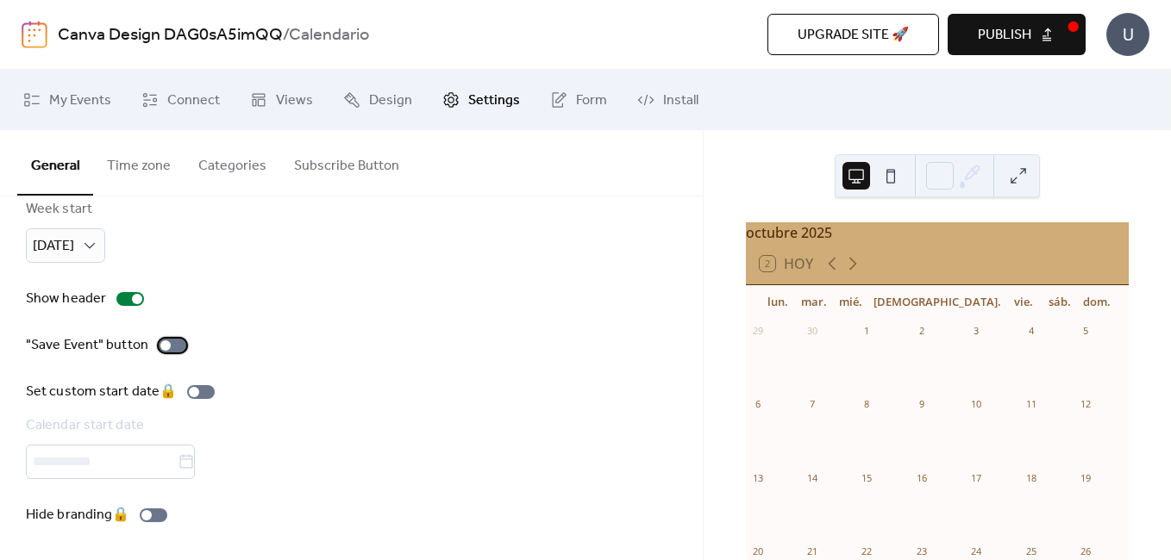
click at [182, 351] on label ""Save Event" button" at bounding box center [109, 345] width 167 height 21
click at [179, 349] on div at bounding box center [179, 346] width 10 height 10
click at [562, 100] on link "Form" at bounding box center [578, 100] width 83 height 47
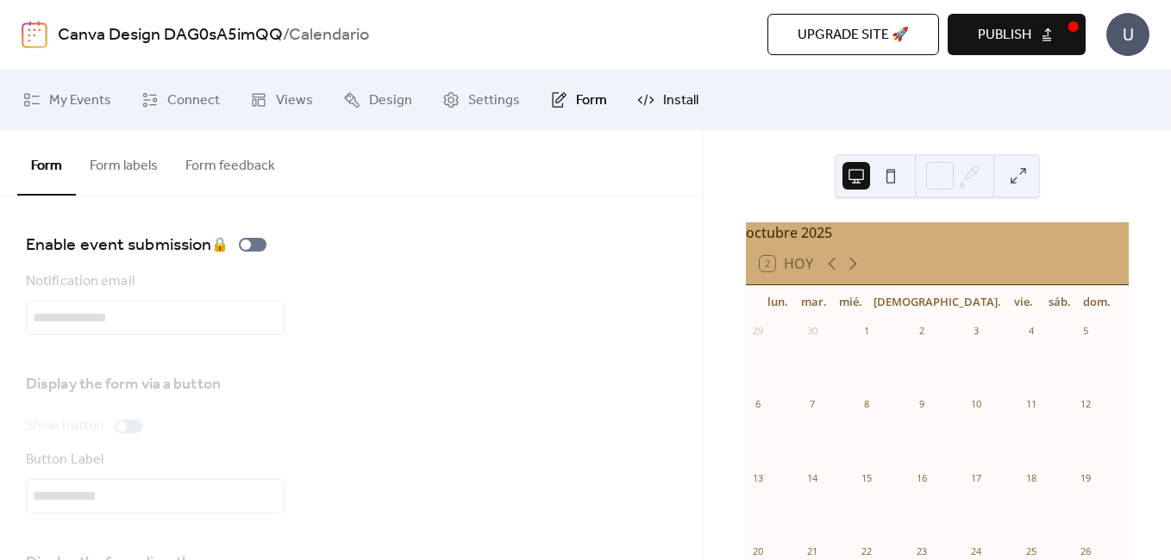
click at [682, 98] on span "Install" at bounding box center [680, 101] width 35 height 21
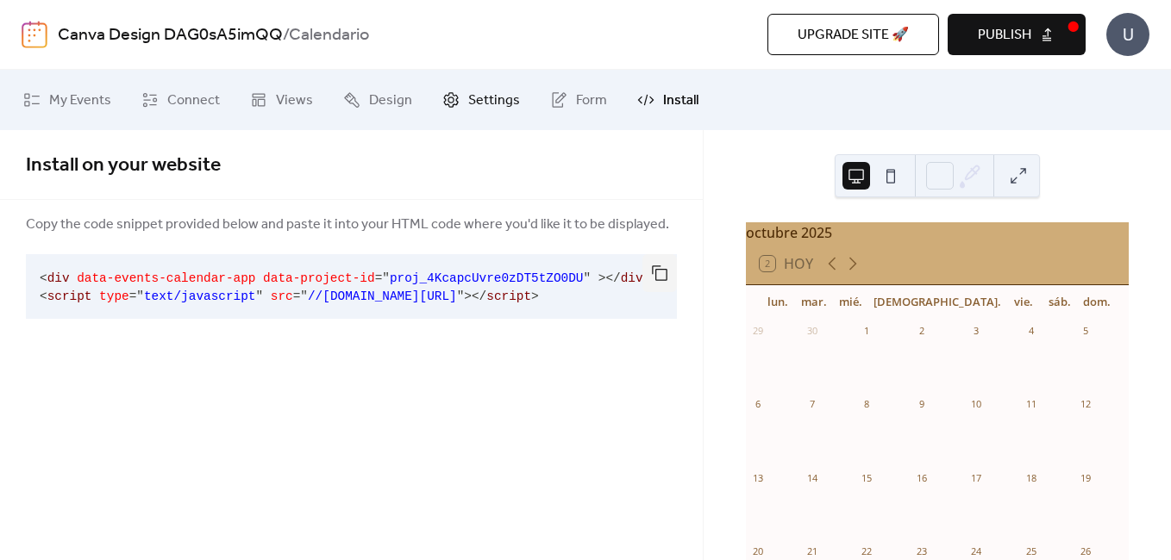
click at [450, 94] on icon at bounding box center [450, 99] width 17 height 17
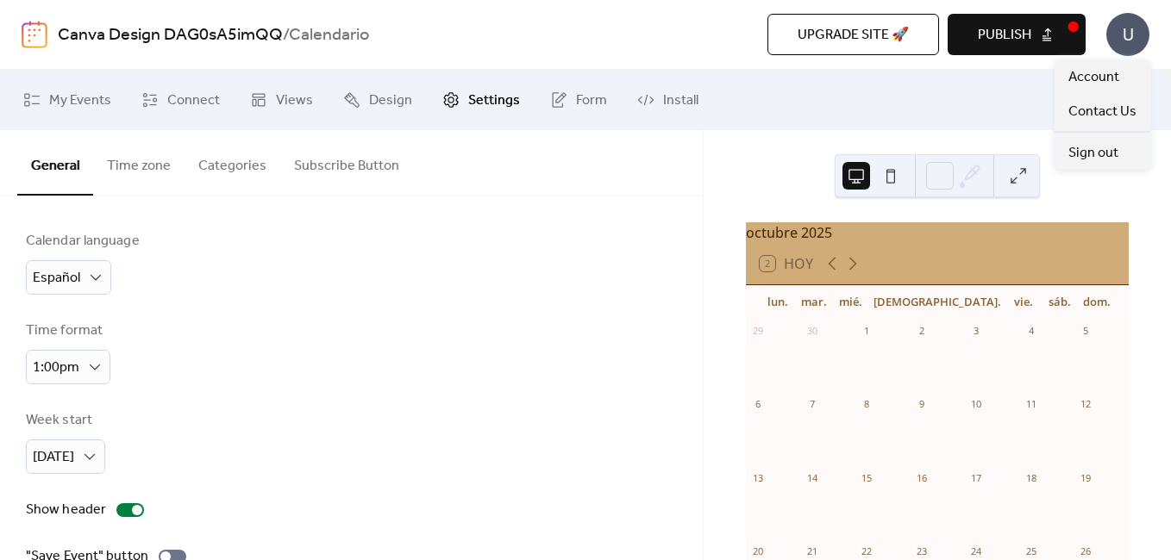
click at [1124, 38] on div "U" at bounding box center [1127, 34] width 43 height 43
click at [1021, 100] on ul "My Events Connect Views Design Settings Form Install" at bounding box center [584, 100] width 1149 height 47
click at [1029, 35] on span "Publish" at bounding box center [1004, 35] width 53 height 21
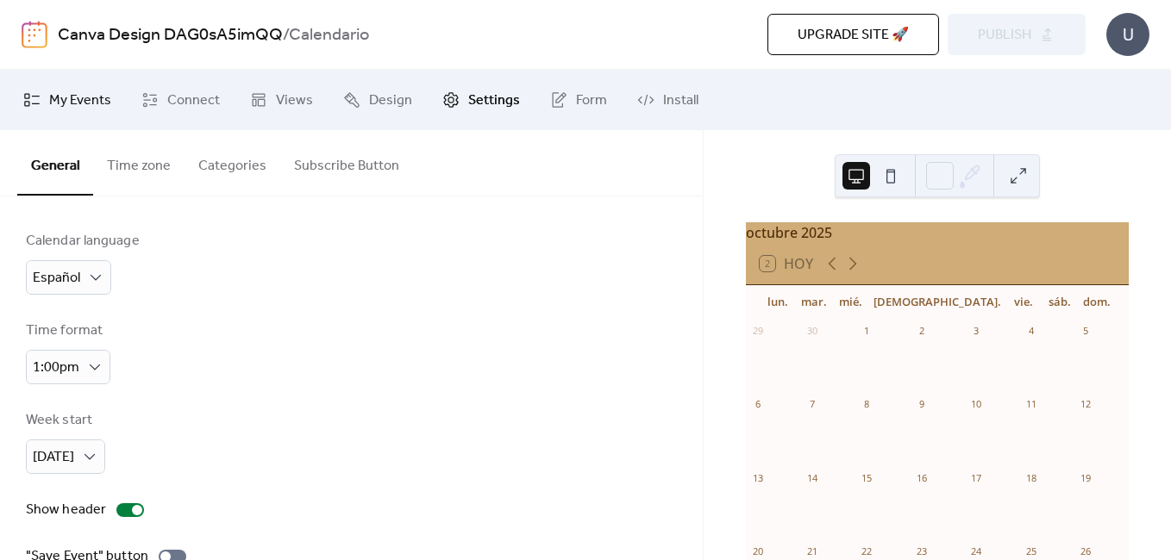
click at [80, 102] on span "My Events" at bounding box center [80, 101] width 62 height 21
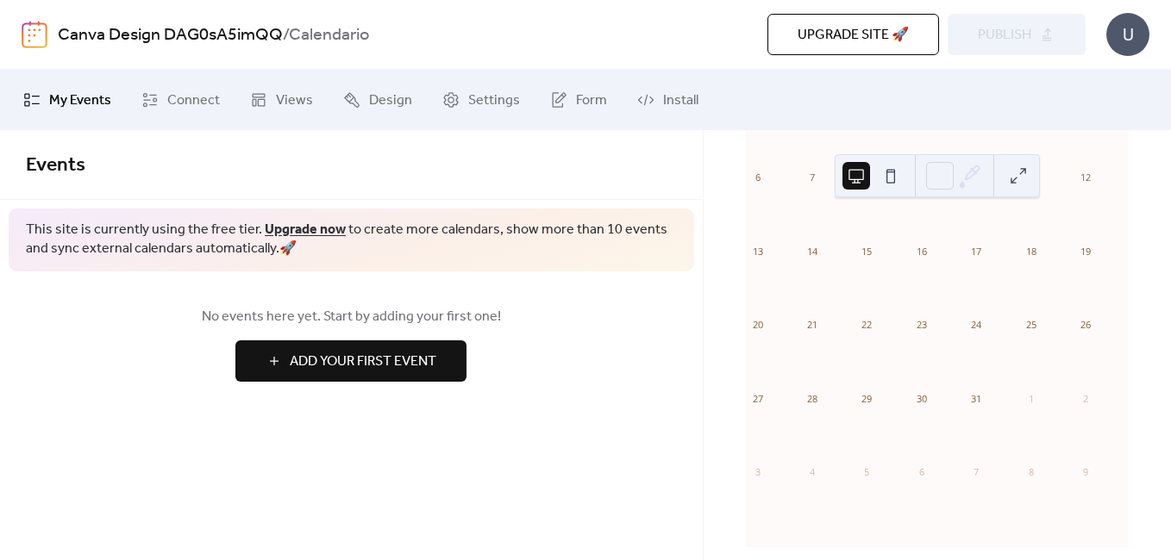
scroll to position [205, 0]
click at [384, 352] on span "Add Your First Event" at bounding box center [363, 362] width 147 height 21
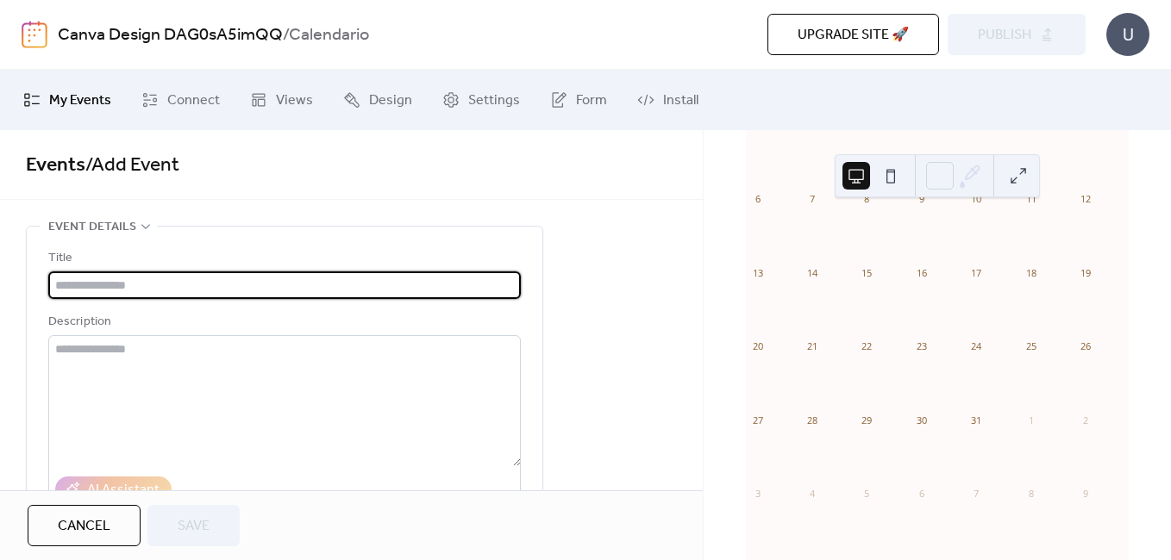
type input "*"
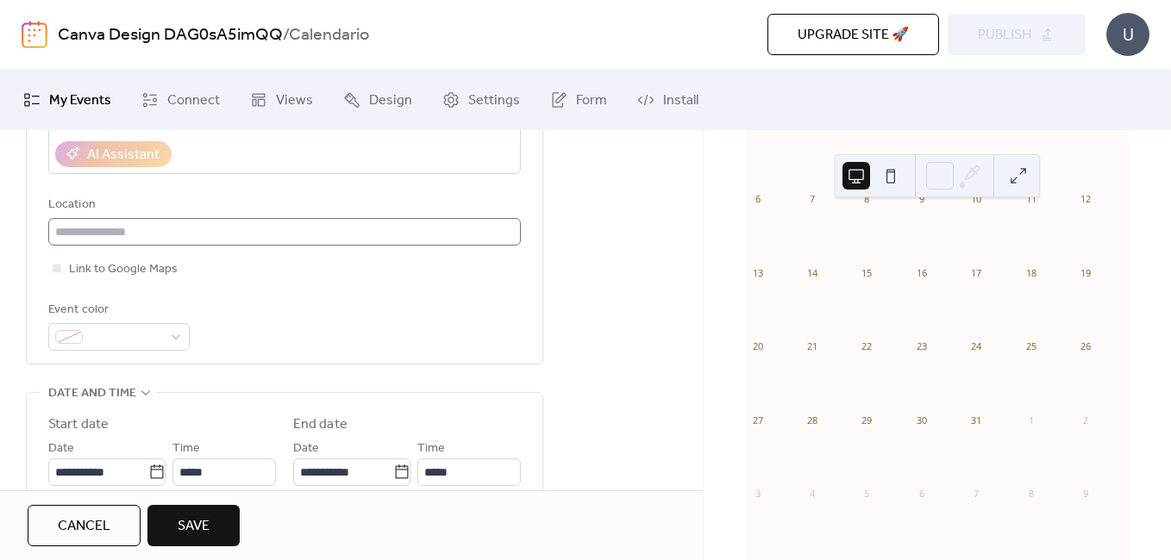
scroll to position [345, 0]
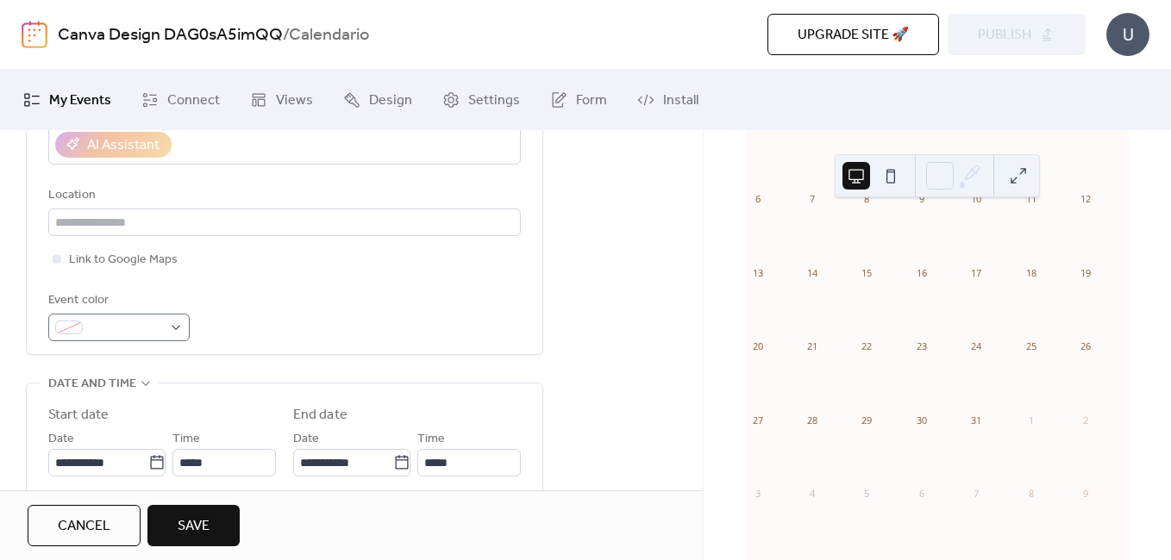
type input "**********"
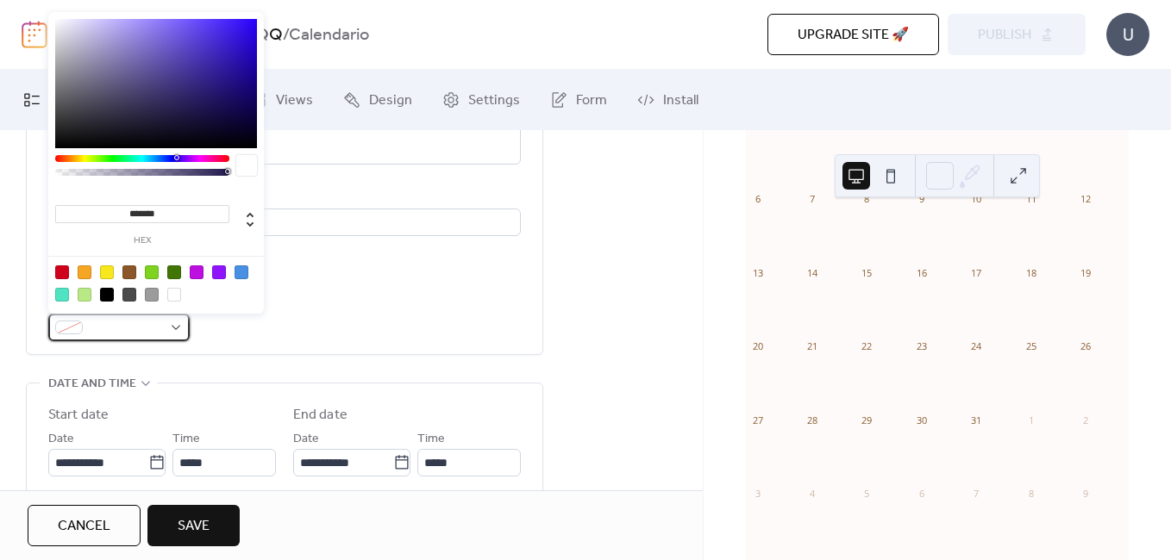
click at [165, 332] on div at bounding box center [118, 328] width 141 height 28
click at [132, 273] on div at bounding box center [129, 273] width 14 height 14
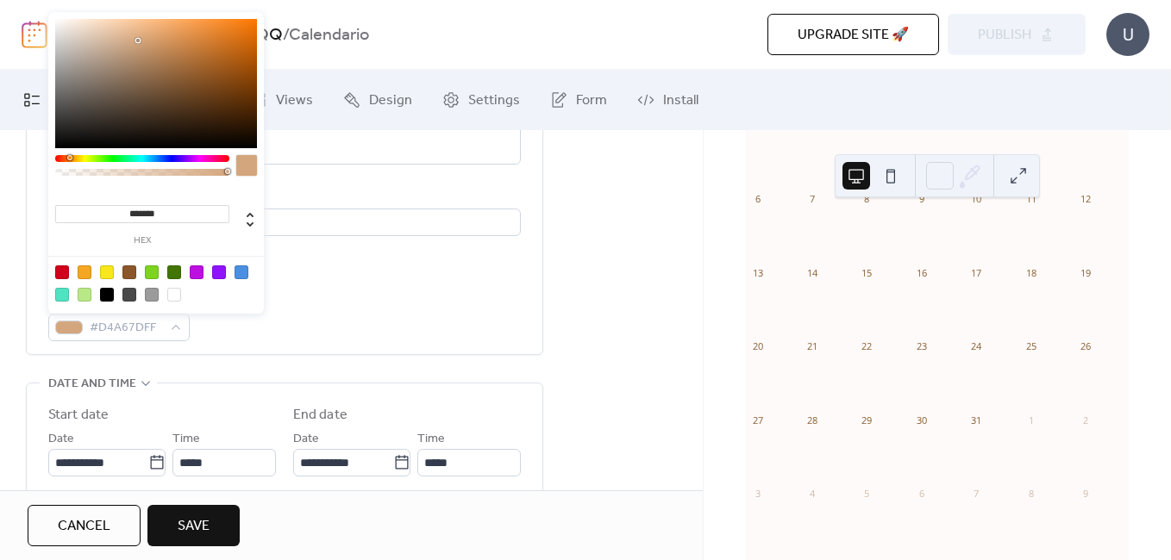
click at [138, 41] on div at bounding box center [156, 83] width 202 height 129
type input "*******"
click at [134, 53] on div at bounding box center [156, 83] width 202 height 129
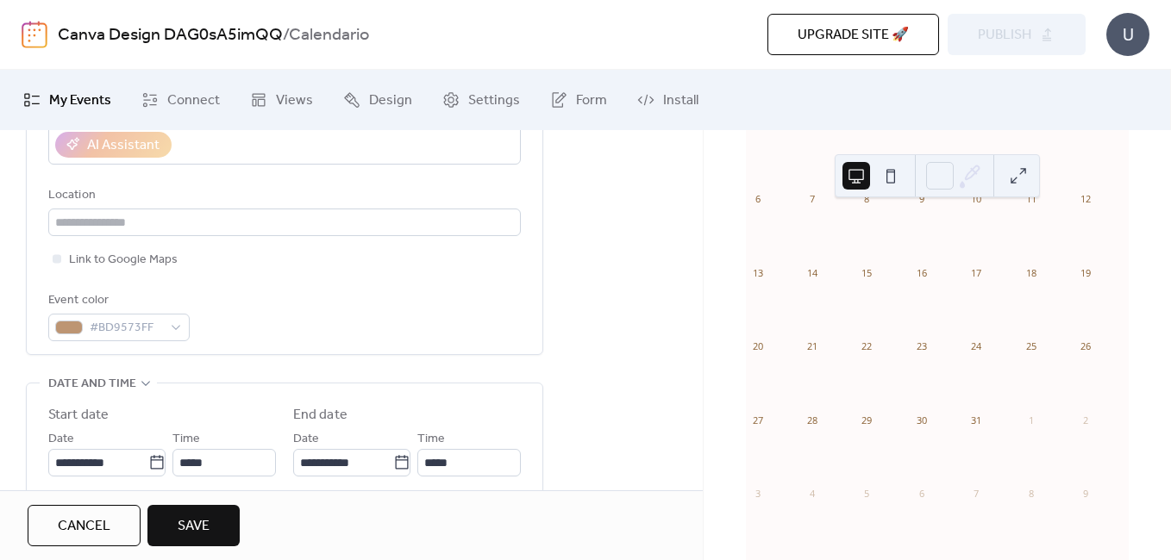
click at [315, 344] on div "**********" at bounding box center [284, 118] width 472 height 472
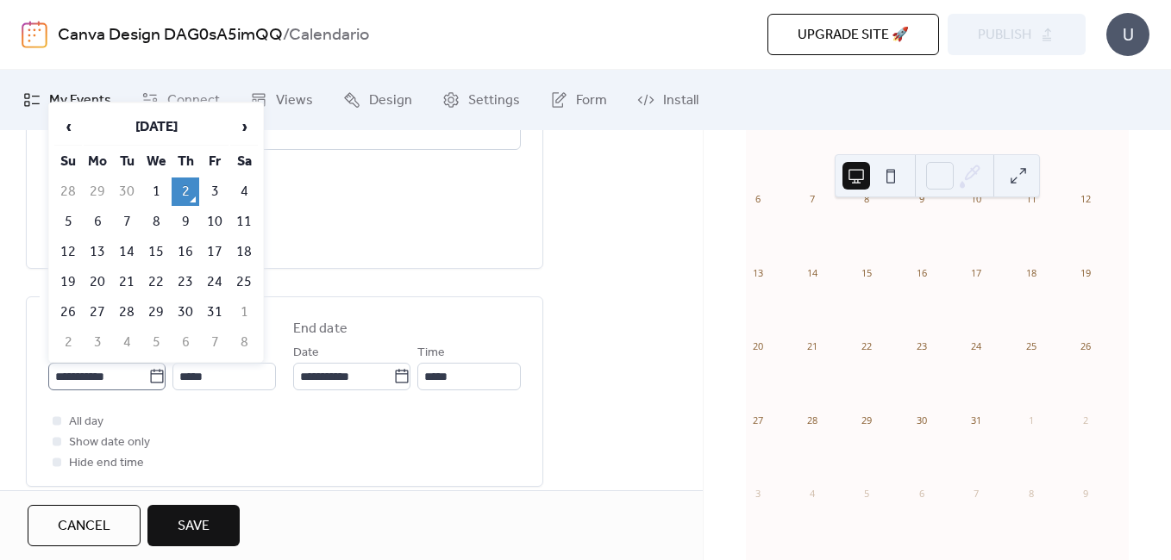
click at [153, 376] on icon at bounding box center [156, 376] width 17 height 17
click at [148, 376] on input "**********" at bounding box center [98, 377] width 100 height 28
click at [71, 280] on td "19" at bounding box center [68, 282] width 28 height 28
type input "**********"
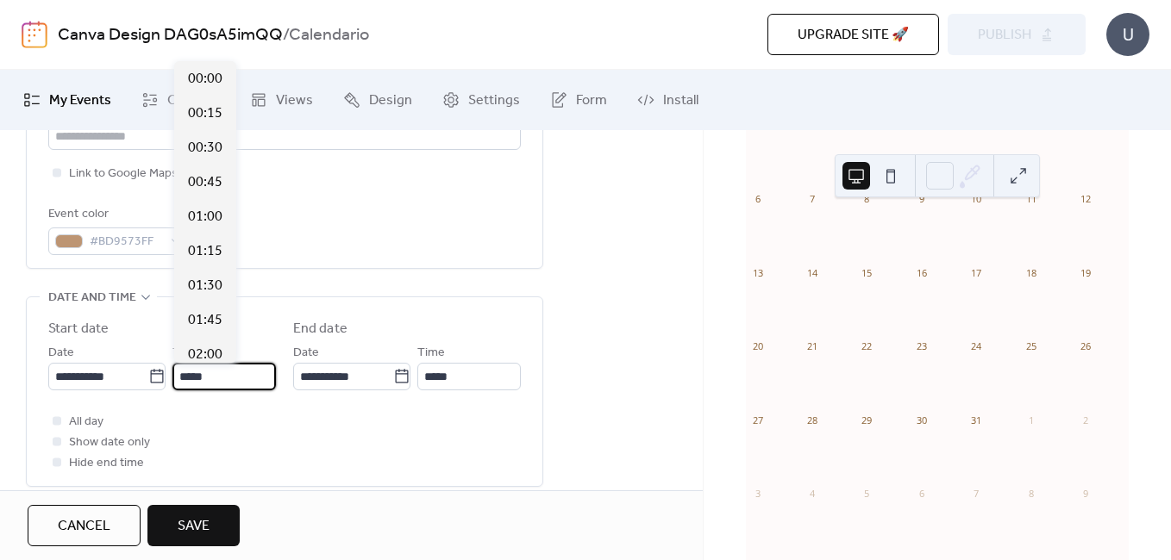
click at [232, 374] on input "*****" at bounding box center [223, 377] width 103 height 28
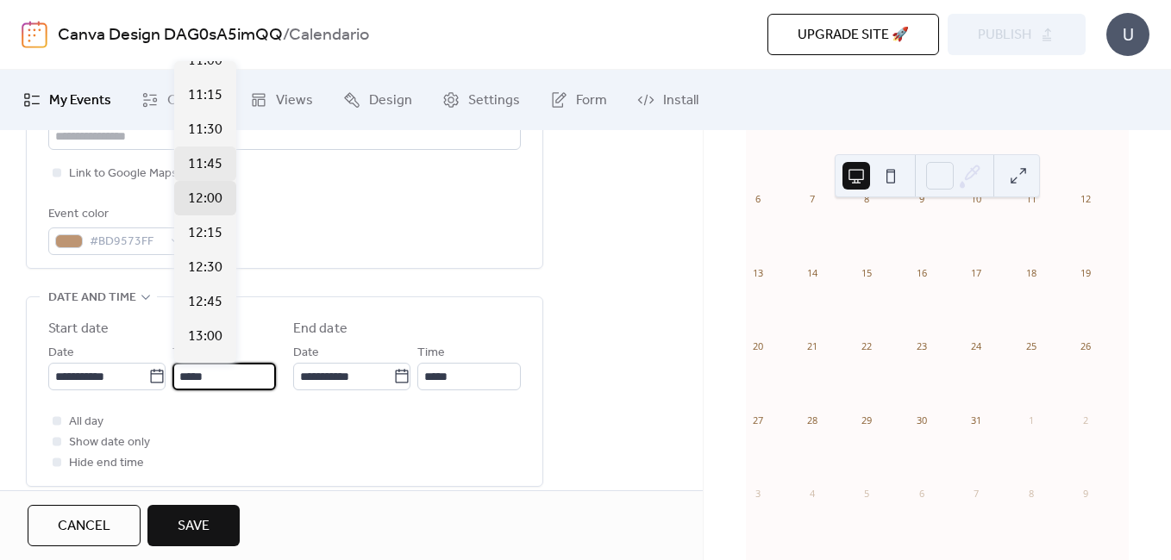
scroll to position [1483, 0]
click at [265, 336] on label "Start date" at bounding box center [162, 329] width 228 height 21
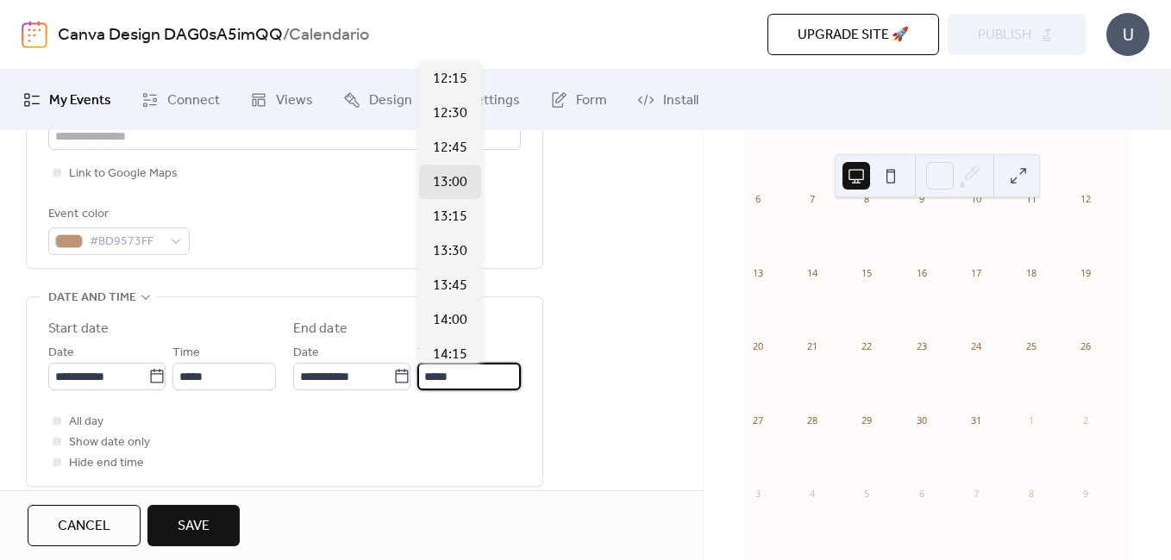
click at [490, 370] on input "*****" at bounding box center [468, 377] width 103 height 28
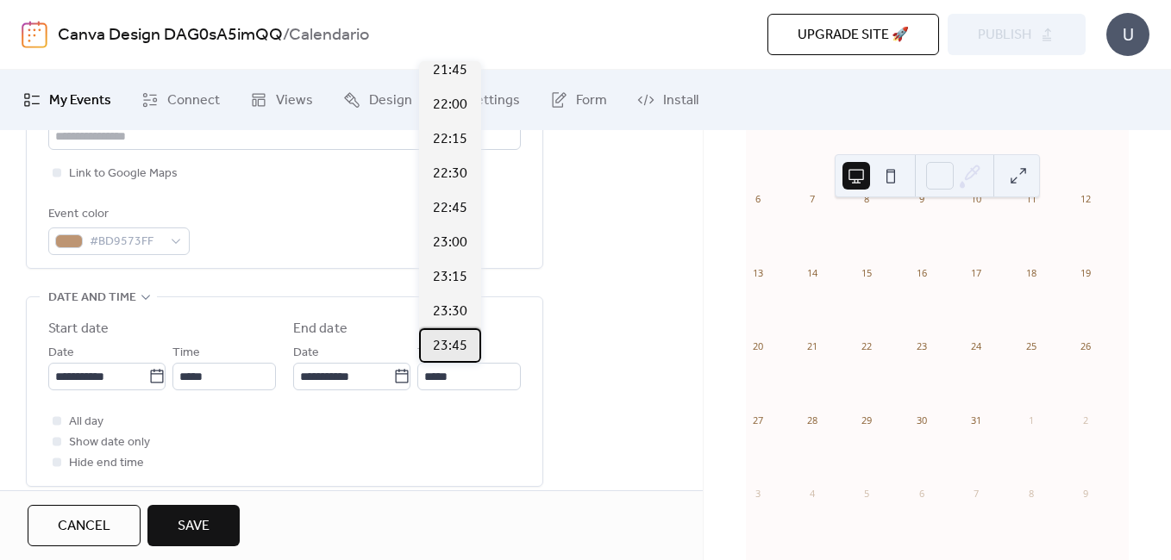
click at [438, 346] on span "23:45" at bounding box center [450, 346] width 34 height 21
type input "*****"
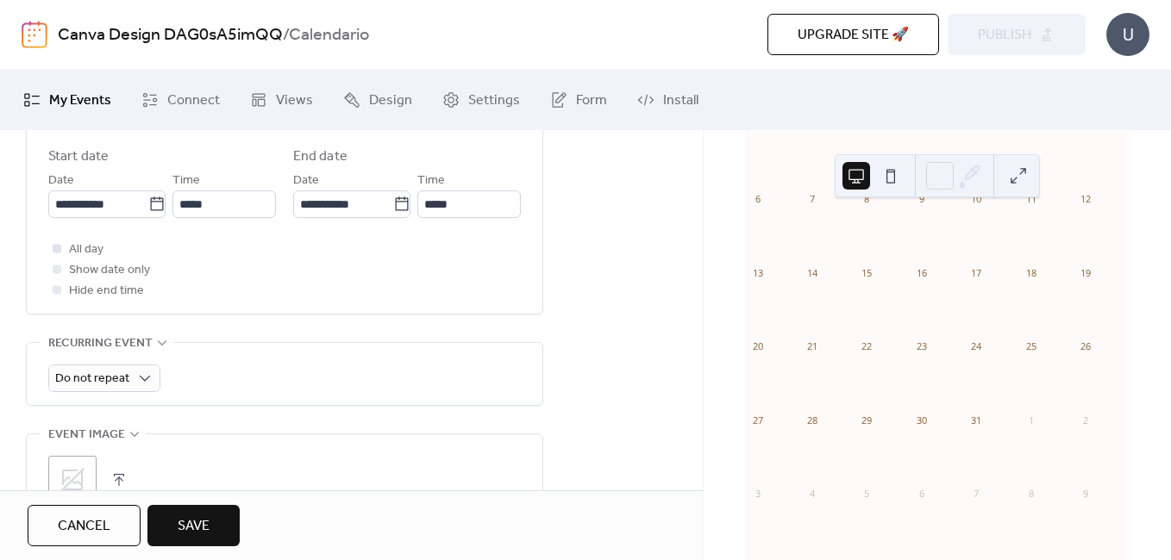
scroll to position [517, 0]
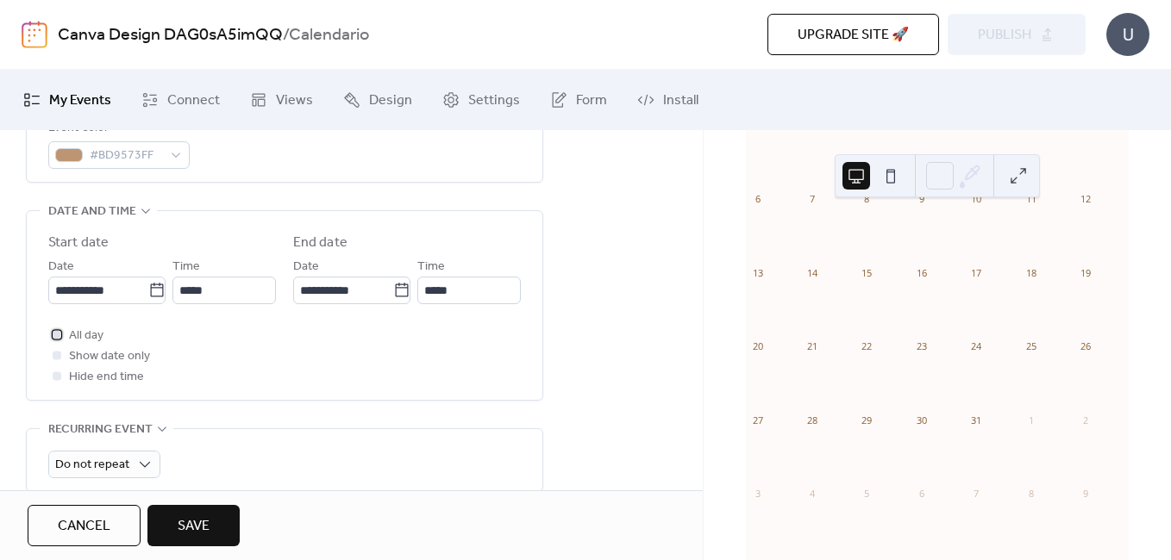
click at [83, 332] on span "All day" at bounding box center [86, 336] width 34 height 21
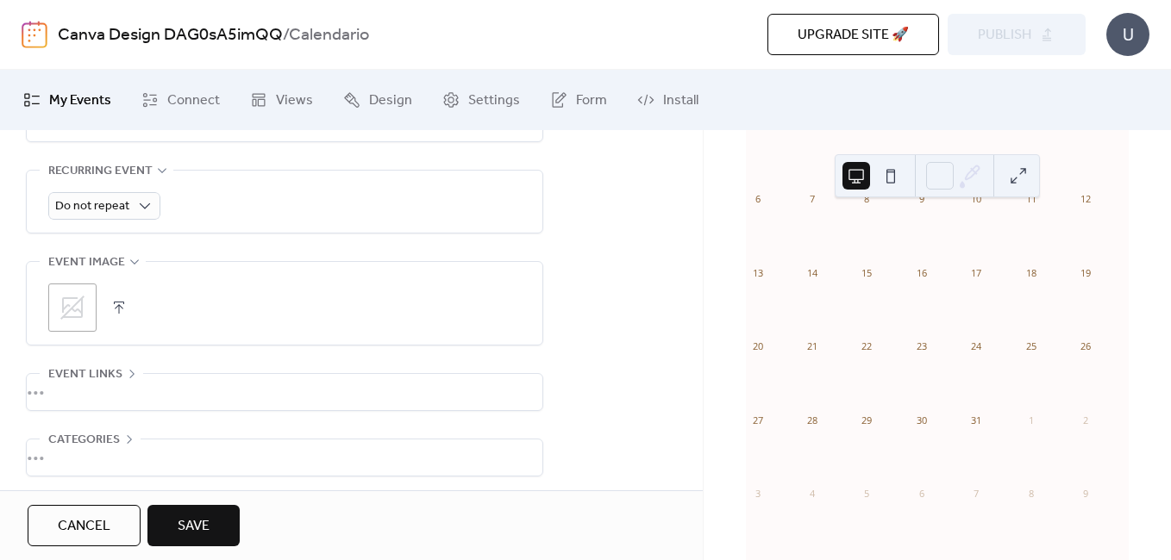
scroll to position [850, 0]
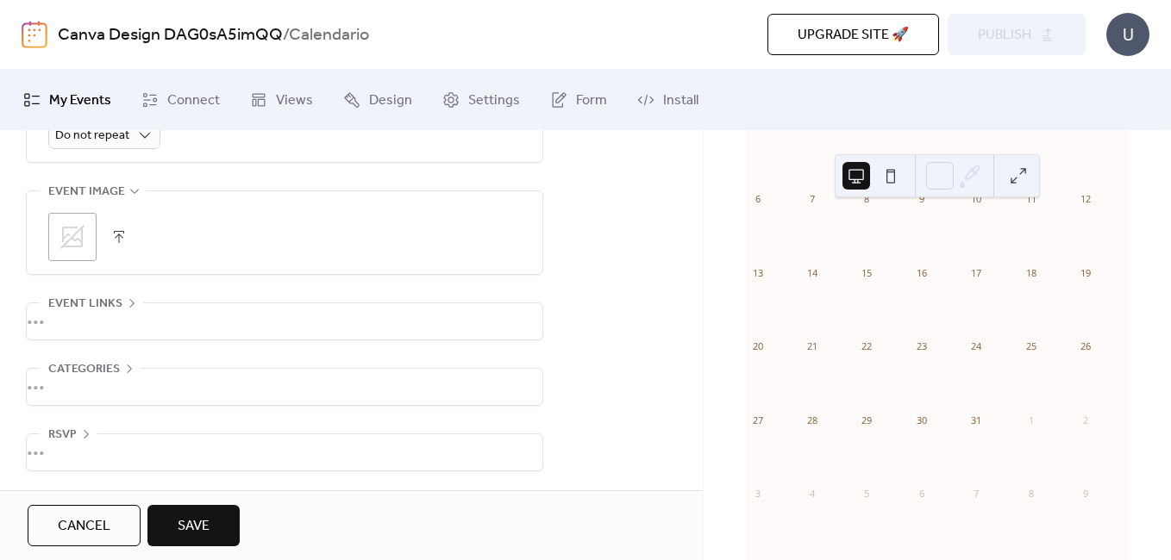
click at [188, 524] on span "Save" at bounding box center [194, 526] width 32 height 21
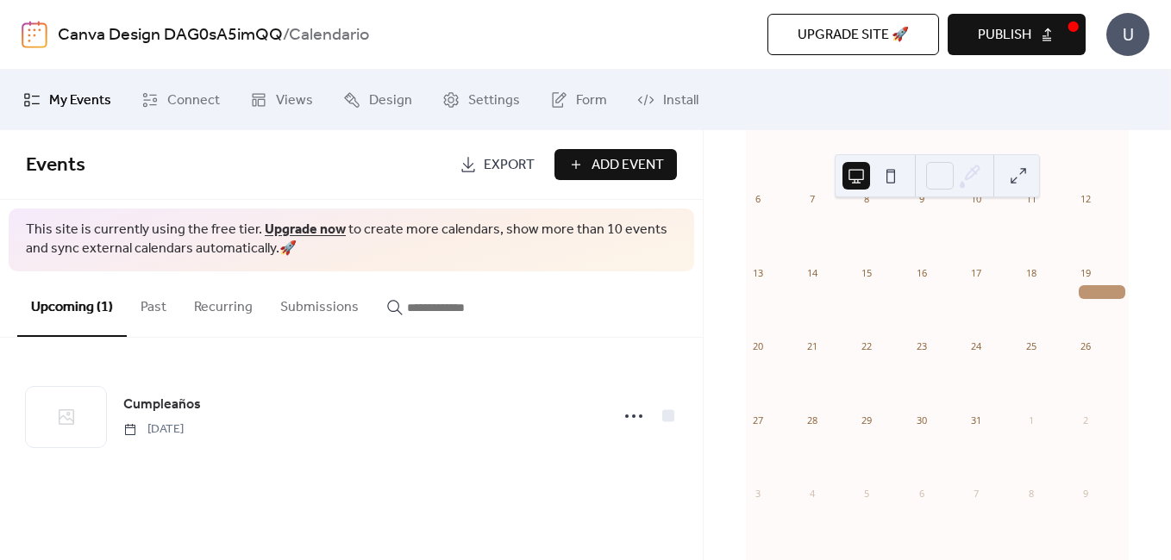
click at [1039, 36] on button "Publish" at bounding box center [1017, 34] width 138 height 41
click at [965, 33] on div "Upgrade site 🚀 Preview Publish" at bounding box center [829, 34] width 512 height 41
click at [997, 49] on div "Upgrade site 🚀 Preview Publish" at bounding box center [829, 34] width 512 height 41
click at [497, 169] on span "Export" at bounding box center [509, 165] width 51 height 21
drag, startPoint x: 364, startPoint y: 319, endPoint x: 348, endPoint y: 319, distance: 15.5
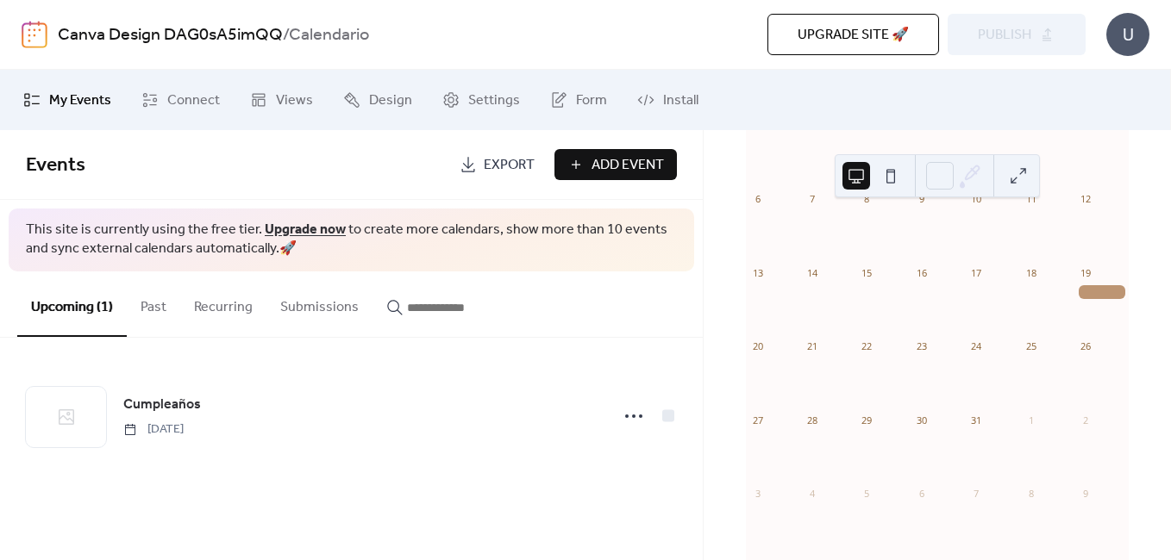
click at [363, 319] on button "Submissions" at bounding box center [319, 304] width 106 height 64
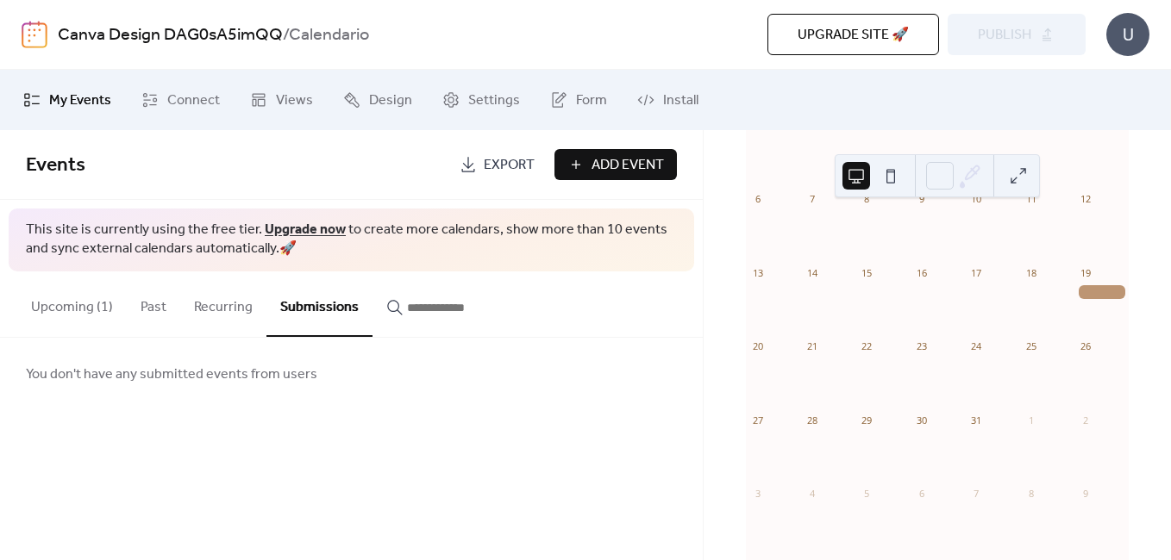
click at [407, 312] on input "button" at bounding box center [458, 307] width 103 height 21
click at [41, 310] on button "Upcoming (1)" at bounding box center [71, 304] width 109 height 64
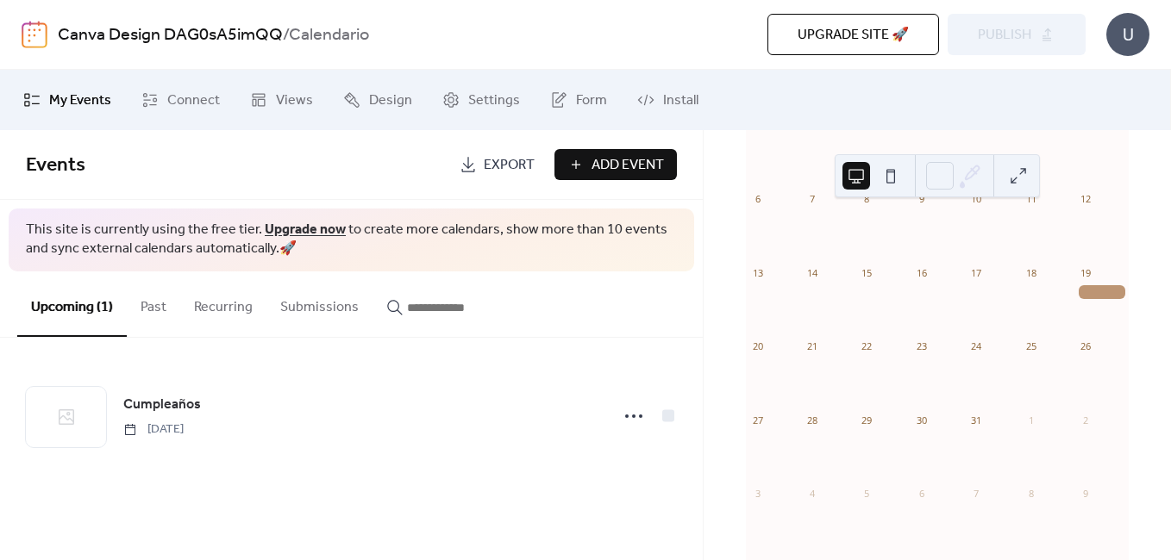
click at [1014, 56] on div "Canva Design DAG0sA5imQQ / Calendario Upgrade site 🚀 Preview Publish U" at bounding box center [586, 34] width 1128 height 69
click at [1015, 33] on div "Upgrade site 🚀 Preview Publish" at bounding box center [829, 34] width 512 height 41
click at [589, 99] on span "Form" at bounding box center [591, 101] width 31 height 21
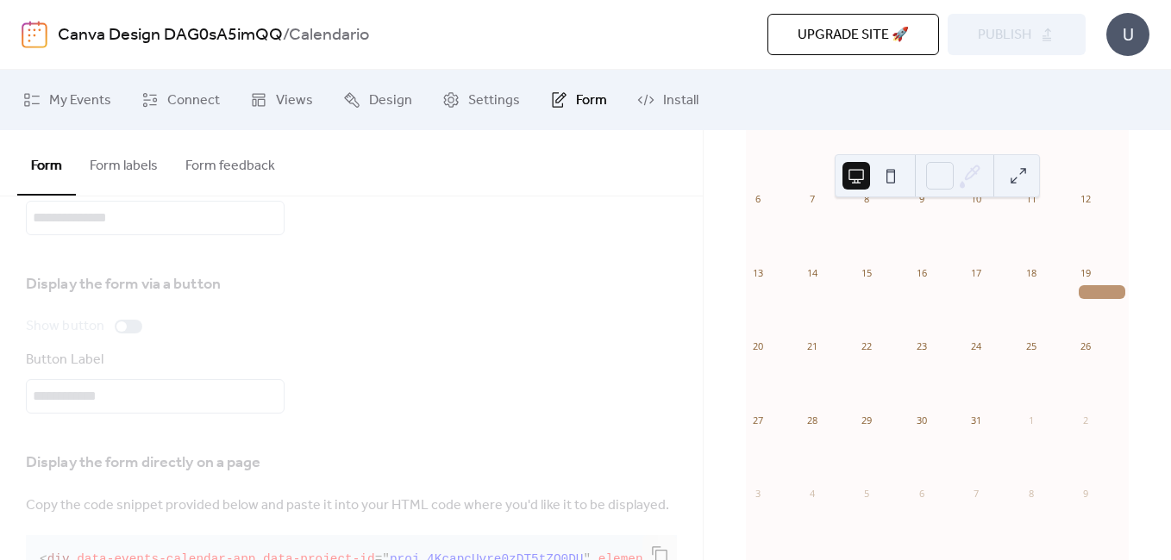
scroll to position [172, 0]
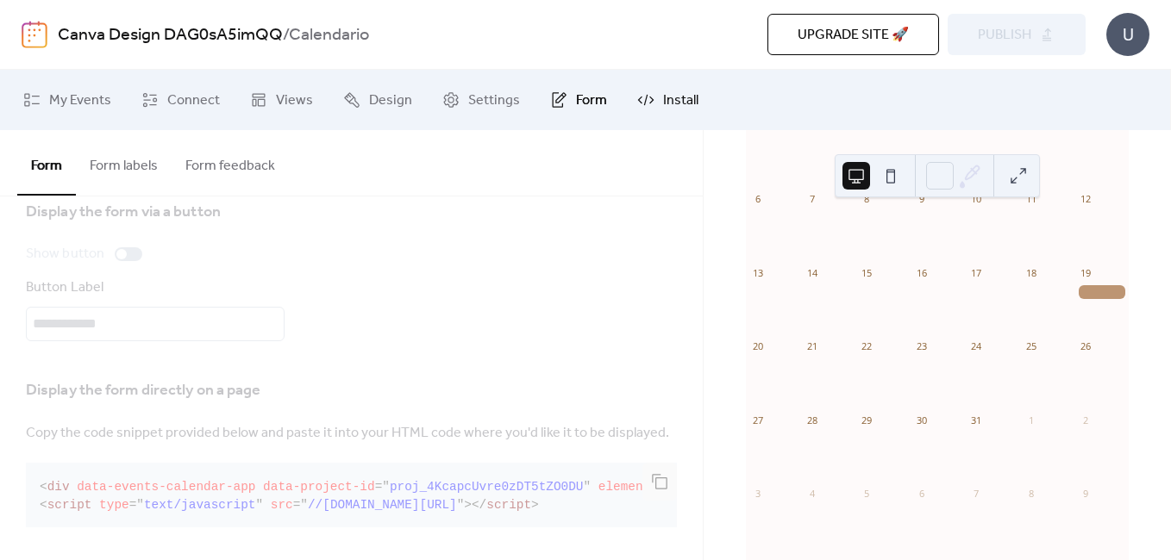
click at [675, 101] on span "Install" at bounding box center [680, 101] width 35 height 21
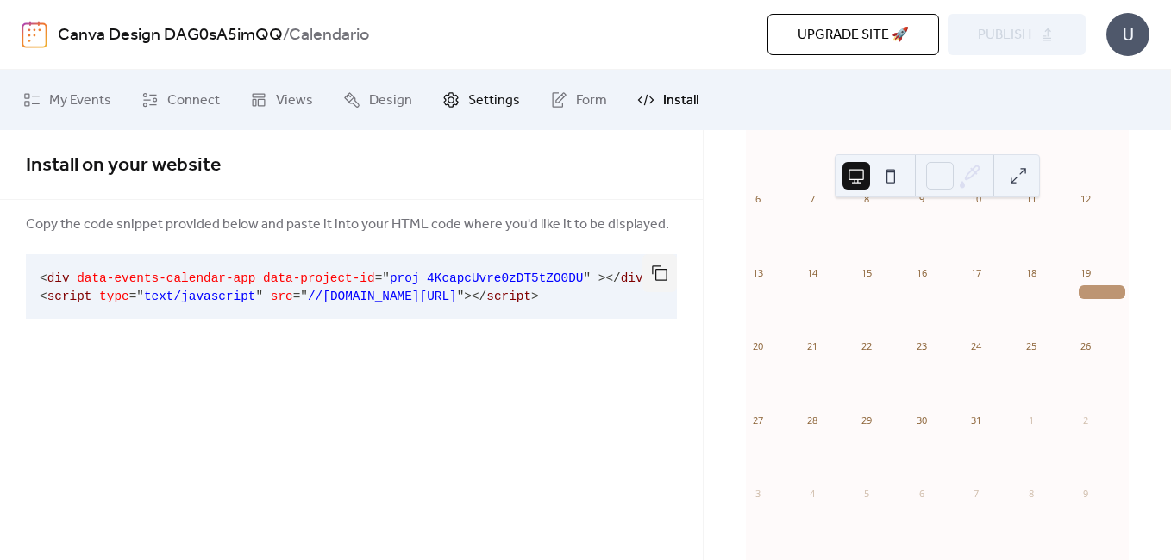
click at [495, 91] on span "Settings" at bounding box center [494, 101] width 52 height 21
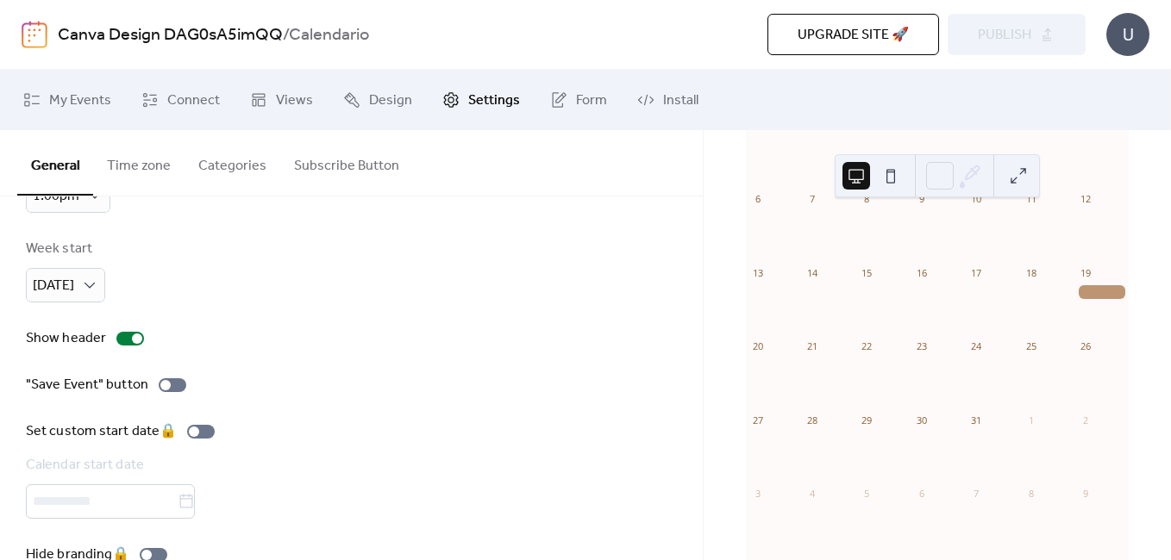
scroll to position [172, 0]
click at [391, 103] on span "Design" at bounding box center [390, 101] width 43 height 21
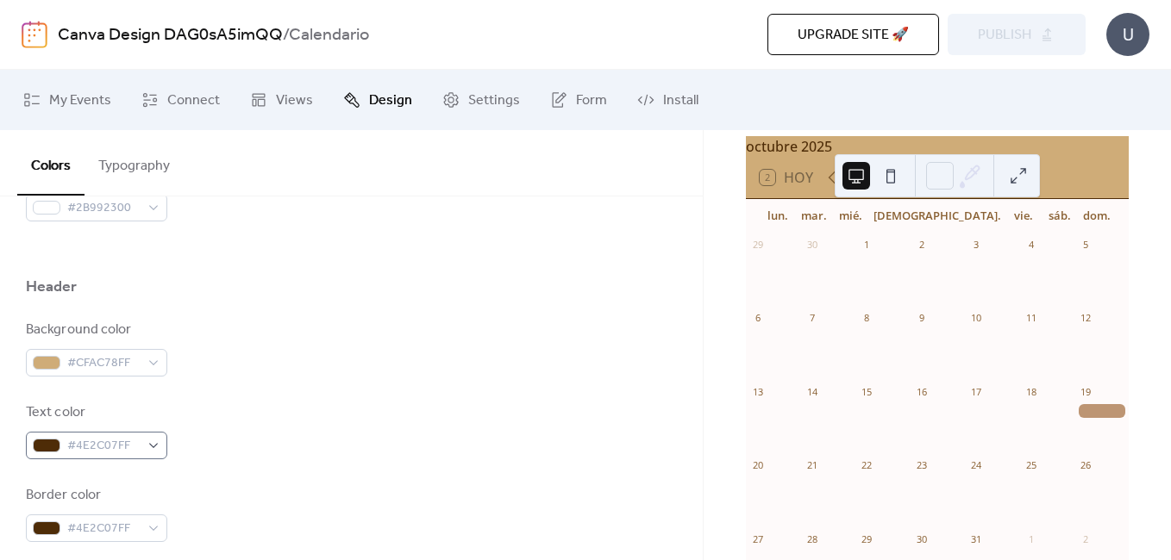
scroll to position [776, 0]
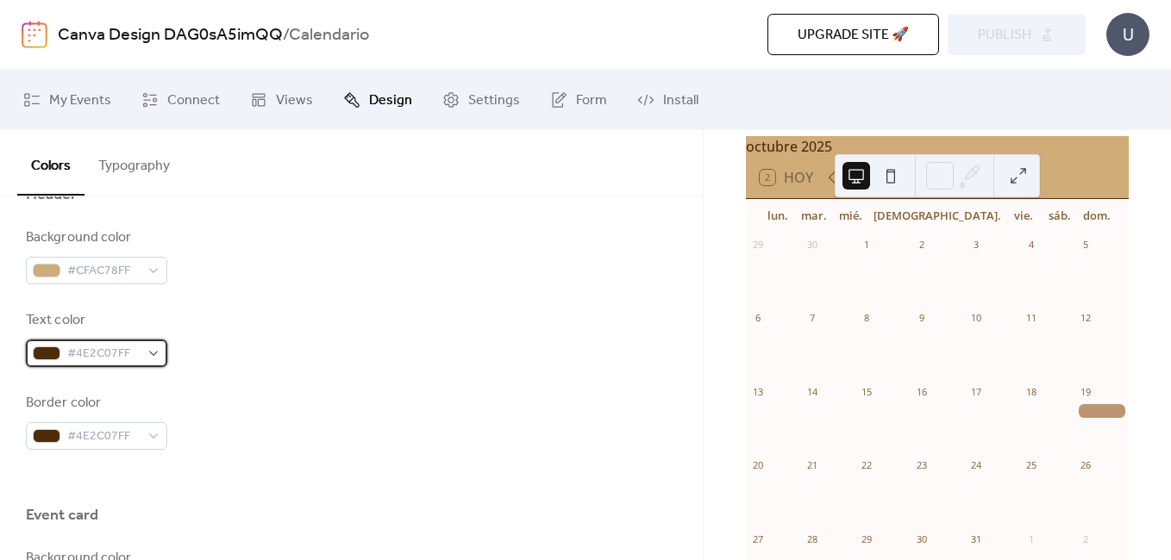
click at [158, 352] on div "#4E2C07FF" at bounding box center [96, 354] width 141 height 28
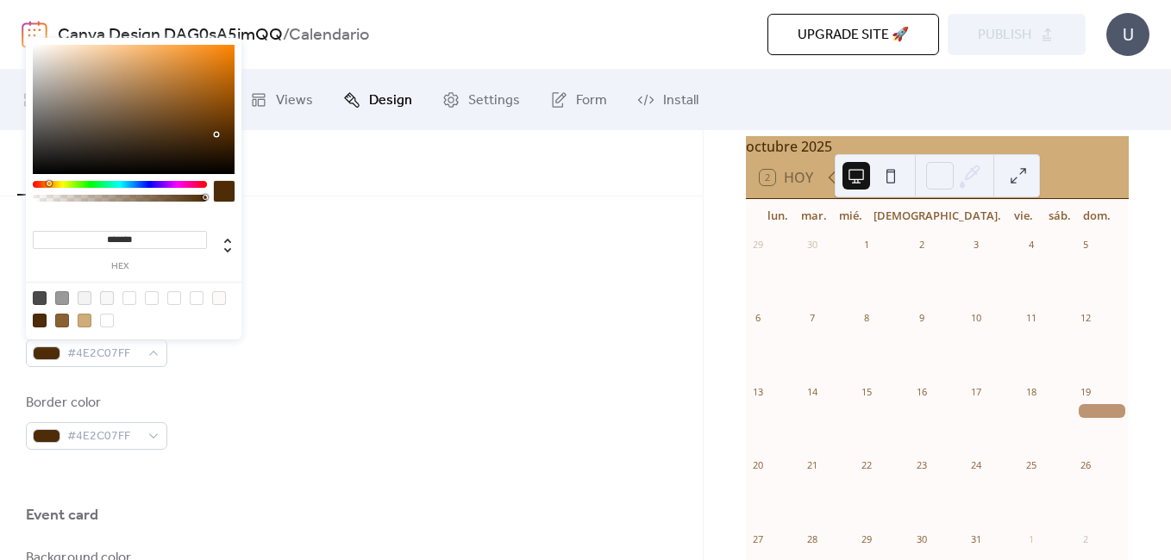
click at [306, 402] on div "Border color #4E2C07FF" at bounding box center [351, 421] width 651 height 57
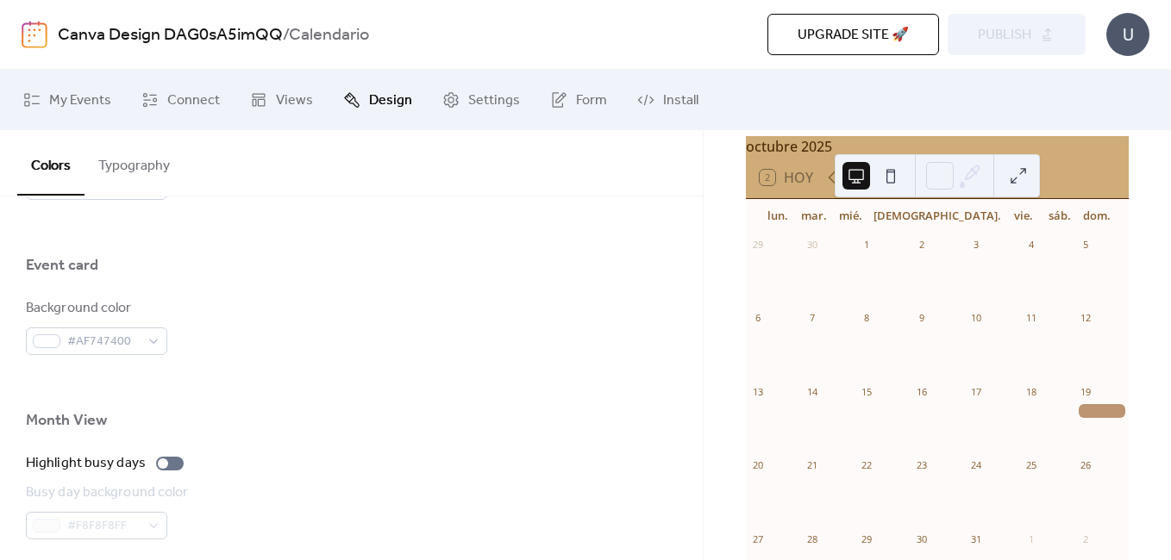
scroll to position [1121, 0]
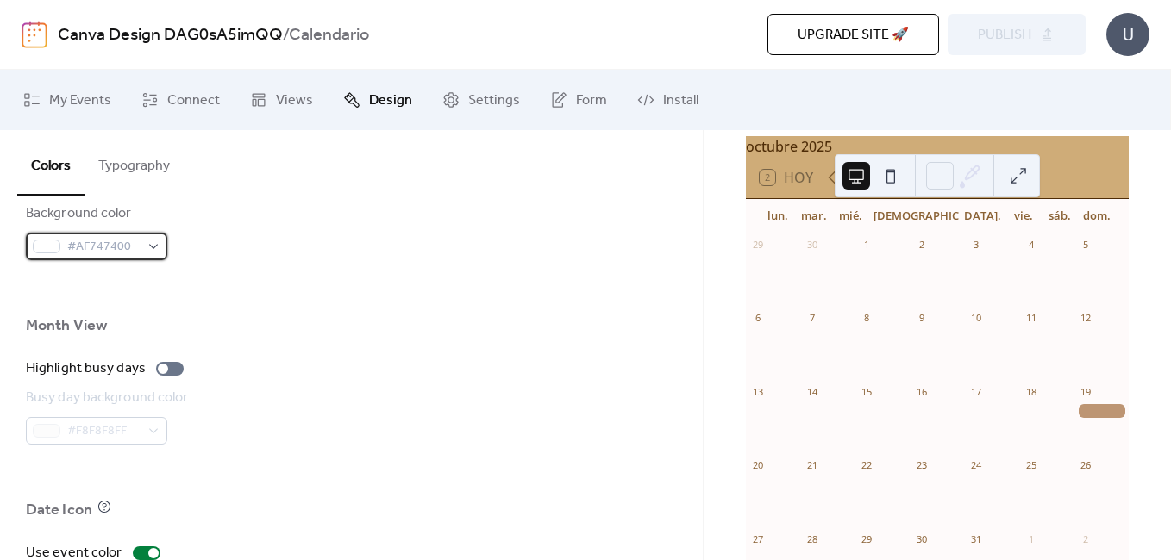
click at [151, 241] on div "#AF747400" at bounding box center [96, 247] width 141 height 28
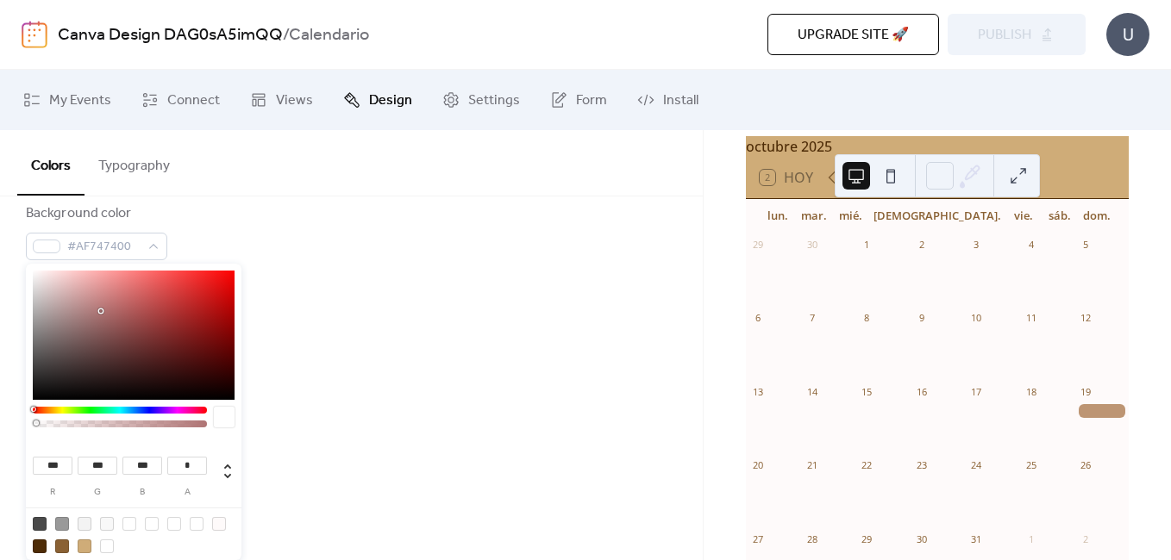
type input "***"
type input "**"
click at [133, 300] on div at bounding box center [134, 335] width 202 height 129
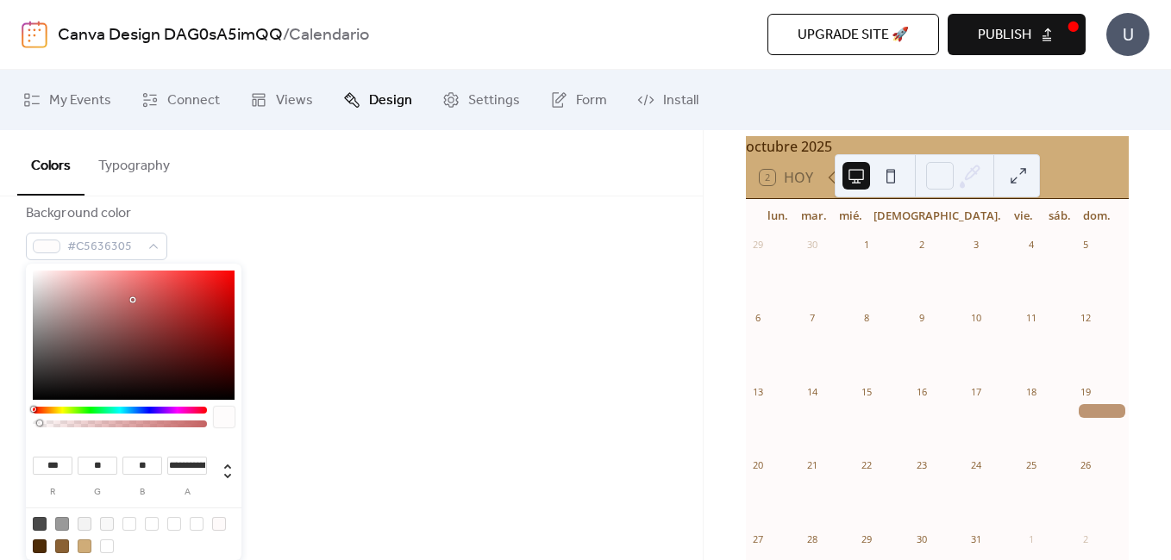
type input "*"
drag, startPoint x: 39, startPoint y: 424, endPoint x: 25, endPoint y: 425, distance: 13.8
click at [25, 425] on body "Canva Design DAG0sA5imQQ / Calendario Upgrade site 🚀 Preview Publish U My Event…" at bounding box center [585, 280] width 1171 height 560
click at [386, 304] on div at bounding box center [351, 287] width 651 height 55
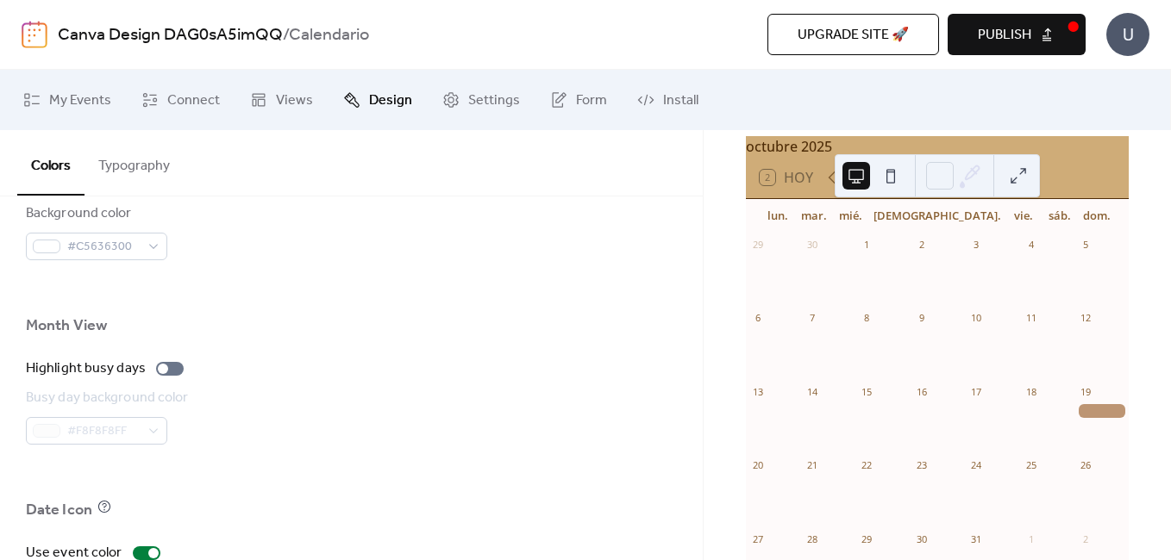
drag, startPoint x: 1074, startPoint y: 2, endPoint x: 738, endPoint y: 246, distance: 415.4
click at [740, 246] on div "octubre 2025 2 [PERSON_NAME]. mar. mié. jue. vie. sáb. dom. 29 30 1 2 3 4 5 6 7…" at bounding box center [937, 431] width 412 height 592
click at [1051, 23] on button "Publish" at bounding box center [1017, 34] width 138 height 41
click at [848, 172] on button at bounding box center [856, 176] width 28 height 28
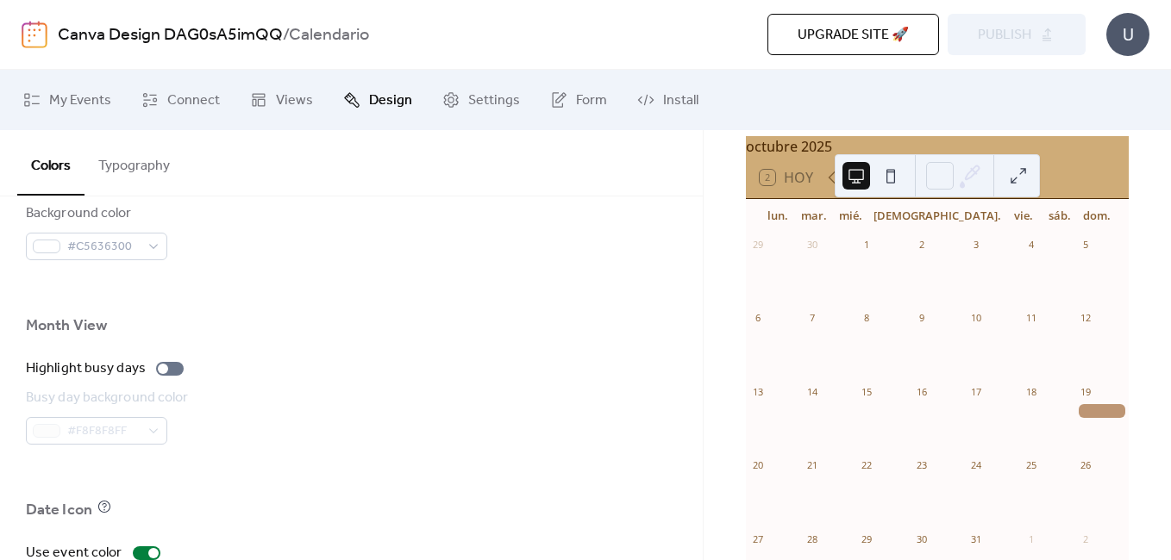
drag, startPoint x: 858, startPoint y: 168, endPoint x: 864, endPoint y: 315, distance: 146.7
click at [864, 315] on div "octubre 2025 2 [PERSON_NAME]. mar. mié. jue. vie. sáb. dom. 29 30 1 2 3 4 5 6 7…" at bounding box center [937, 345] width 468 height 430
click at [761, 157] on div "octubre 2025" at bounding box center [937, 146] width 383 height 21
click at [746, 145] on div "octubre 2025" at bounding box center [937, 146] width 383 height 21
click at [1008, 183] on button at bounding box center [1018, 176] width 28 height 28
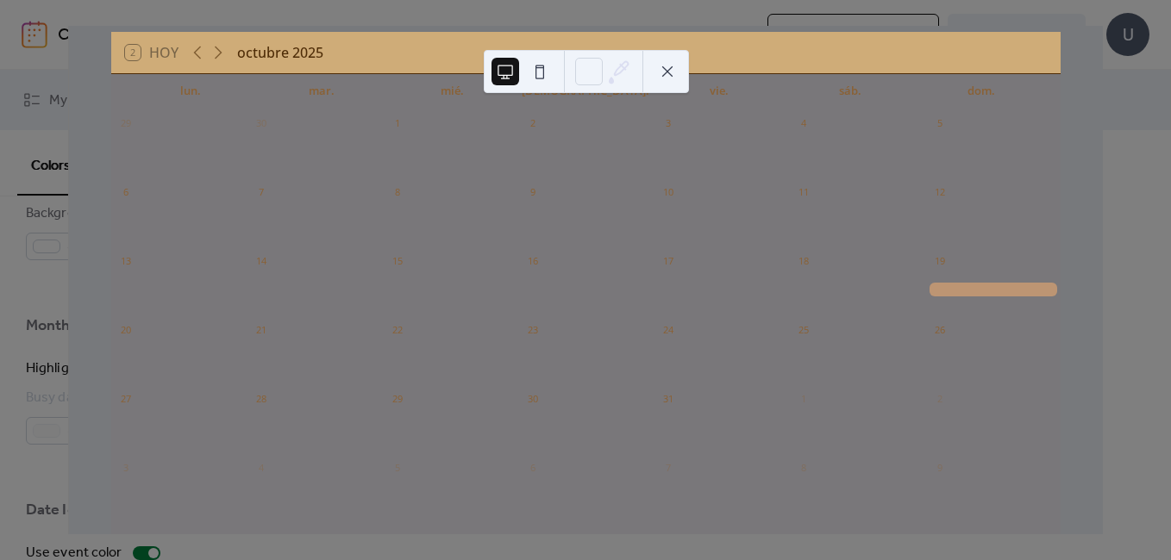
click at [729, 35] on div "2 Hoy octubre 2025" at bounding box center [585, 52] width 949 height 41
click at [666, 67] on button at bounding box center [668, 72] width 28 height 28
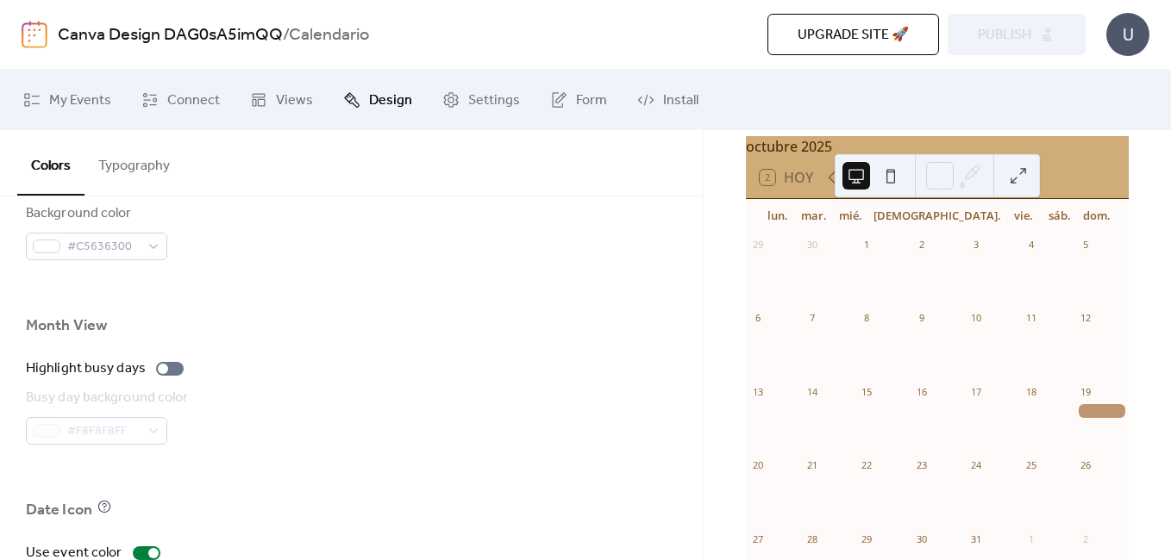
click at [731, 184] on div "octubre 2025 2 [PERSON_NAME]. mar. mié. jue. vie. sáb. dom. 29 30 1 2 3 4 5 6 7…" at bounding box center [937, 431] width 412 height 592
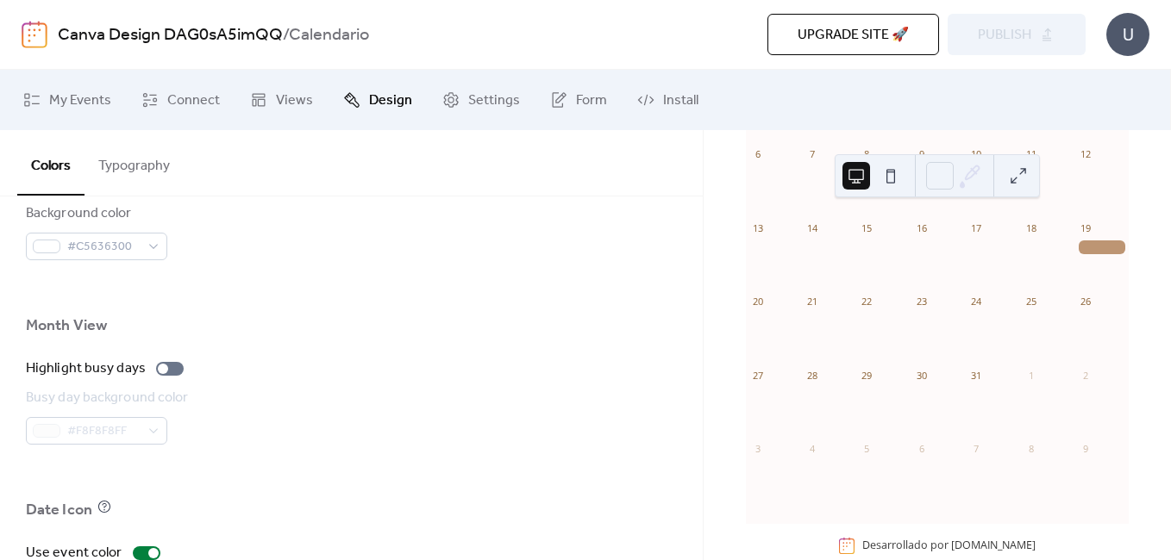
scroll to position [291, 0]
